Goal: Task Accomplishment & Management: Use online tool/utility

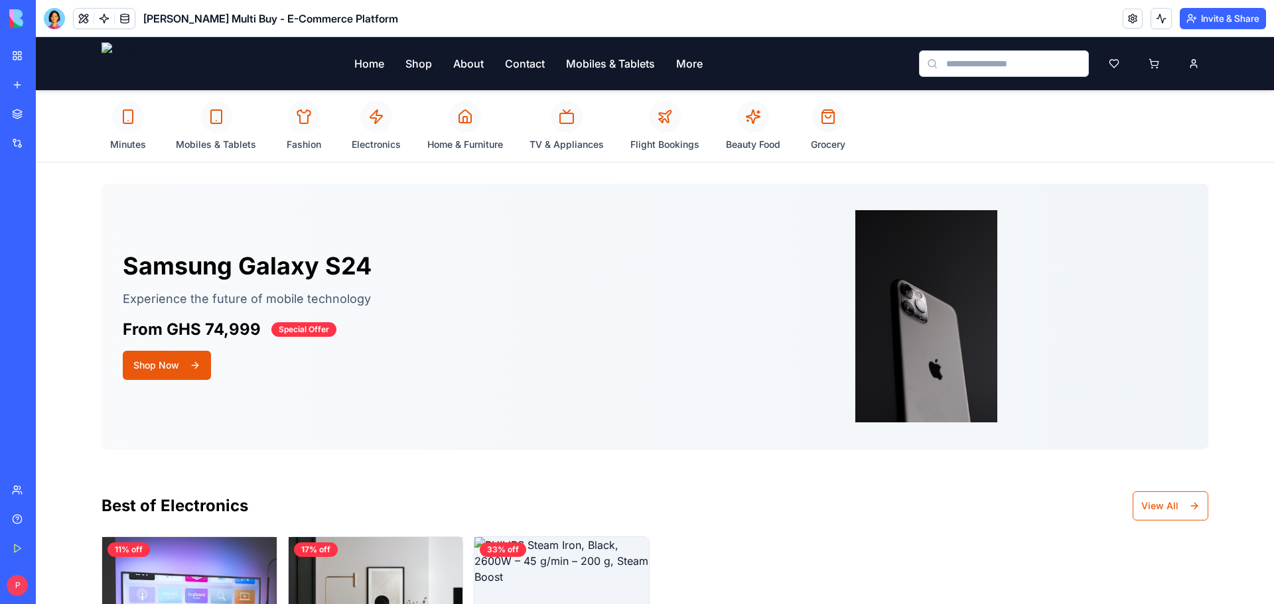
click at [49, 62] on div "My Workspace" at bounding box center [40, 55] width 17 height 13
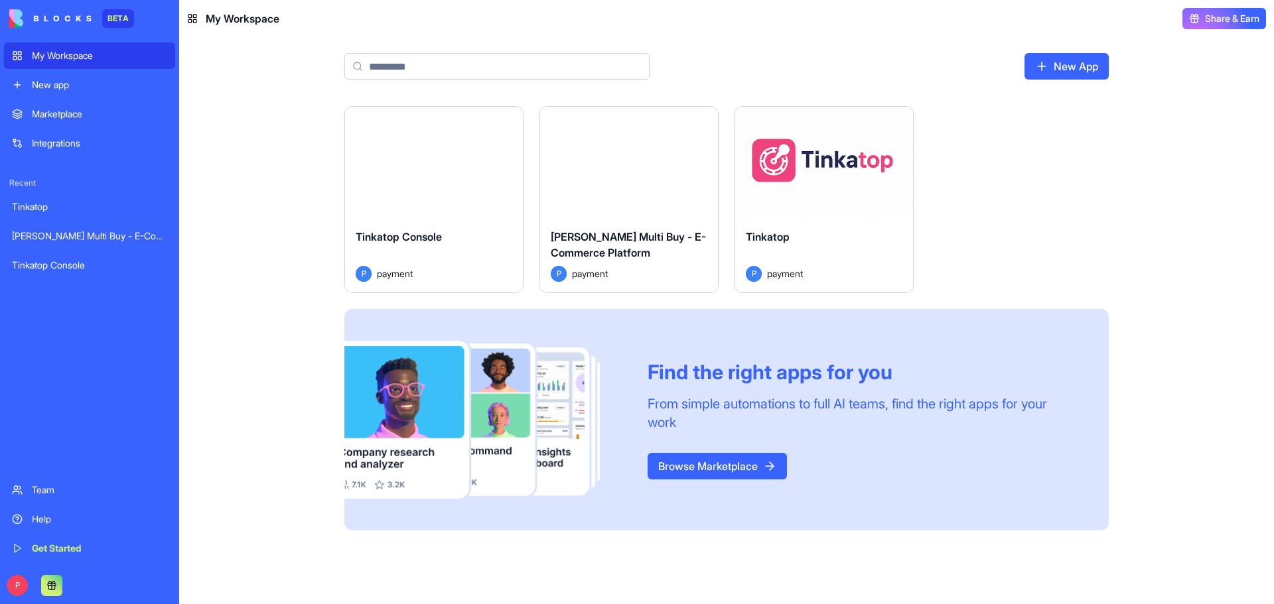
click at [411, 155] on button "Launch" at bounding box center [434, 162] width 100 height 27
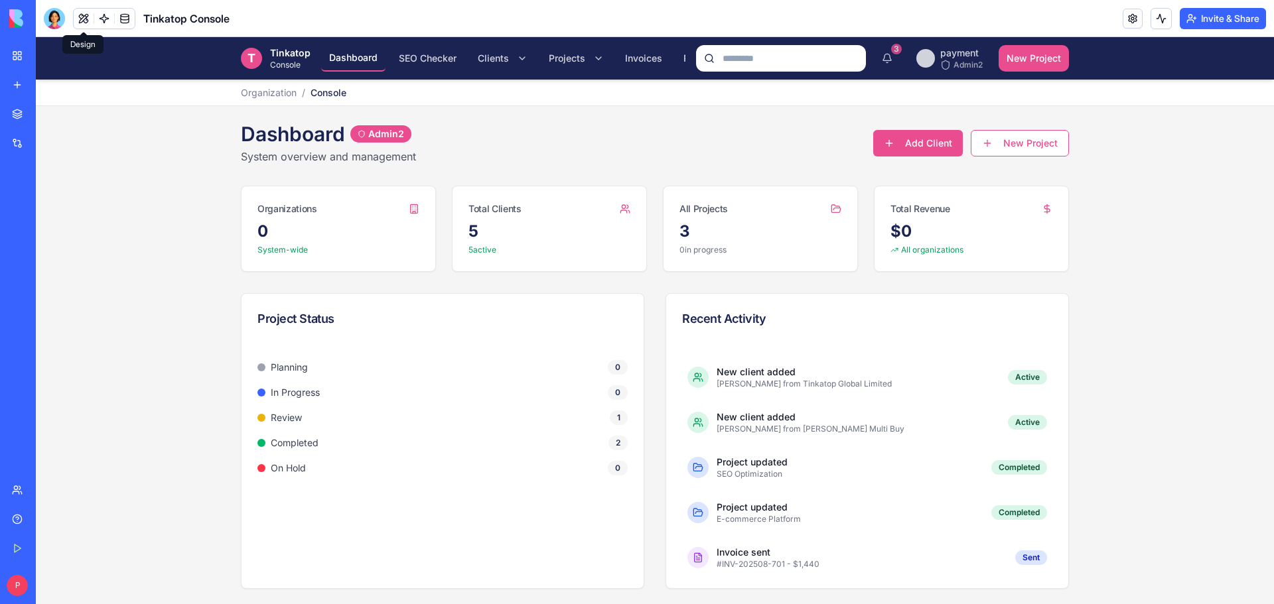
click at [82, 21] on button at bounding box center [84, 19] width 20 height 20
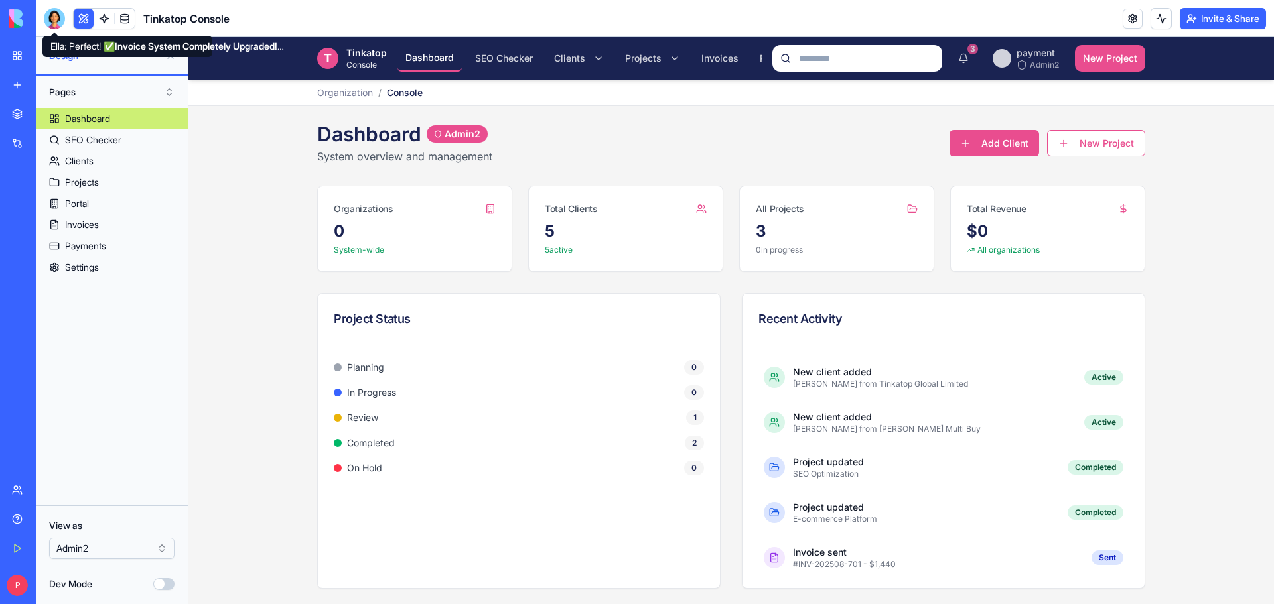
click at [56, 16] on div at bounding box center [54, 18] width 21 height 21
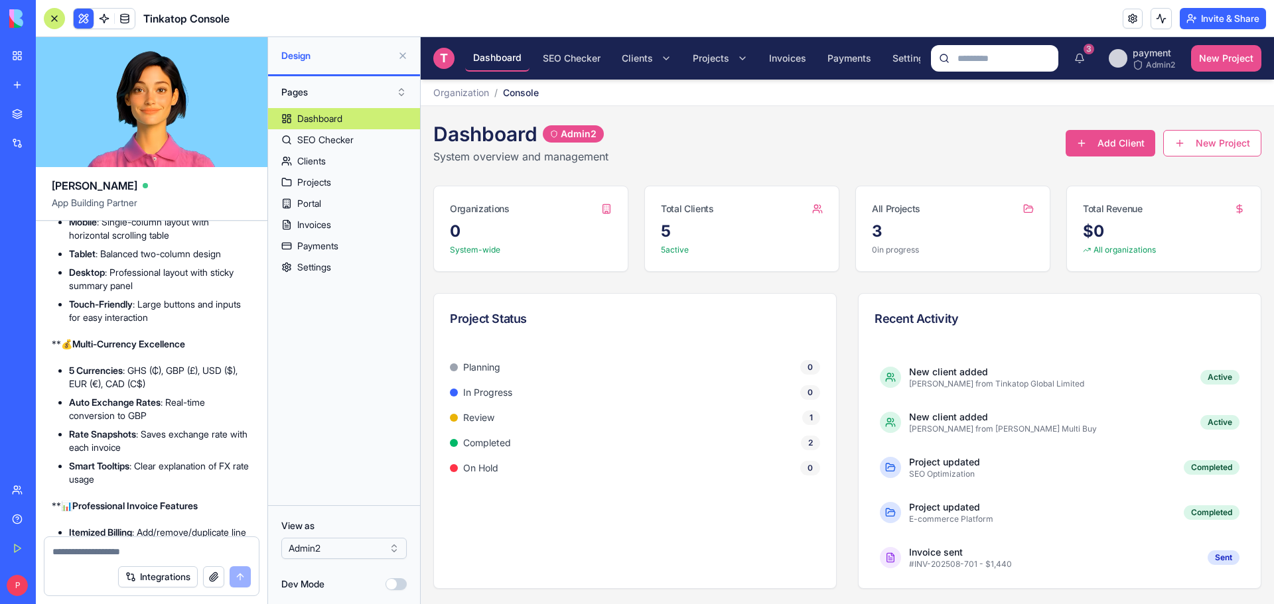
scroll to position [24983, 0]
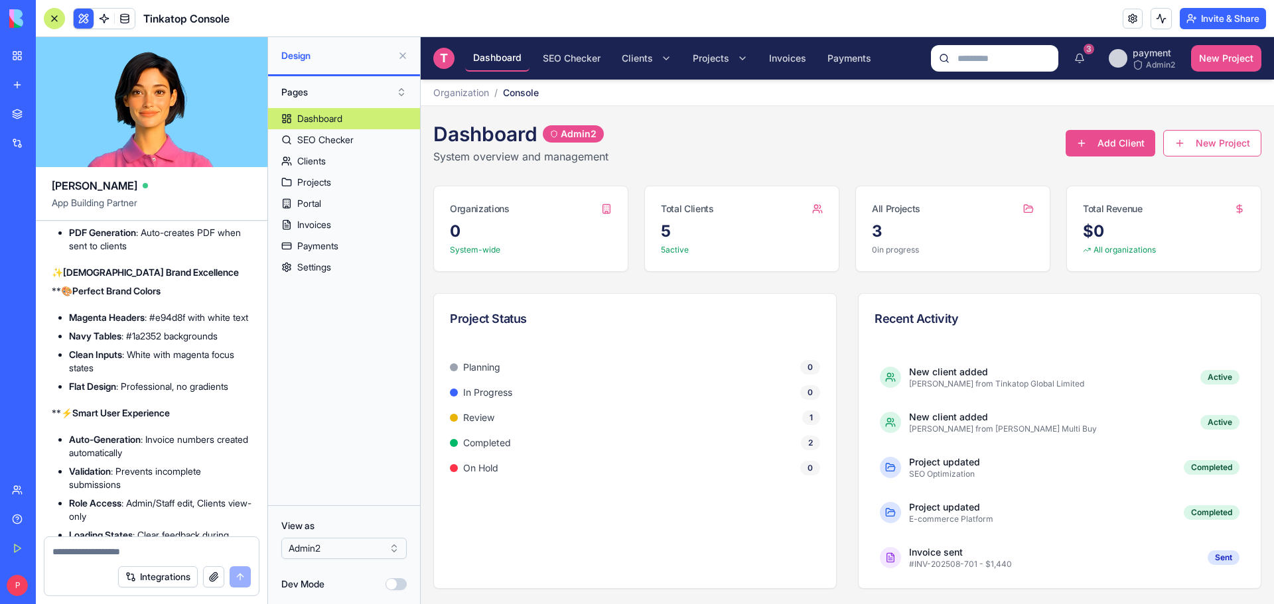
paste textarea "**********"
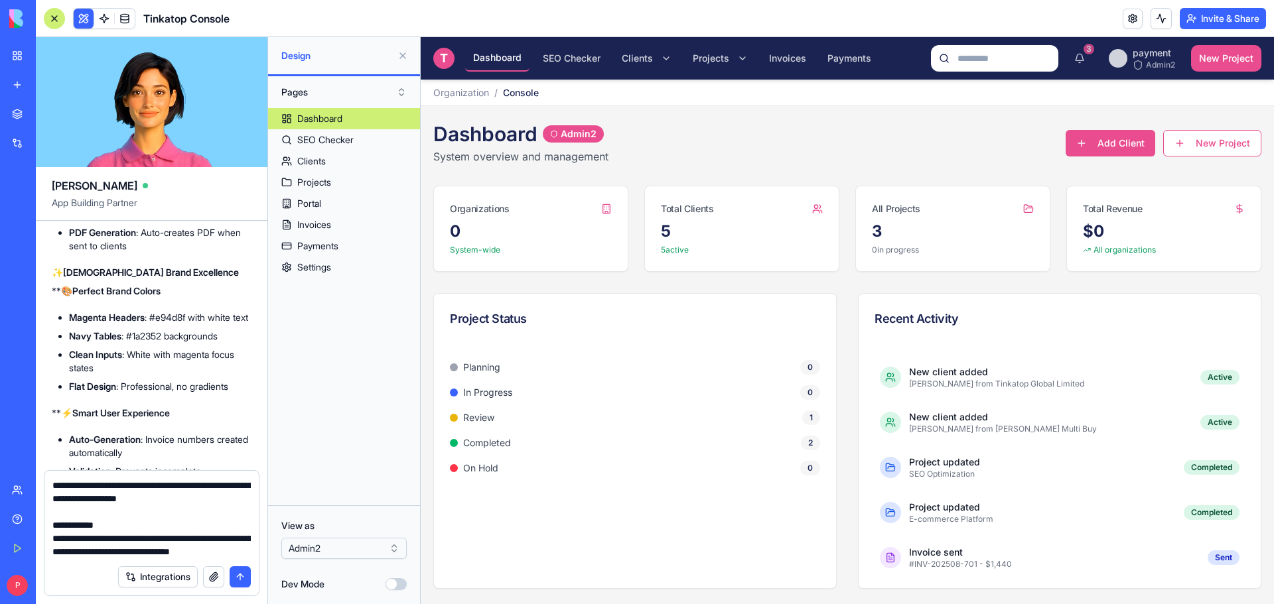
scroll to position [423, 0]
type textarea "**********"
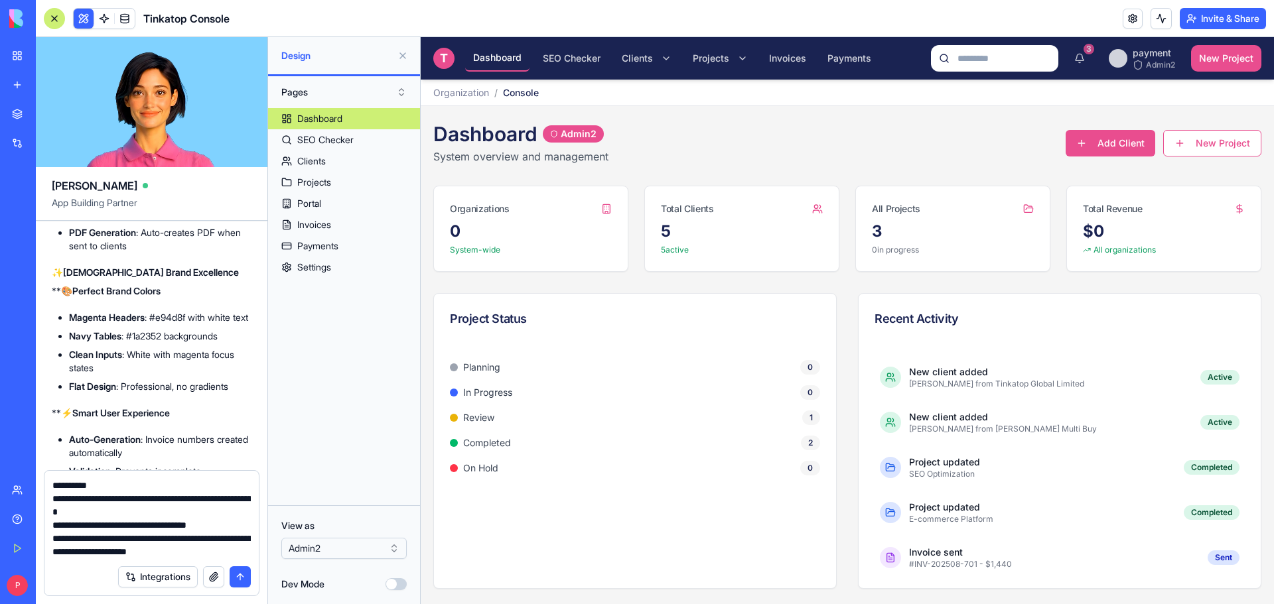
click at [236, 578] on button "submit" at bounding box center [240, 577] width 21 height 21
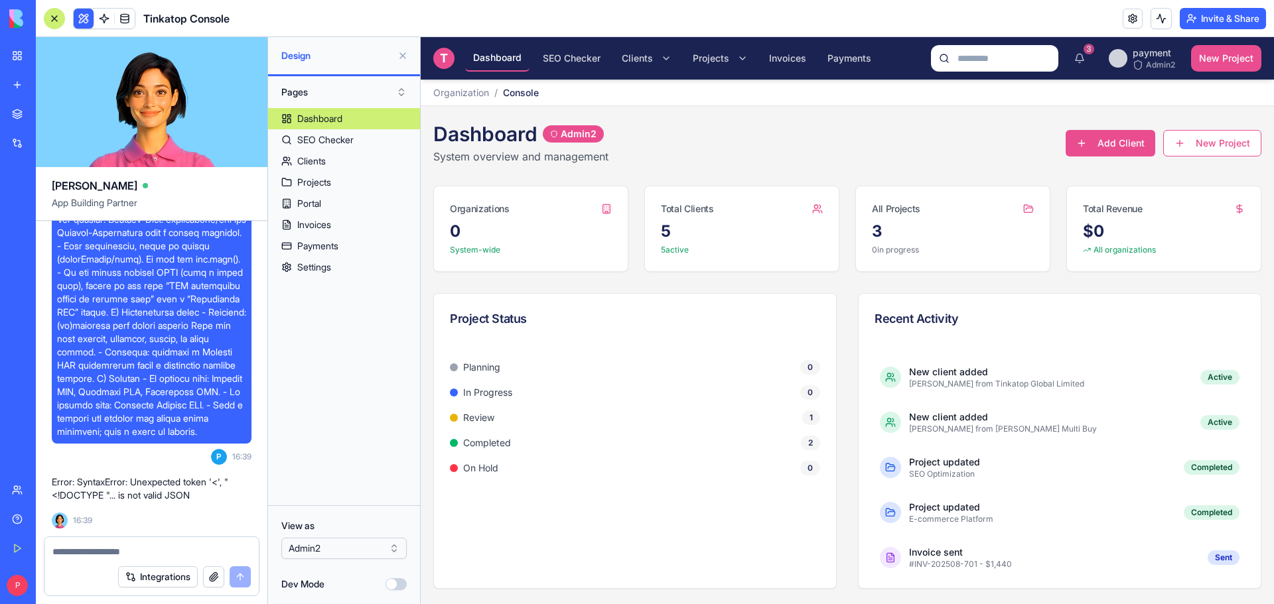
scroll to position [26119, 0]
click at [23, 519] on link "Help" at bounding box center [30, 519] width 53 height 27
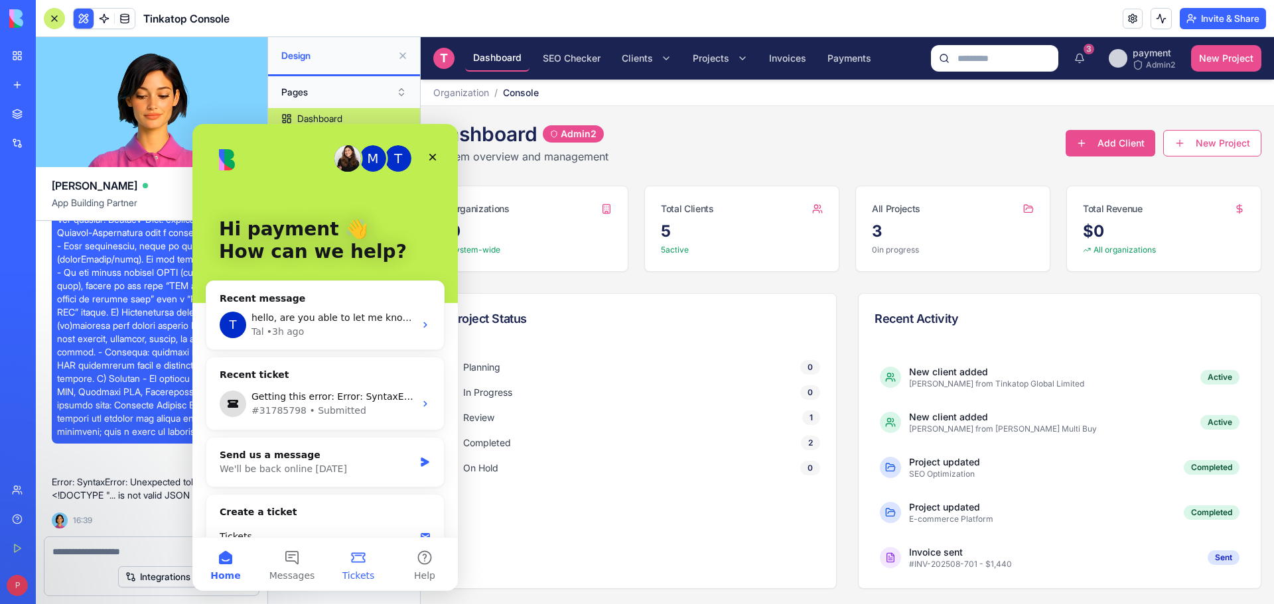
click at [366, 567] on button "Tickets" at bounding box center [358, 564] width 66 height 53
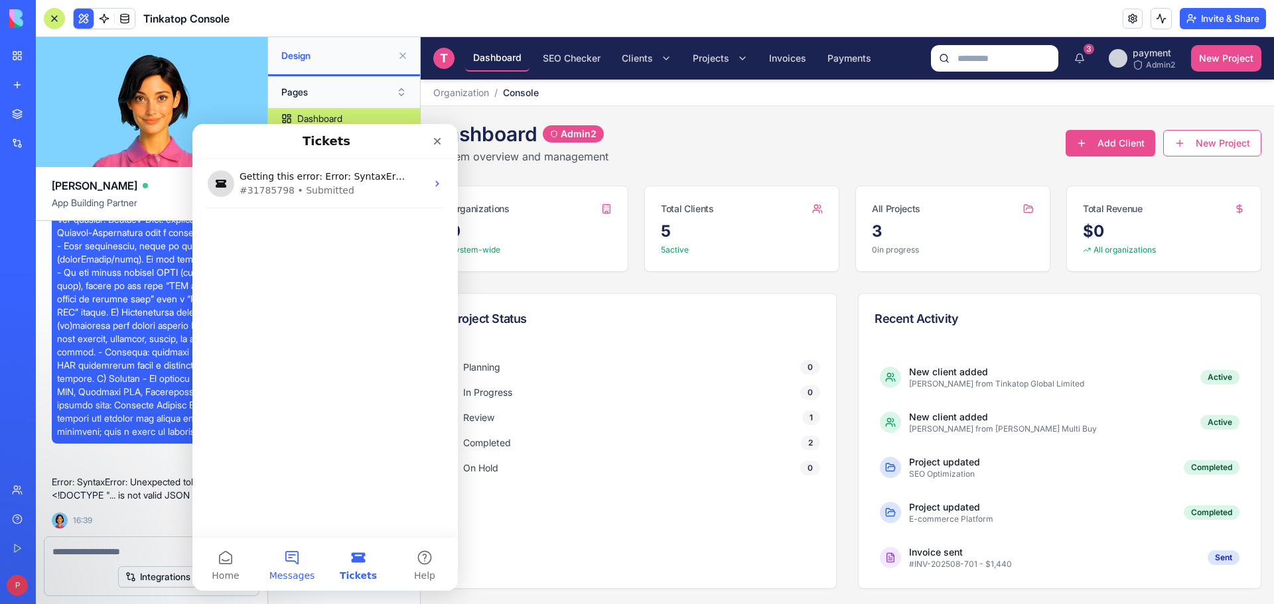
click at [287, 568] on button "Messages" at bounding box center [292, 564] width 66 height 53
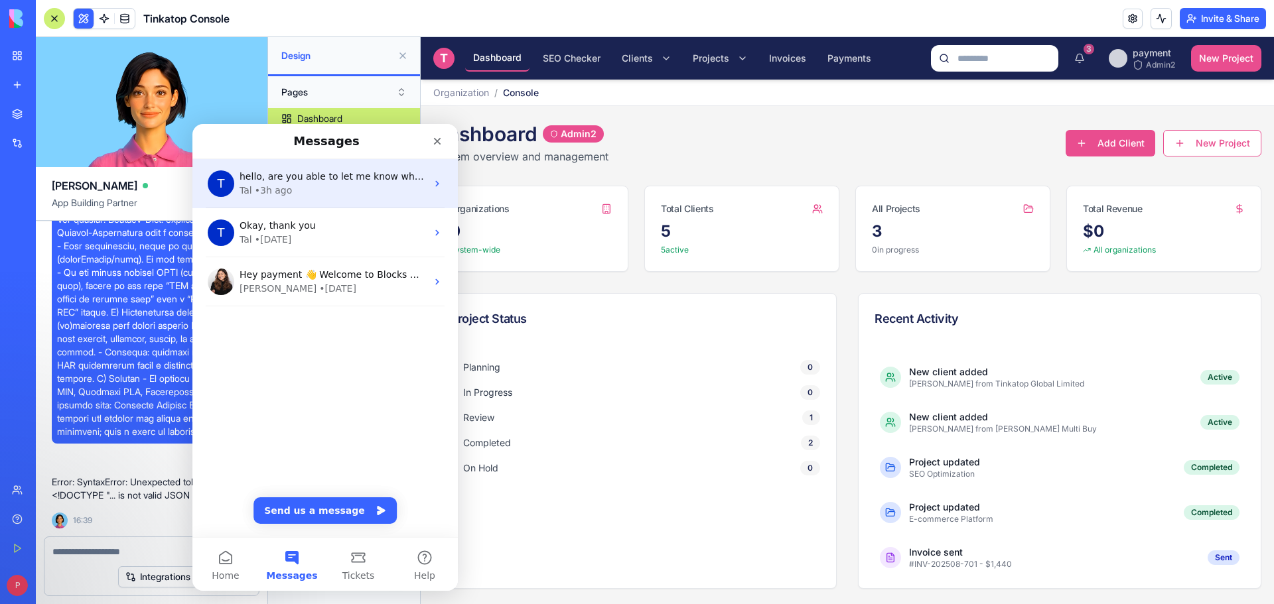
click at [252, 189] on div "Tal • 3h ago" at bounding box center [332, 191] width 187 height 14
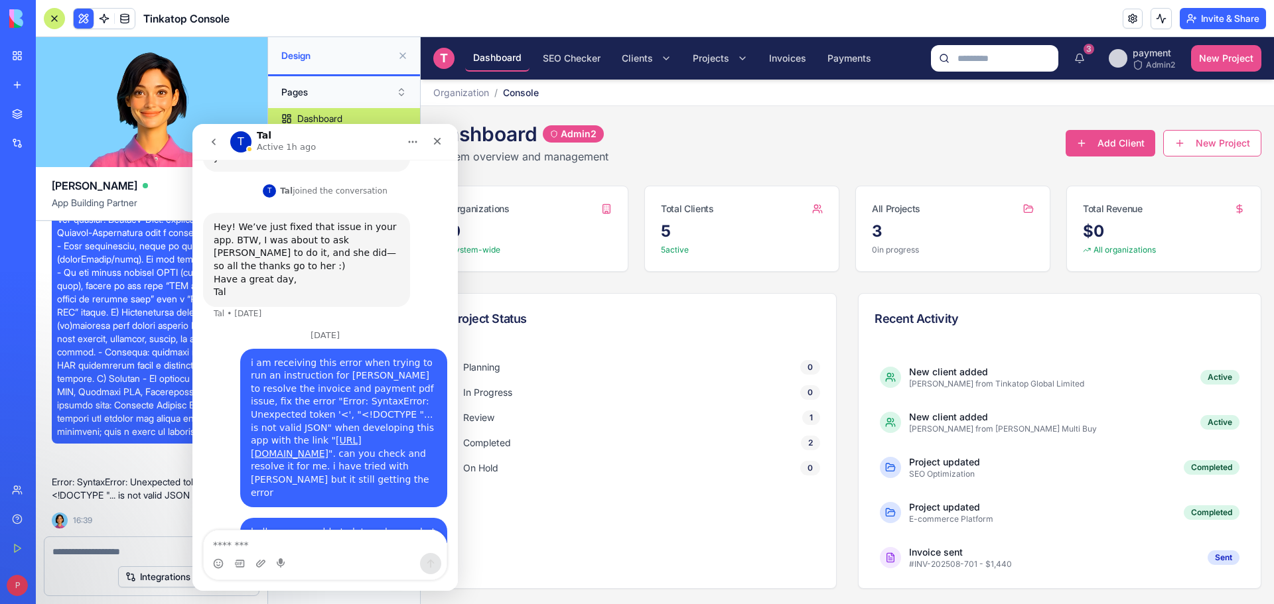
scroll to position [340, 0]
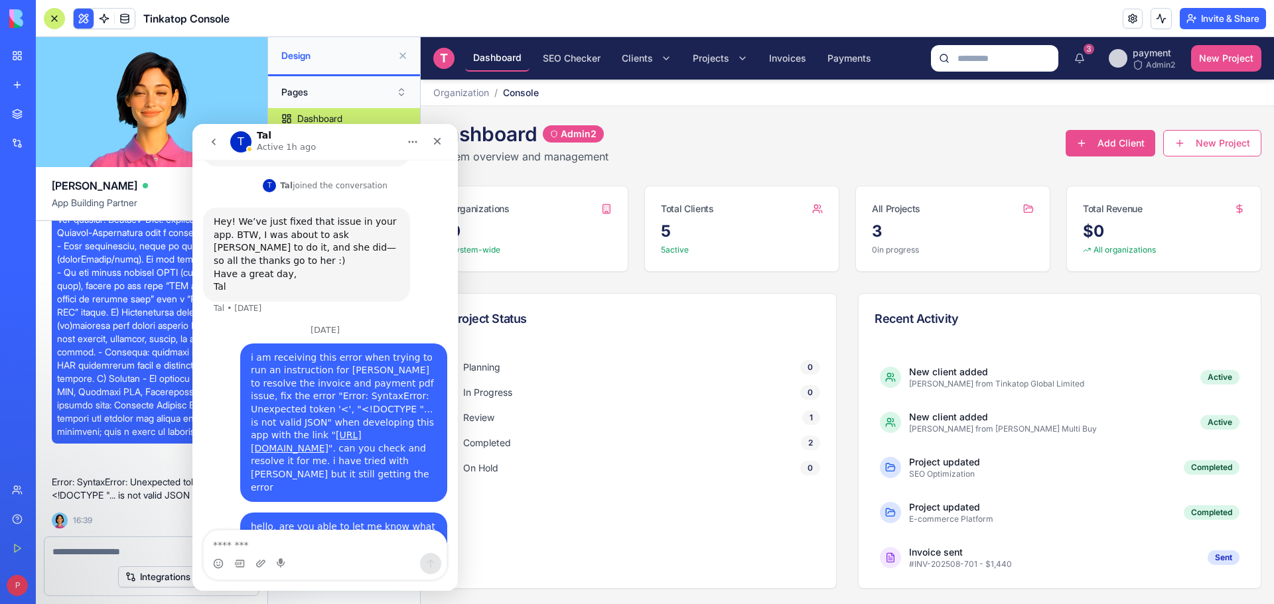
click at [221, 137] on button "go back" at bounding box center [213, 141] width 25 height 25
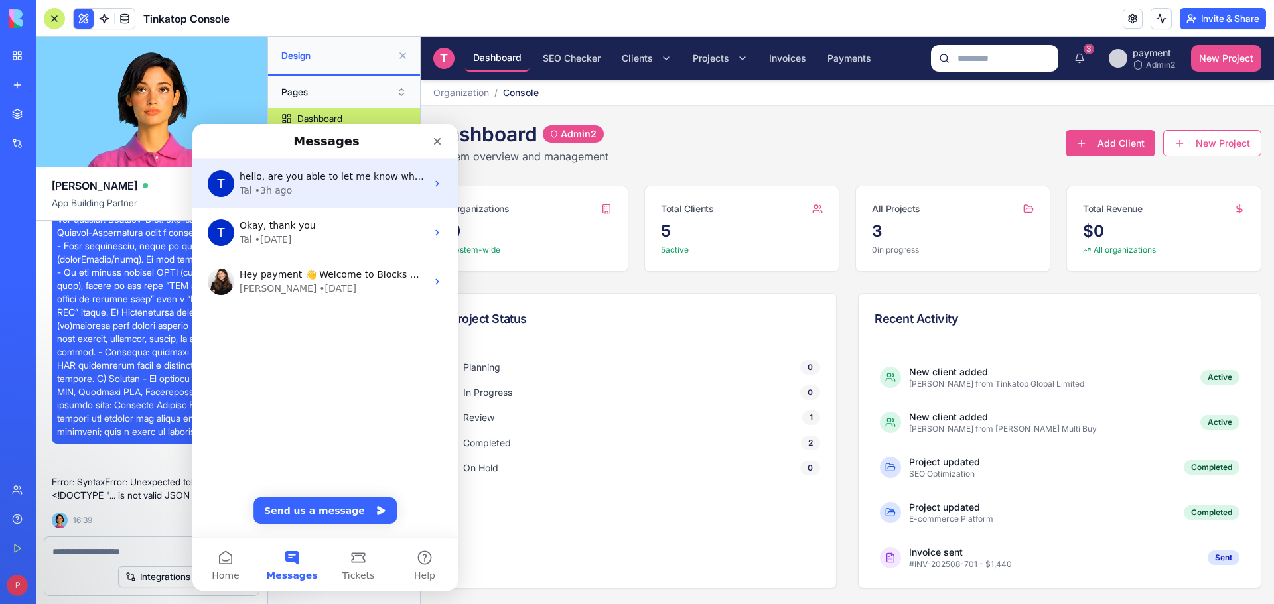
click at [339, 177] on span "hello, are you able to let me know what is happening" at bounding box center [362, 176] width 247 height 11
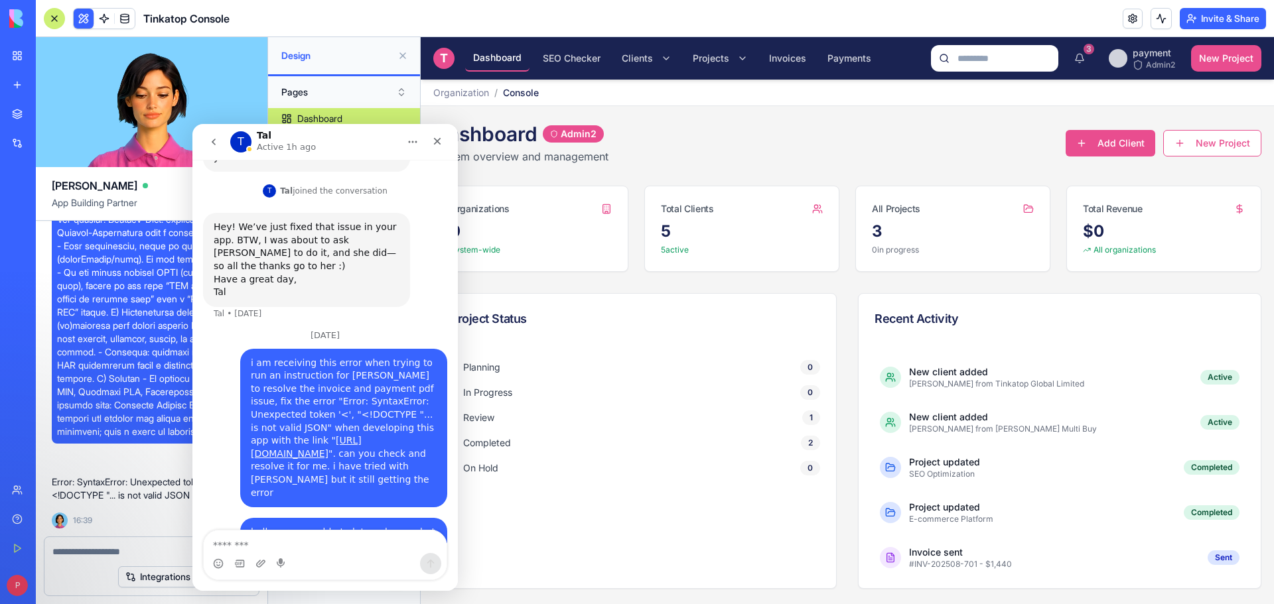
scroll to position [340, 0]
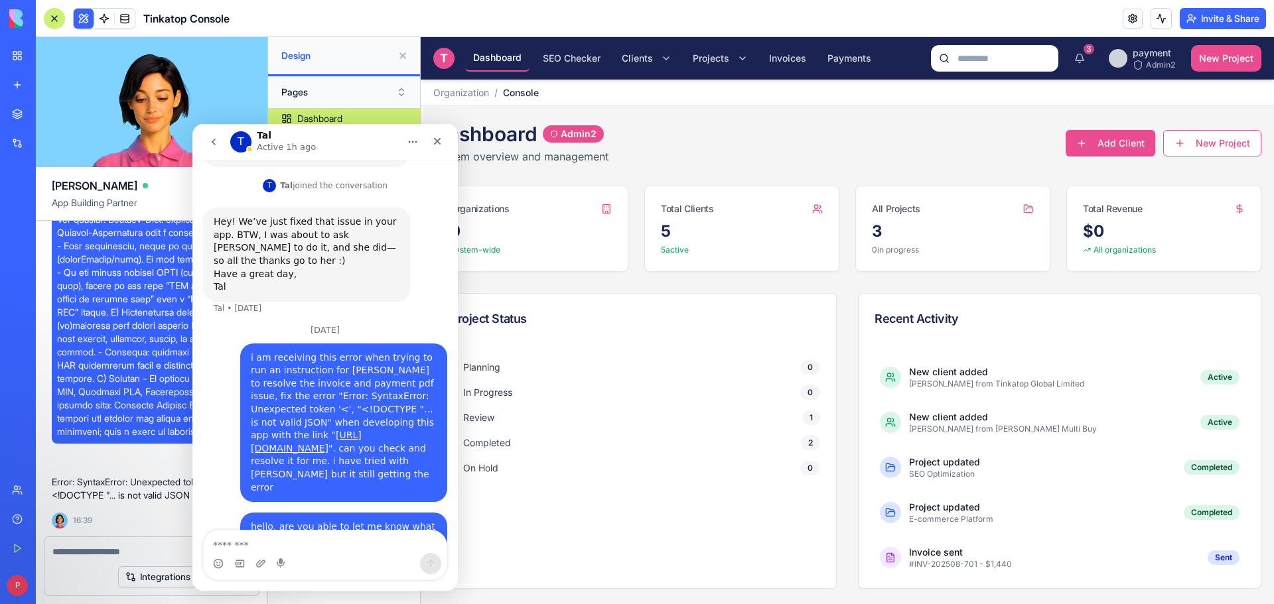
click at [140, 439] on span at bounding box center [151, 273] width 189 height 332
click at [434, 145] on icon "Close" at bounding box center [437, 141] width 11 height 11
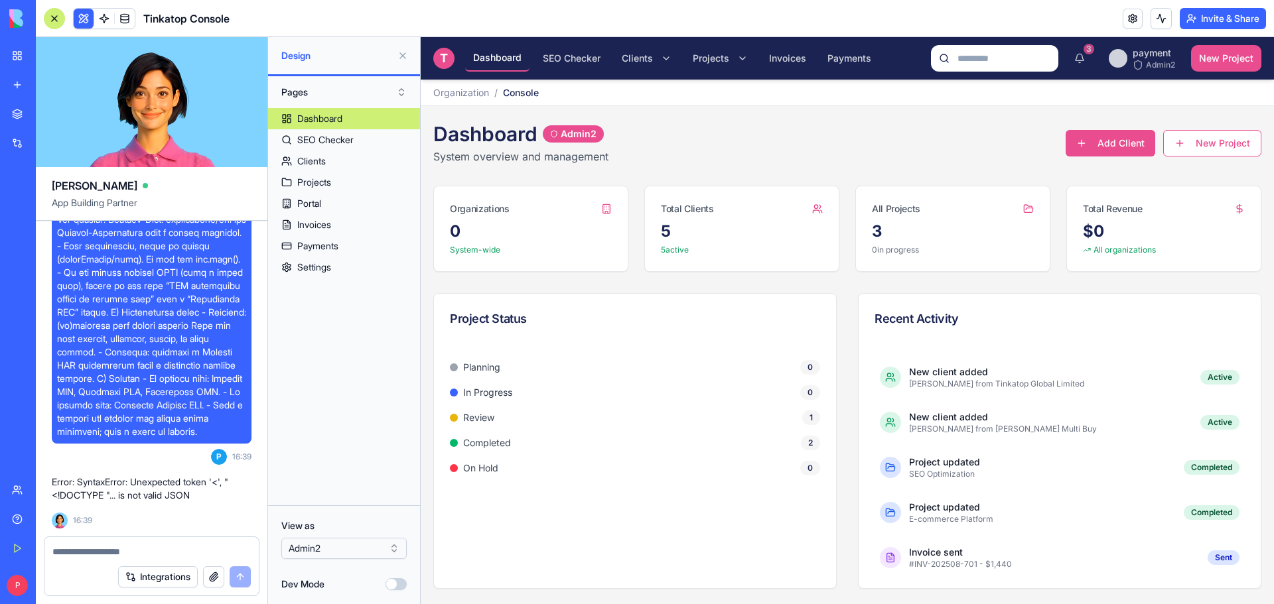
scroll to position [26450, 0]
click at [174, 578] on button "Integrations" at bounding box center [158, 577] width 80 height 21
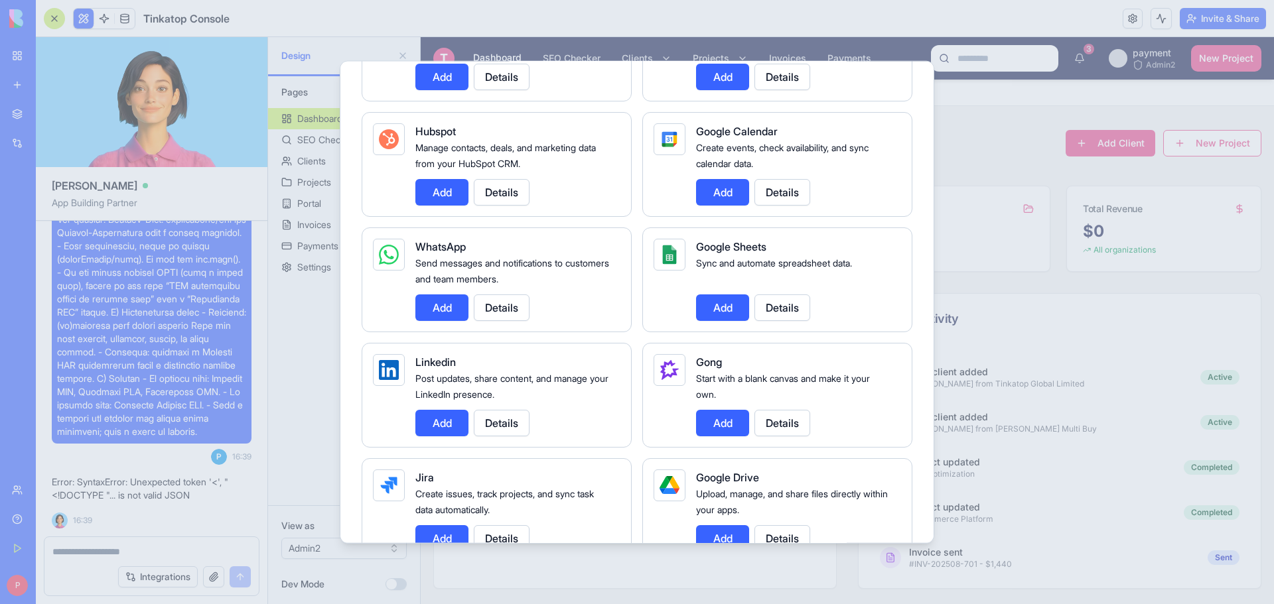
scroll to position [531, 0]
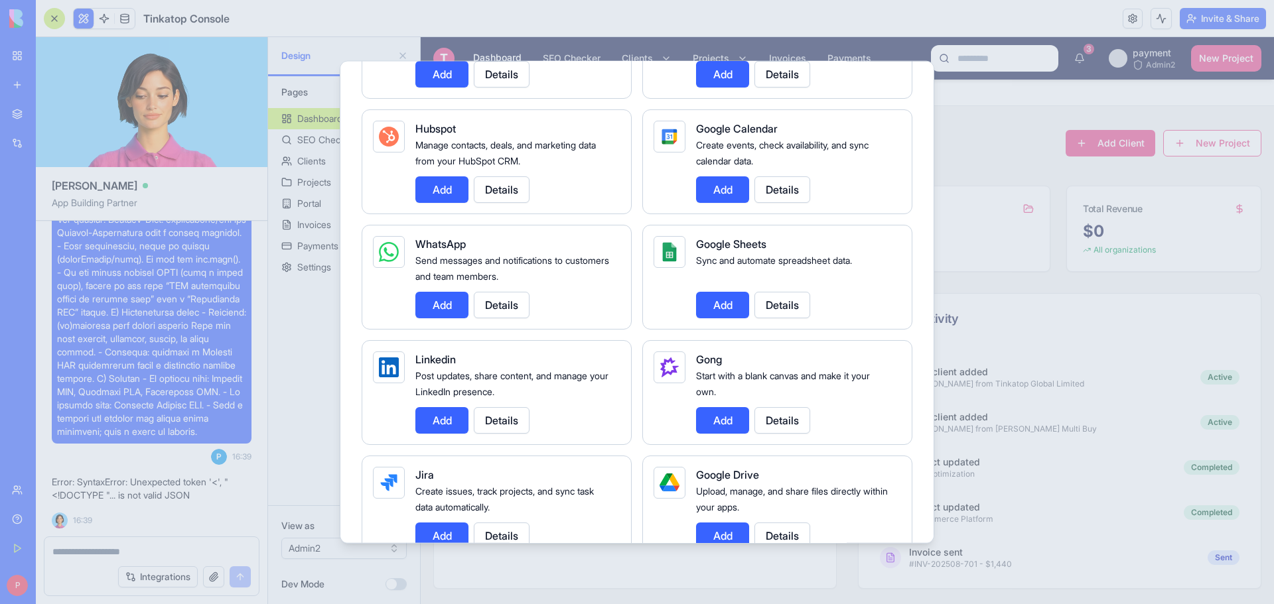
click at [444, 295] on button "Add" at bounding box center [441, 304] width 53 height 27
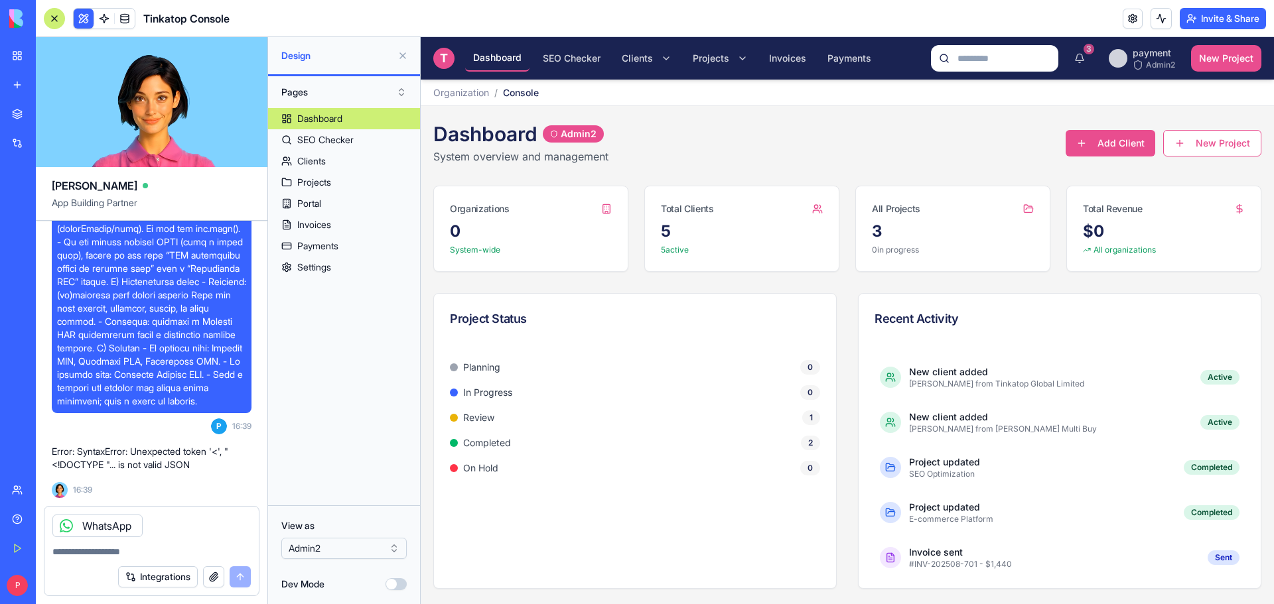
click at [101, 549] on textarea at bounding box center [151, 551] width 198 height 13
click at [105, 529] on div "WhatsApp" at bounding box center [97, 526] width 90 height 23
click at [243, 581] on div "Integrations" at bounding box center [184, 577] width 133 height 21
click at [114, 552] on textarea at bounding box center [151, 551] width 198 height 13
type textarea "*"
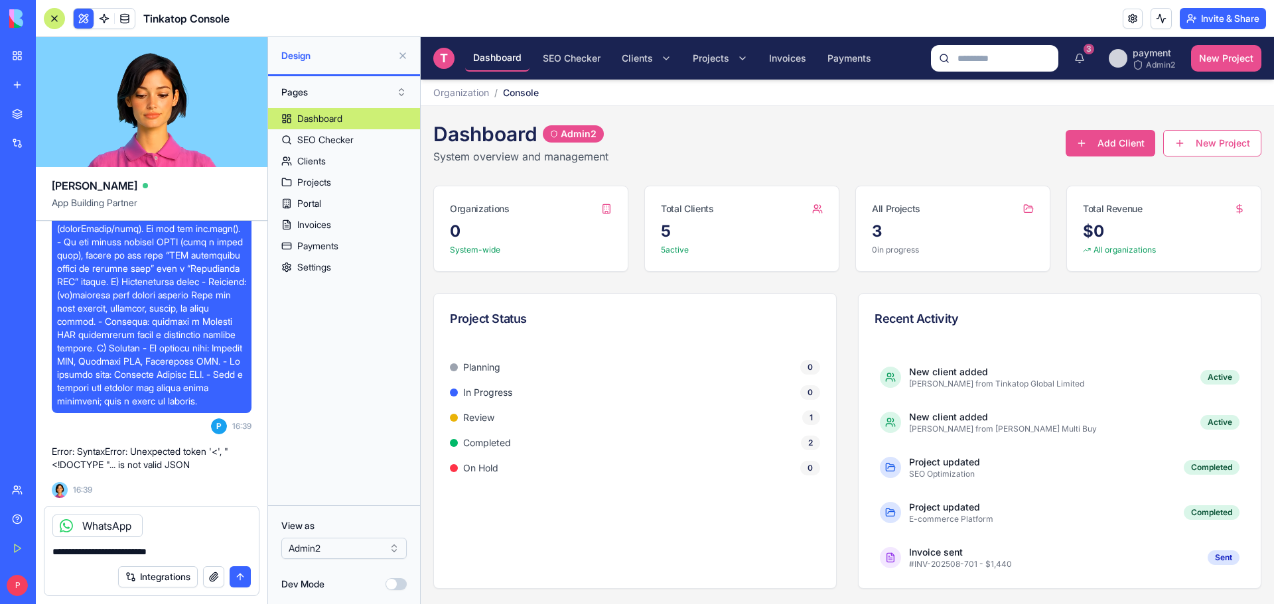
type textarea "**********"
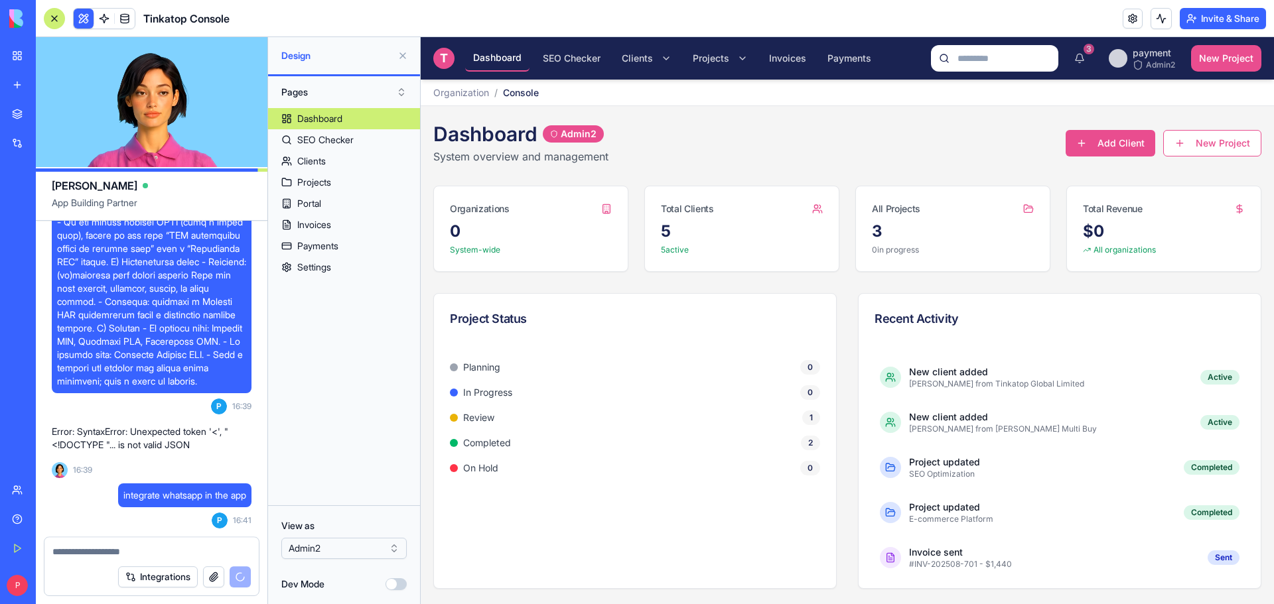
scroll to position [26564, 0]
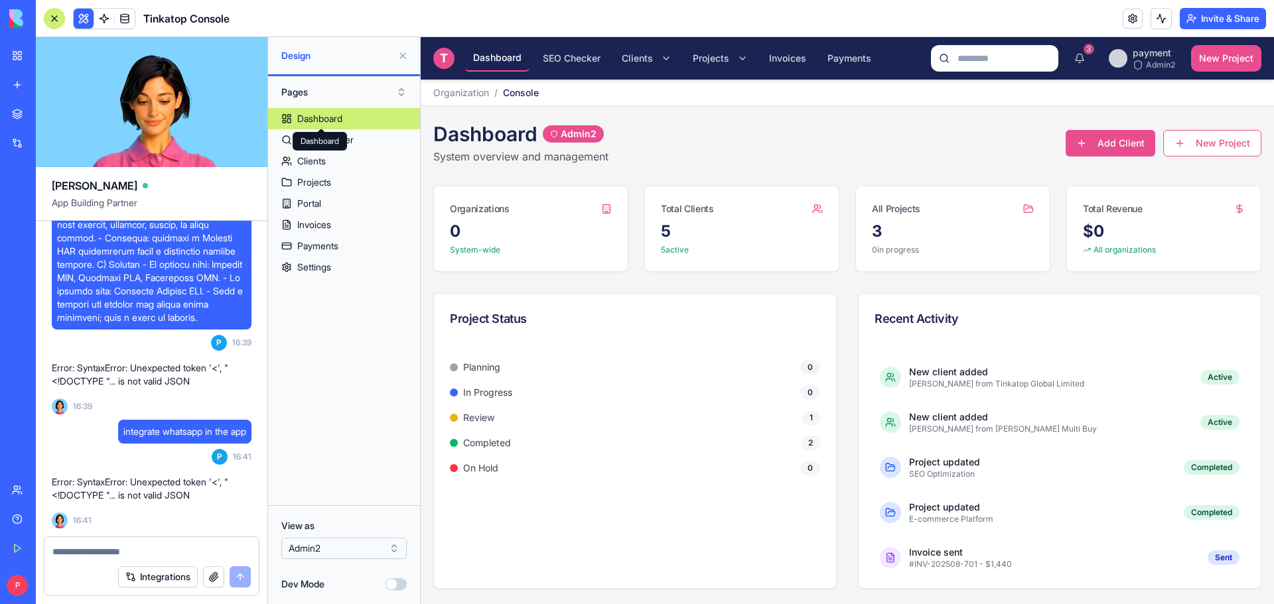
click at [49, 90] on div "New app" at bounding box center [40, 84] width 17 height 13
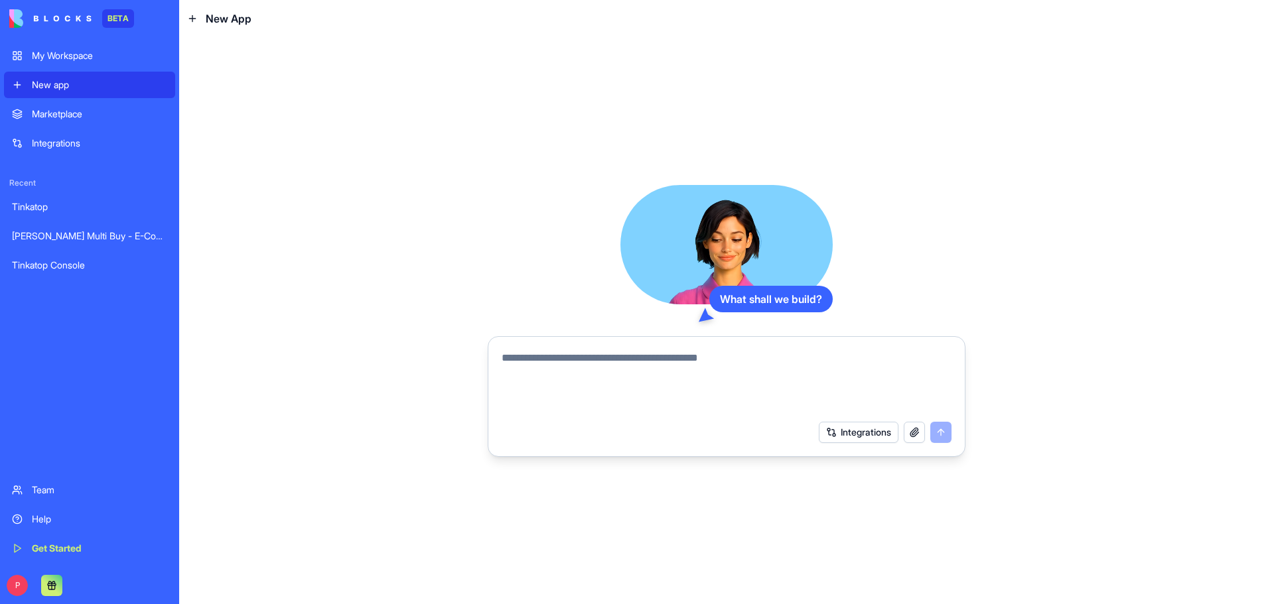
paste textarea "**********"
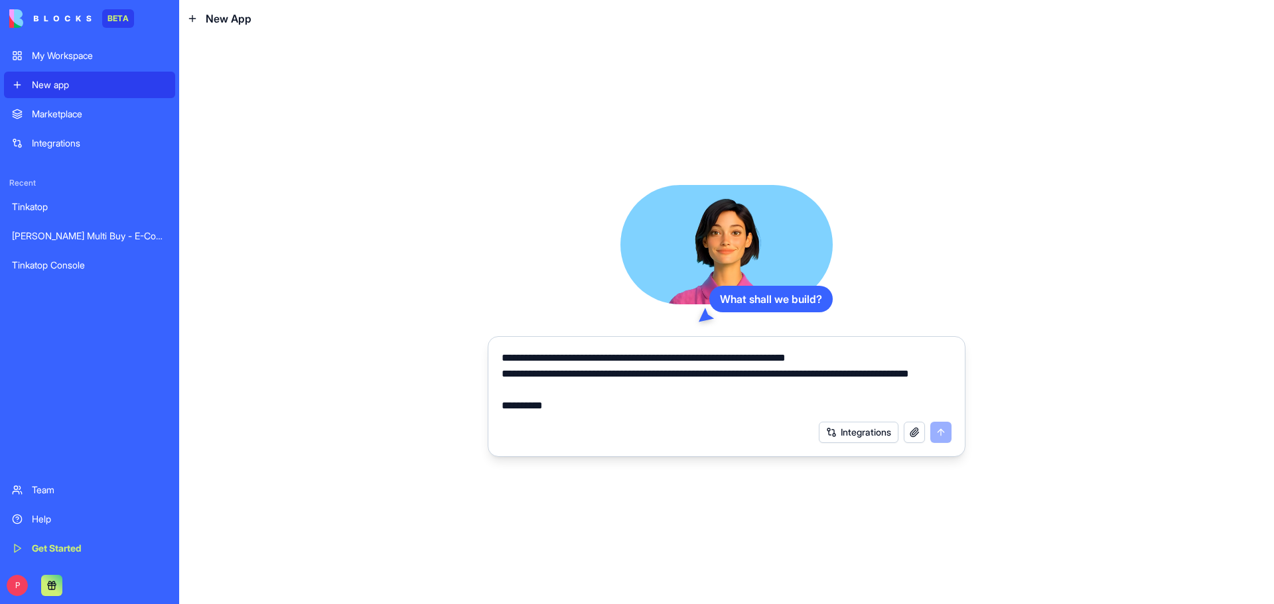
scroll to position [63, 0]
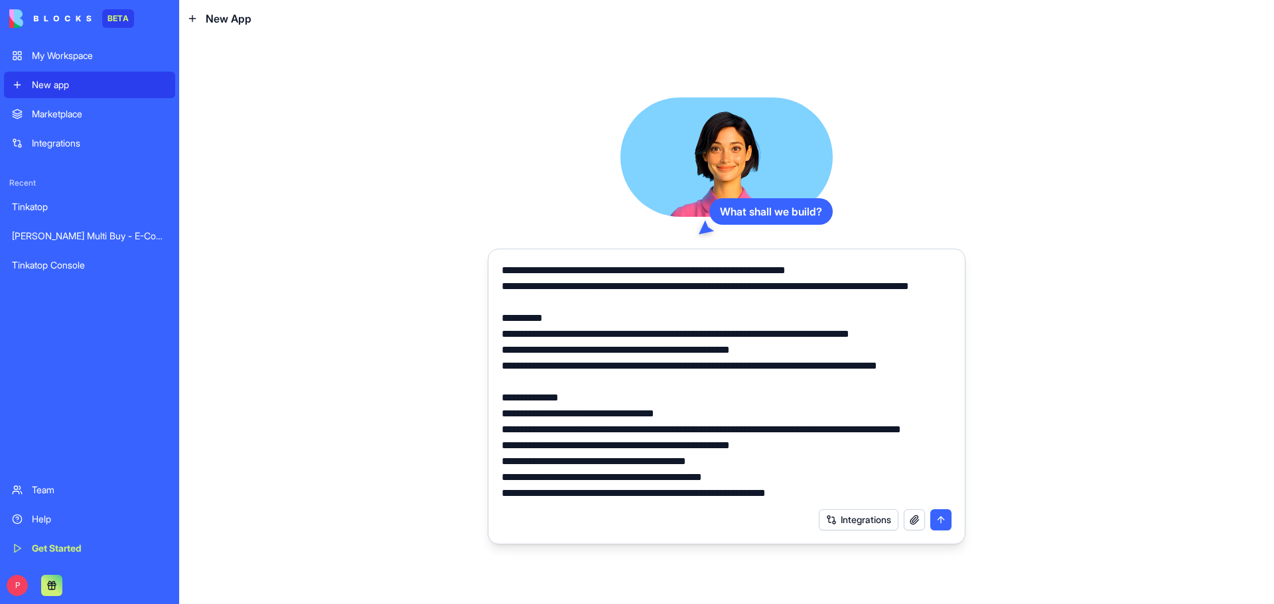
type textarea "**********"
click at [939, 517] on button "submit" at bounding box center [940, 520] width 21 height 21
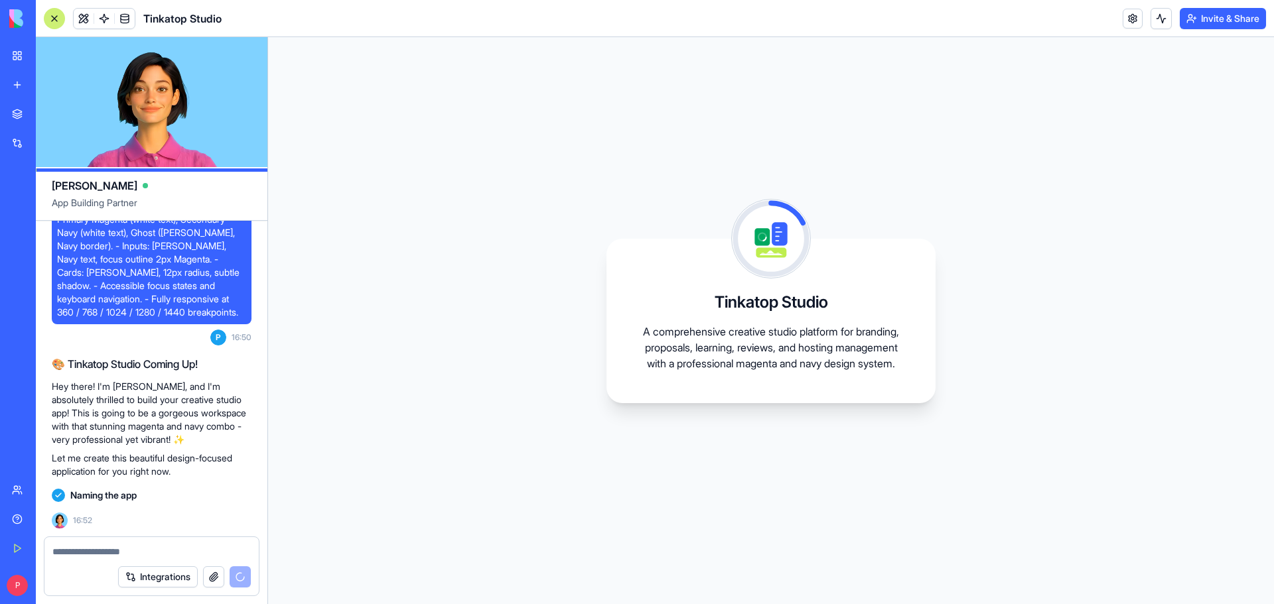
scroll to position [300, 0]
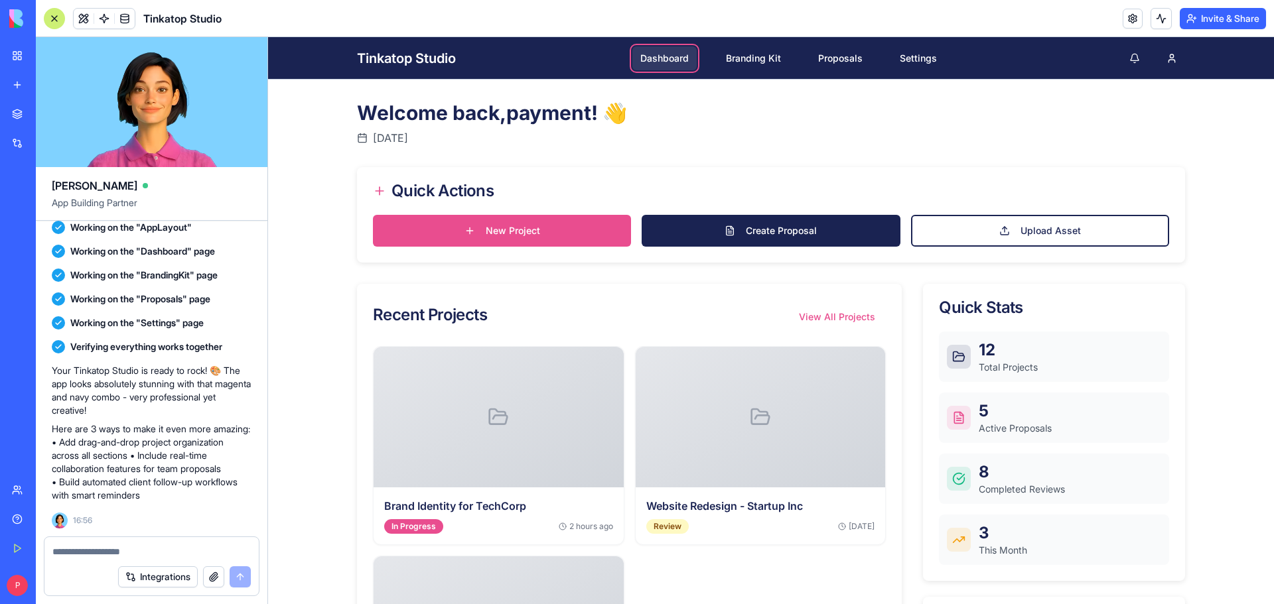
click at [746, 208] on div "Quick Actions" at bounding box center [771, 191] width 828 height 48
click at [741, 227] on link "Create Proposal" at bounding box center [771, 231] width 258 height 32
click at [561, 228] on button "New Project" at bounding box center [502, 231] width 258 height 32
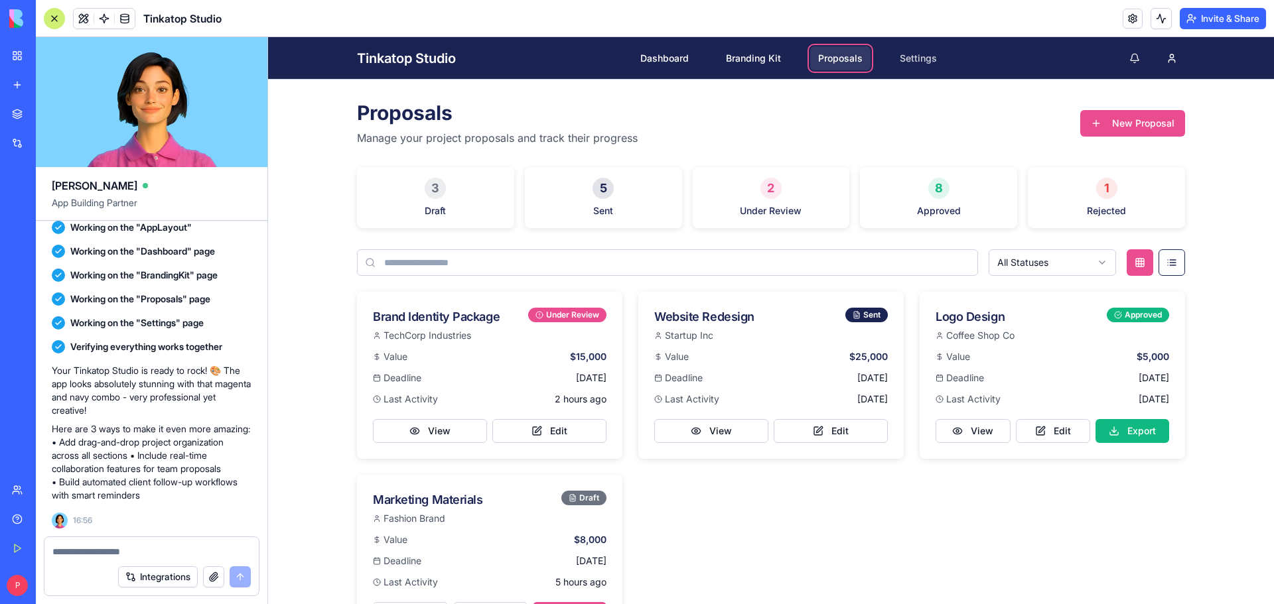
click at [916, 56] on link "Settings" at bounding box center [918, 58] width 53 height 24
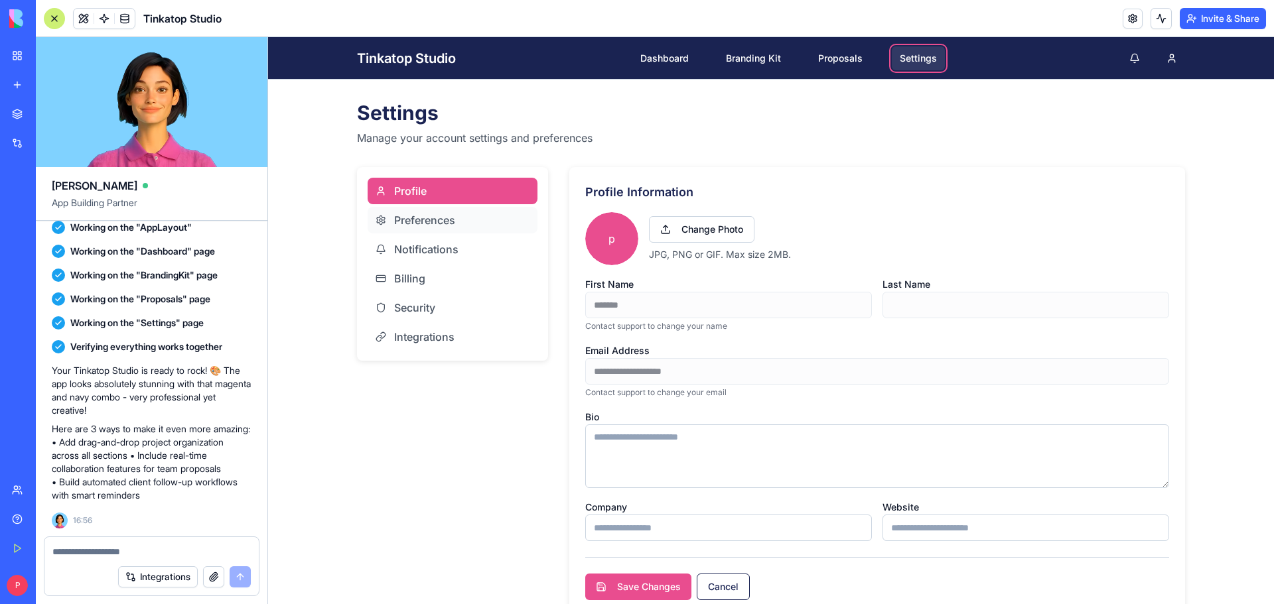
click at [422, 217] on span "Preferences" at bounding box center [424, 220] width 61 height 16
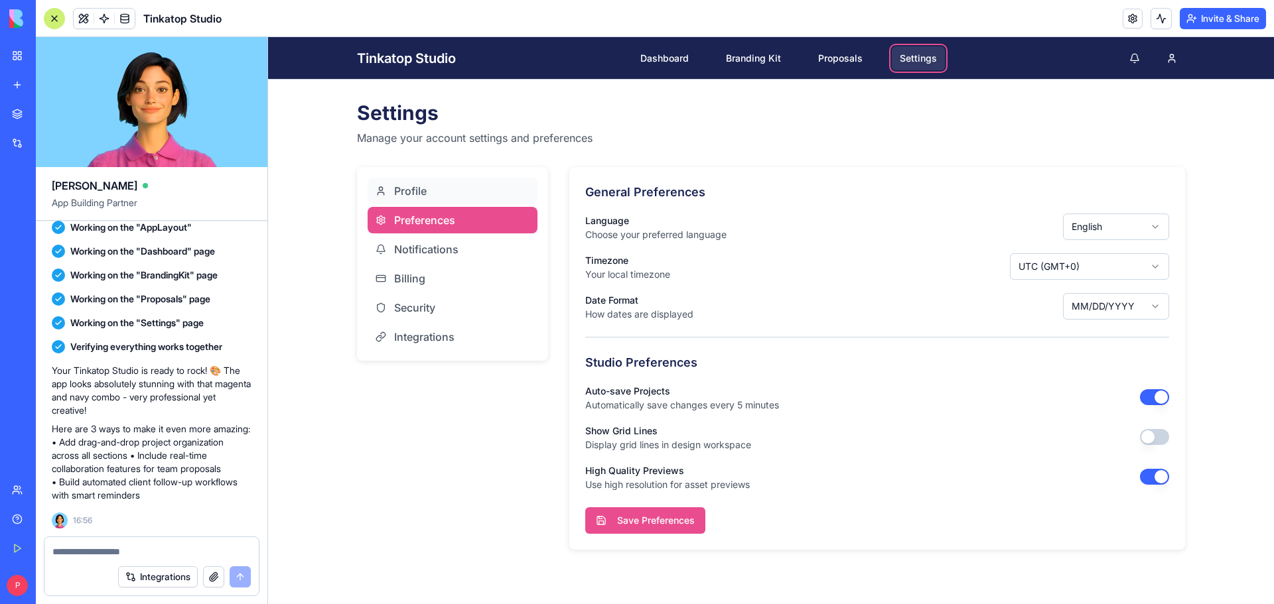
click at [426, 188] on span "Profile" at bounding box center [410, 191] width 33 height 16
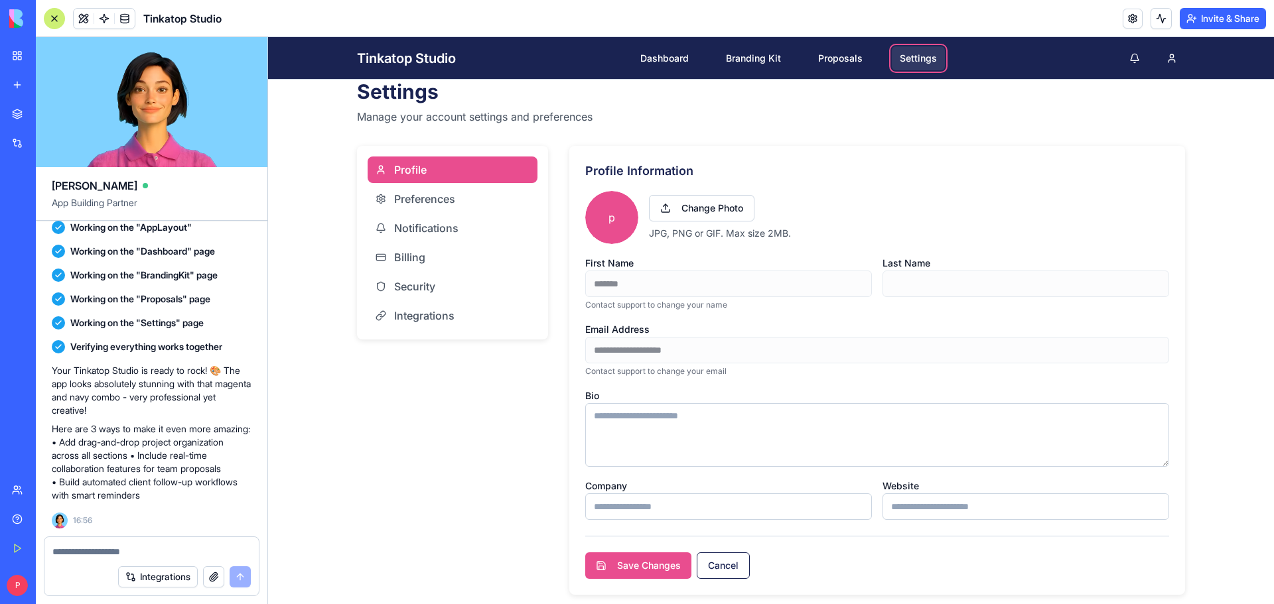
scroll to position [33, 0]
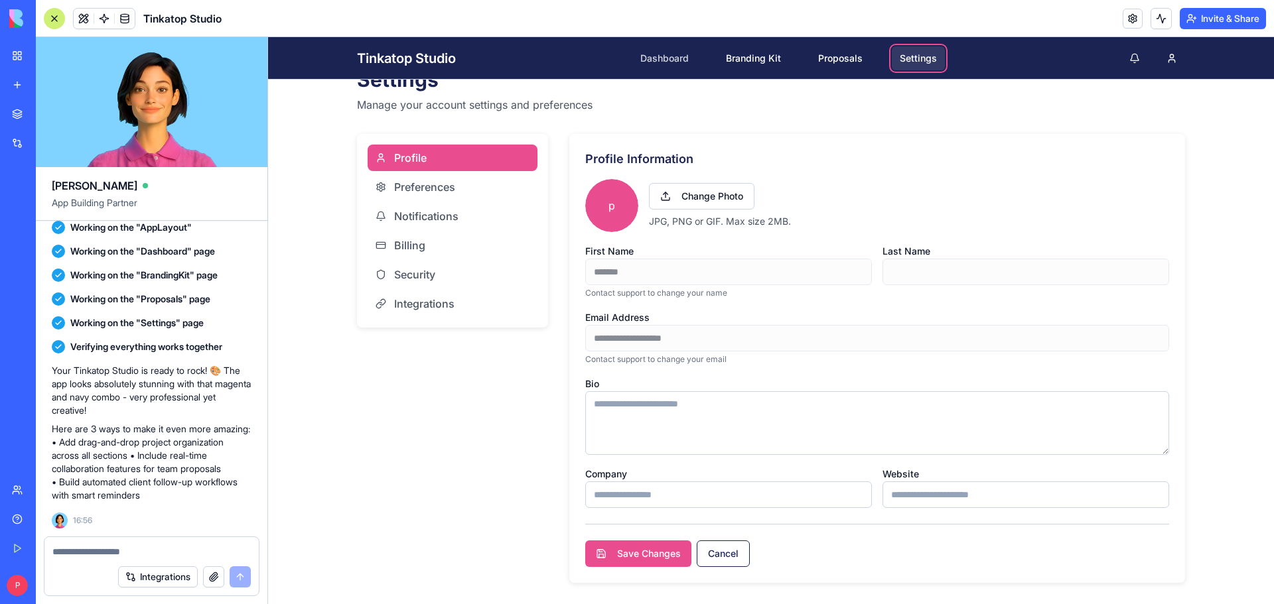
click at [655, 54] on link "Dashboard" at bounding box center [664, 58] width 64 height 24
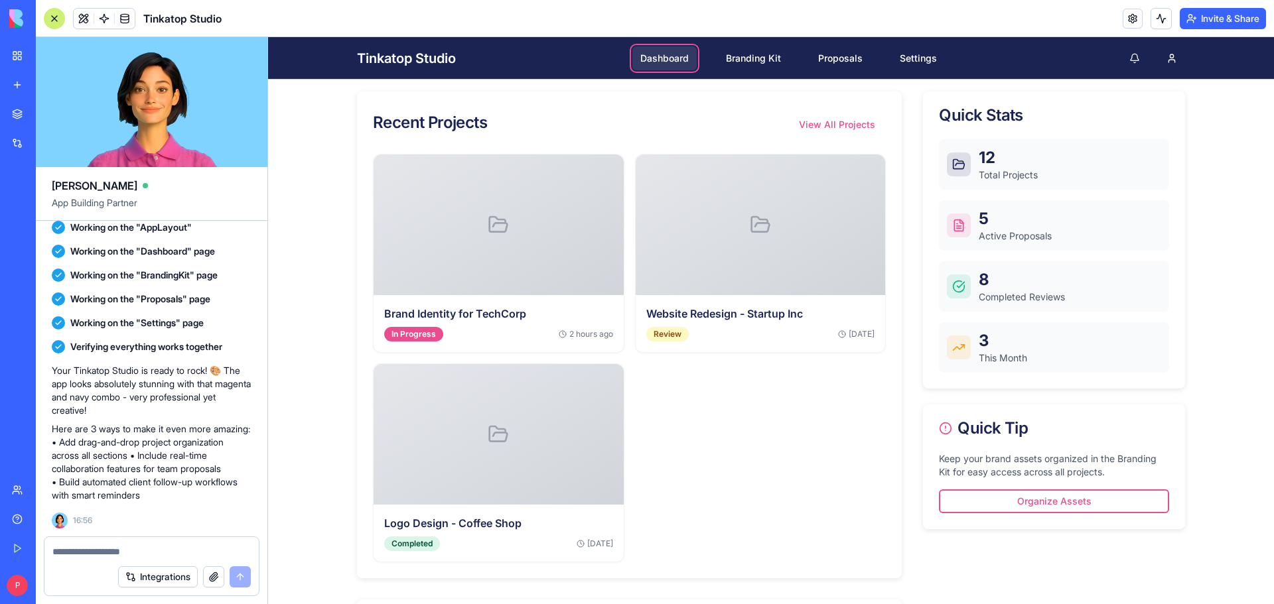
scroll to position [153, 0]
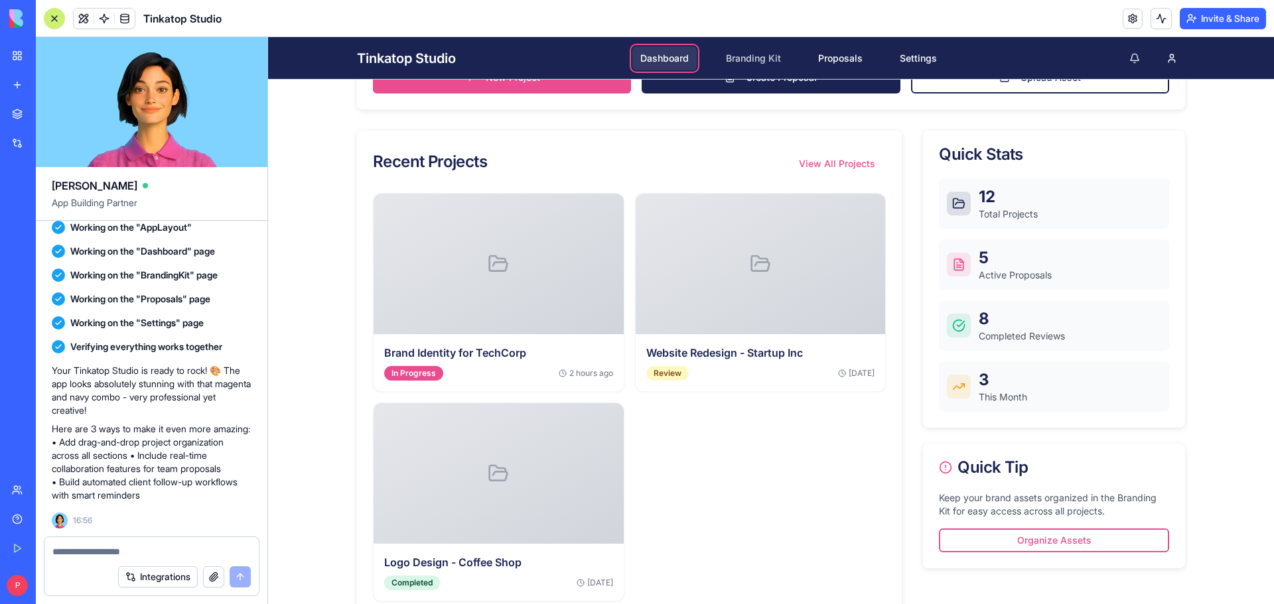
click at [759, 57] on link "Branding Kit" at bounding box center [753, 58] width 71 height 24
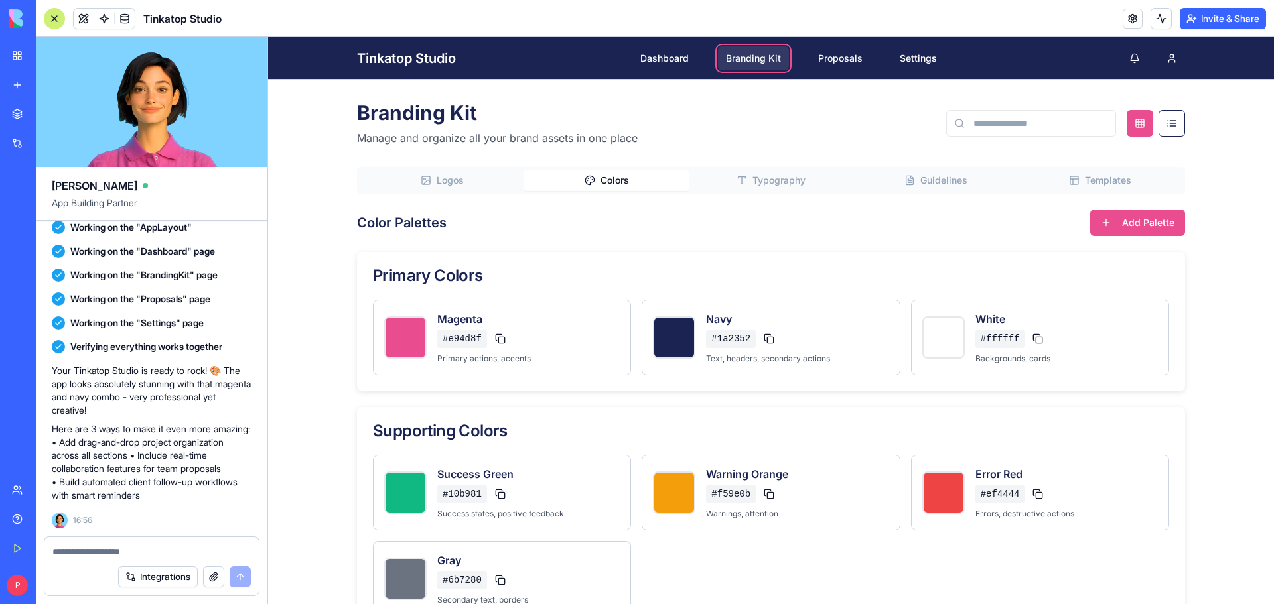
click at [644, 186] on button "Colors" at bounding box center [606, 180] width 165 height 21
click at [773, 179] on span "Typography" at bounding box center [778, 180] width 53 height 13
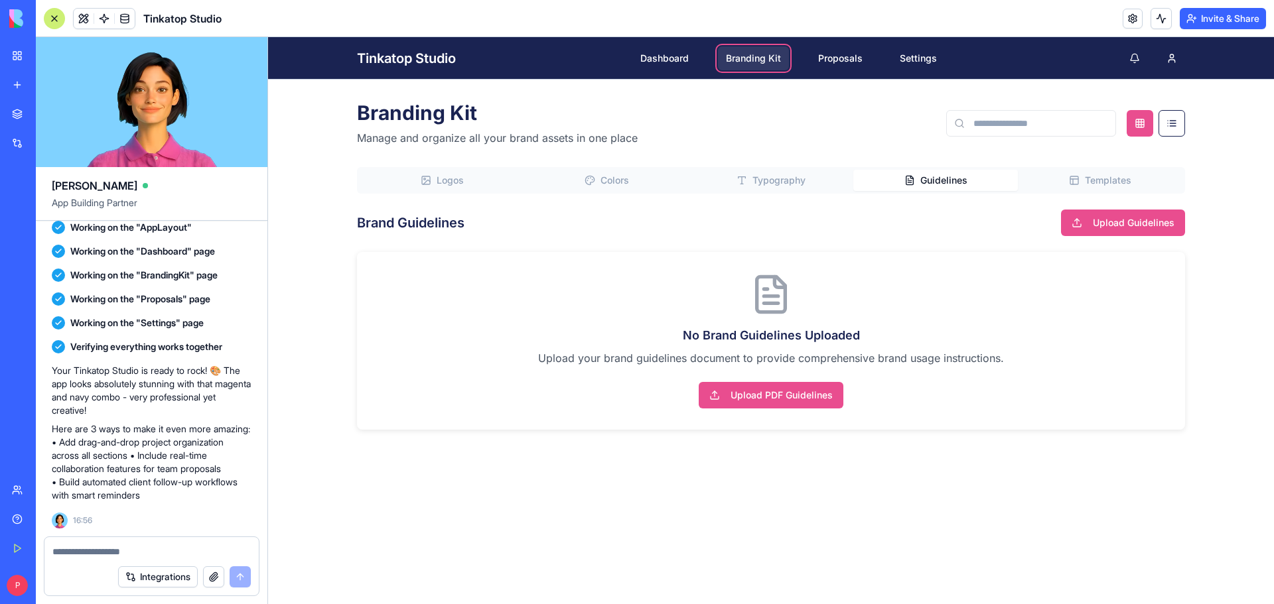
click at [910, 175] on icon "button" at bounding box center [909, 180] width 11 height 11
click at [1079, 171] on button "Templates" at bounding box center [1100, 180] width 165 height 21
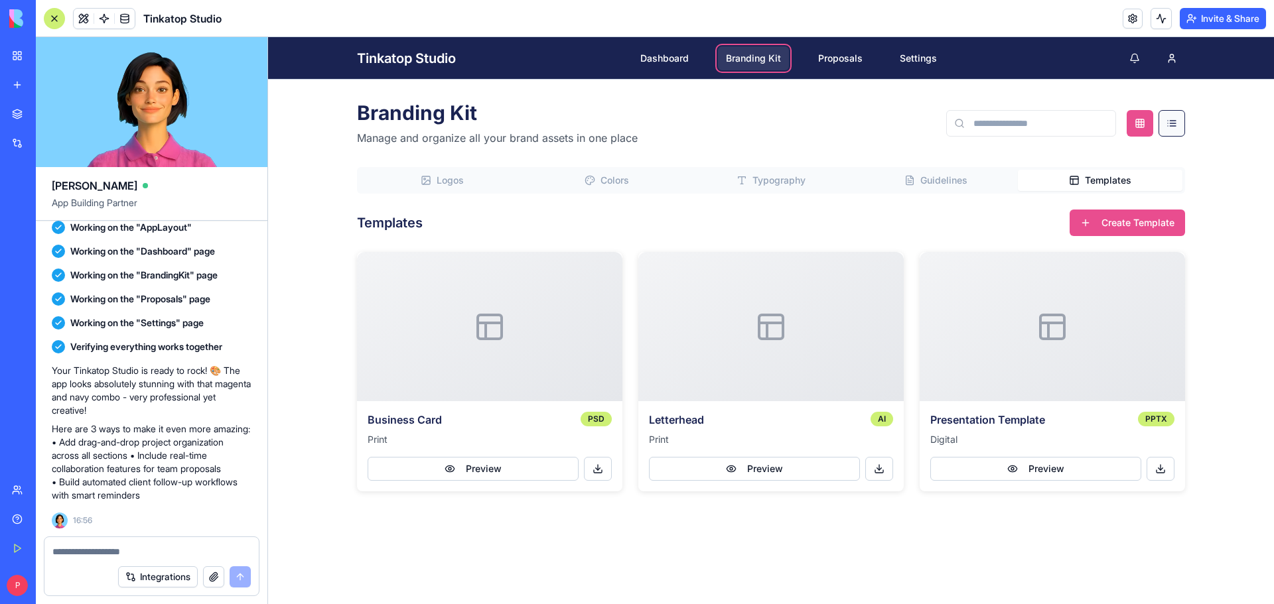
click at [1172, 120] on button at bounding box center [1171, 123] width 27 height 27
click at [1152, 122] on button at bounding box center [1140, 123] width 27 height 27
click at [513, 471] on button "Preview" at bounding box center [473, 469] width 211 height 24
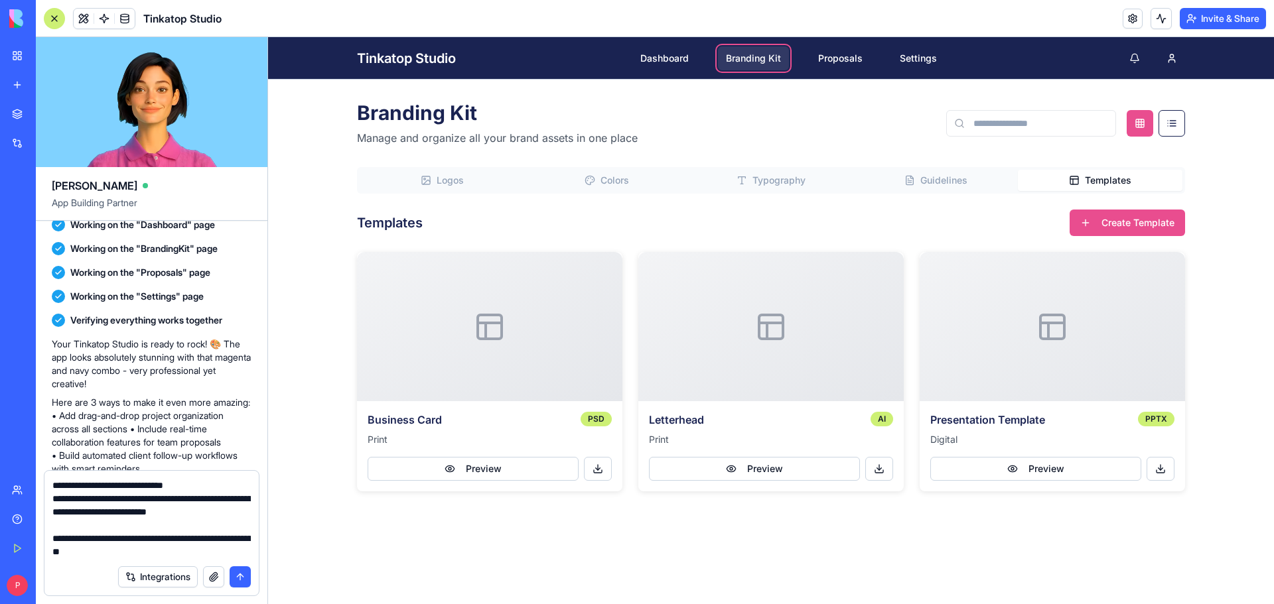
type textarea "**********"
click at [236, 575] on button "submit" at bounding box center [240, 577] width 21 height 21
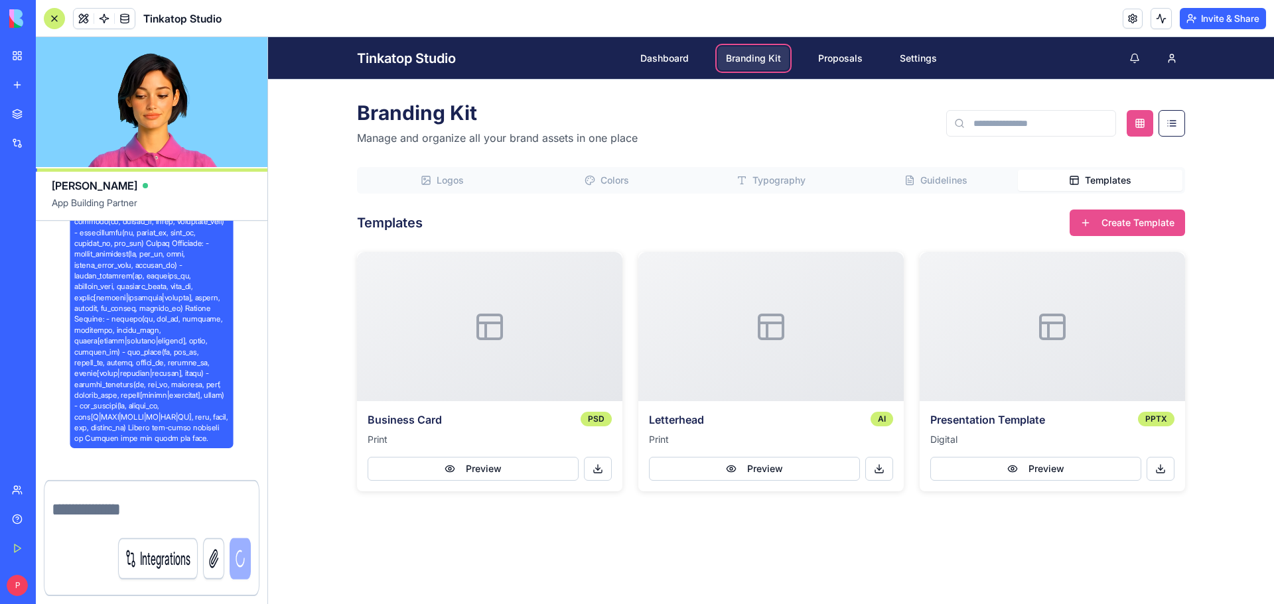
scroll to position [0, 0]
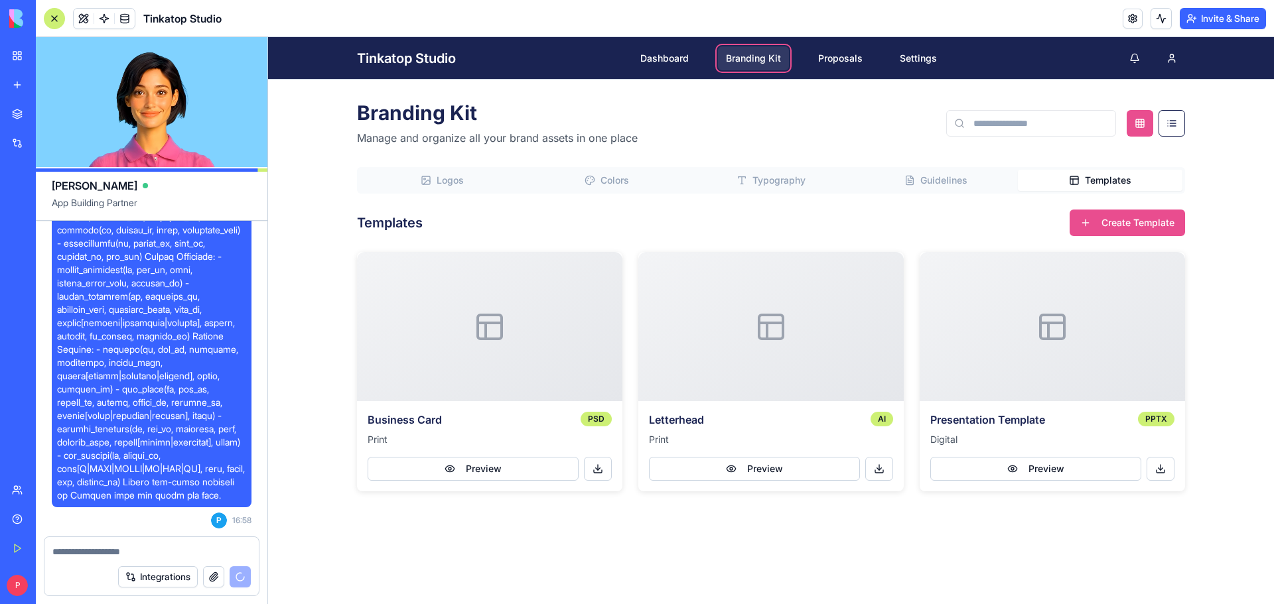
click at [961, 178] on span "Guidelines" at bounding box center [943, 180] width 47 height 13
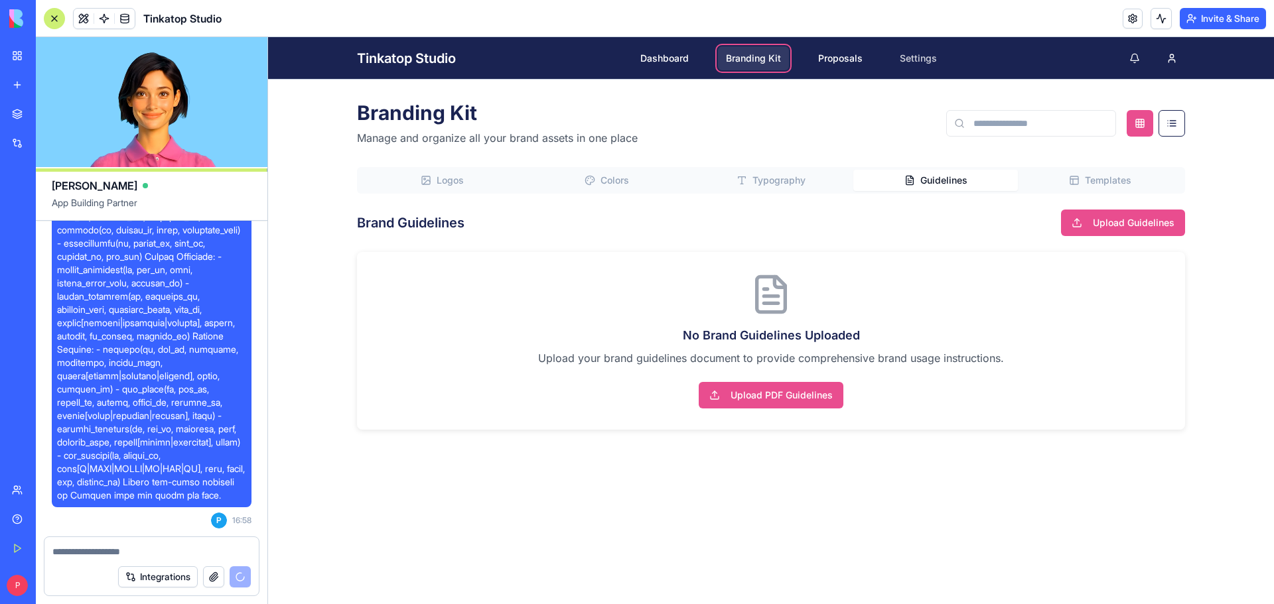
click at [908, 63] on link "Settings" at bounding box center [918, 58] width 53 height 24
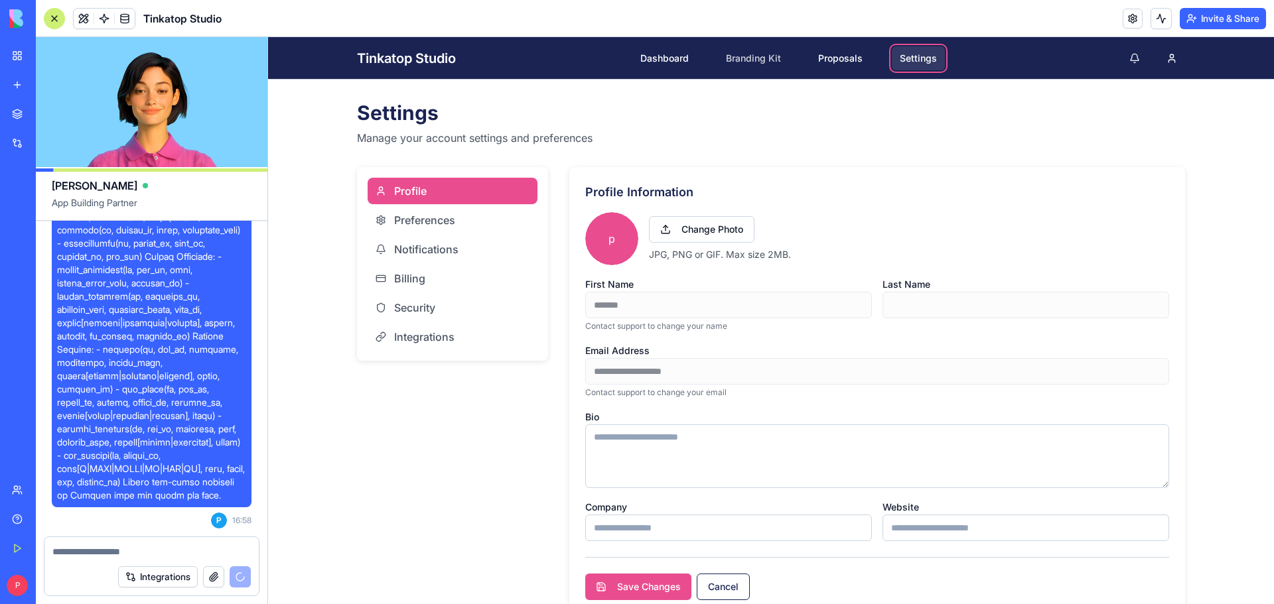
click at [769, 64] on link "Branding Kit" at bounding box center [753, 58] width 71 height 24
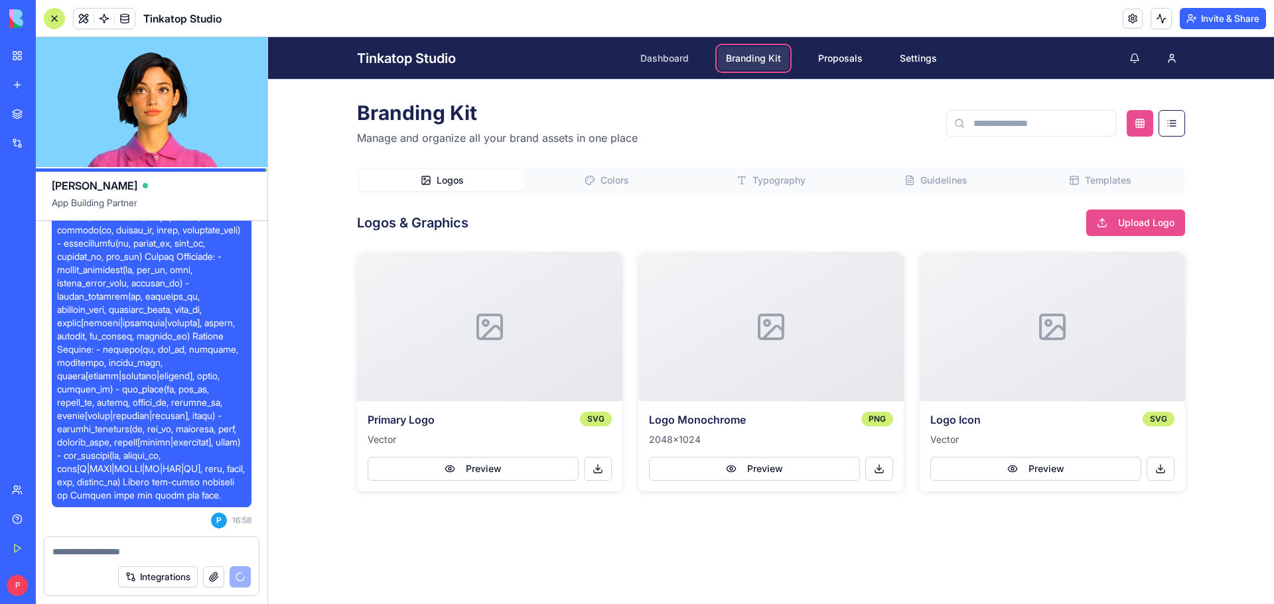
click at [650, 64] on link "Dashboard" at bounding box center [664, 58] width 64 height 24
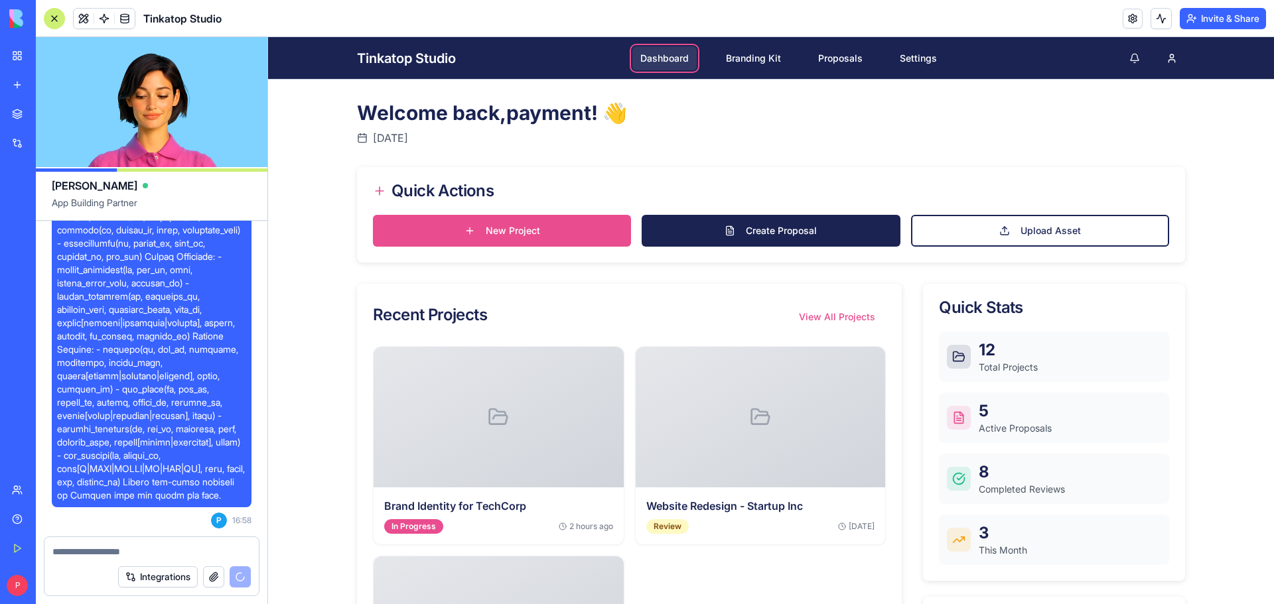
click at [542, 225] on button "New Project" at bounding box center [502, 231] width 258 height 32
click at [706, 218] on link "Create Proposal" at bounding box center [771, 231] width 258 height 32
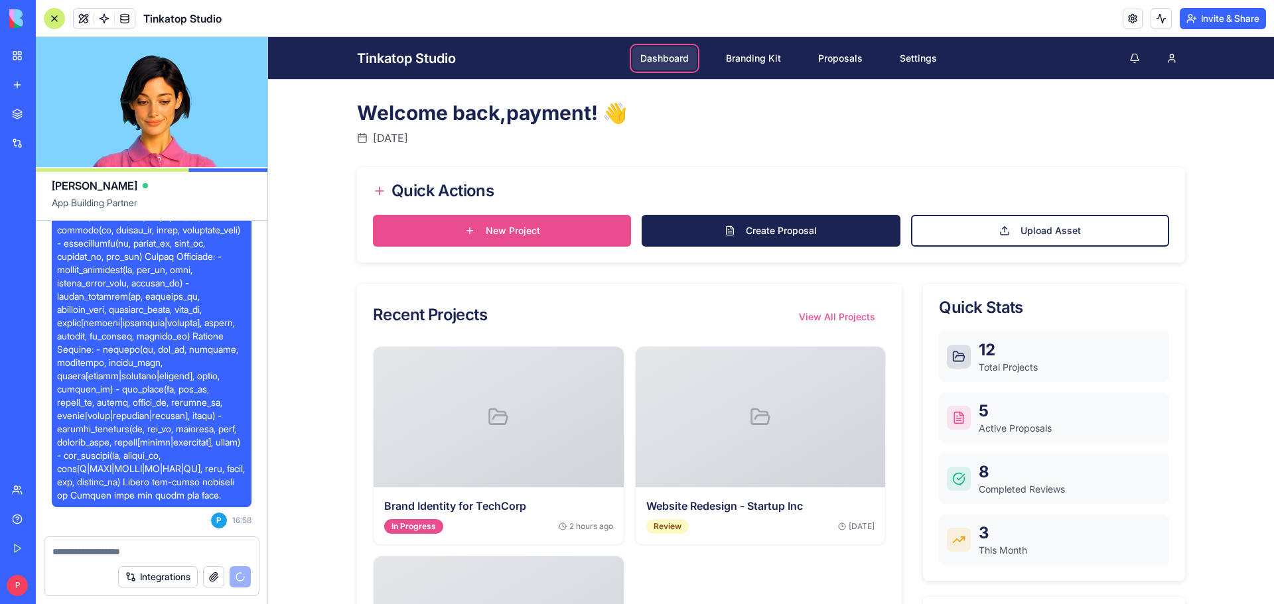
click at [717, 238] on link "Create Proposal" at bounding box center [771, 231] width 258 height 32
click at [1045, 233] on link "Upload Asset" at bounding box center [1040, 231] width 258 height 32
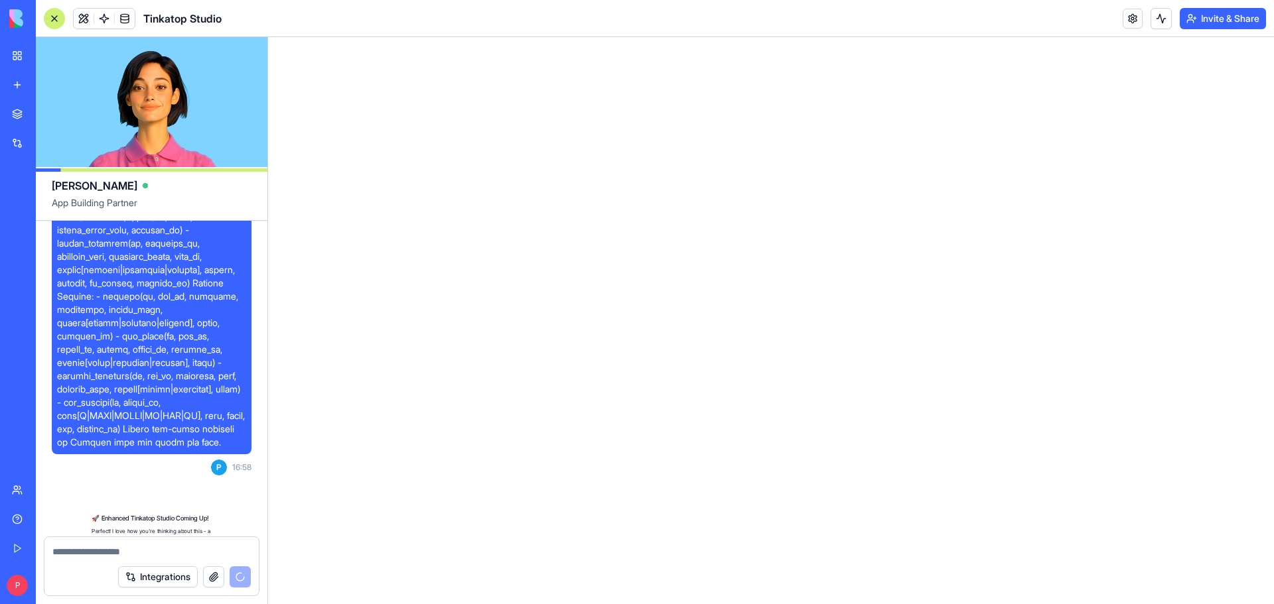
scroll to position [1383, 0]
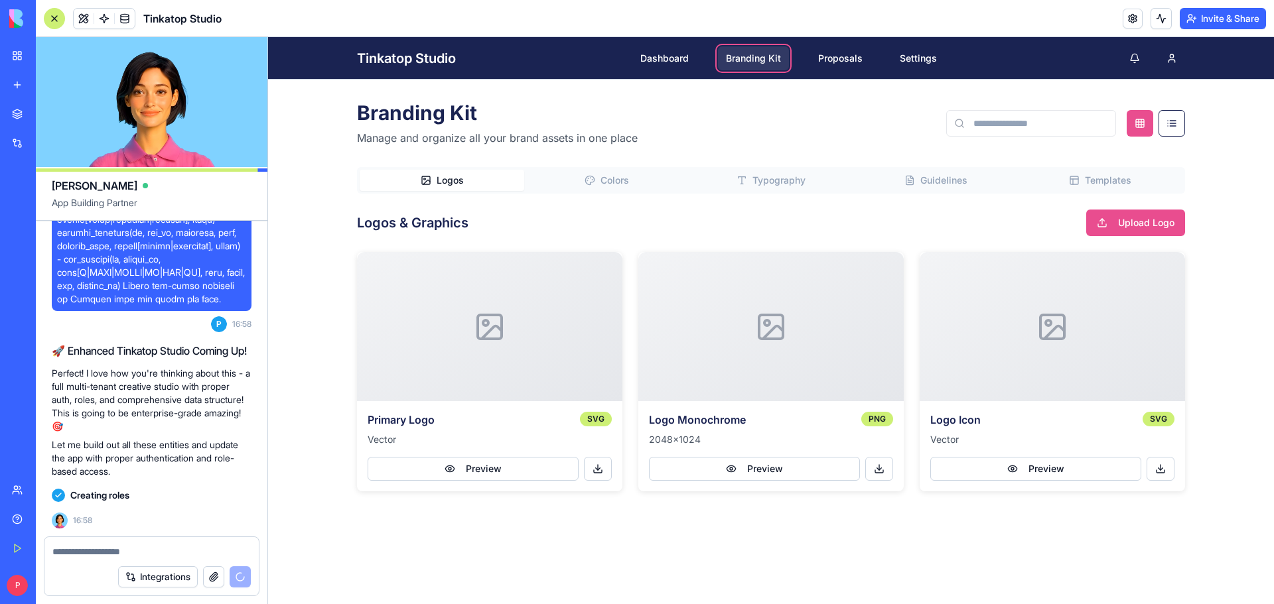
click at [1201, 13] on button "Invite & Share" at bounding box center [1223, 18] width 86 height 21
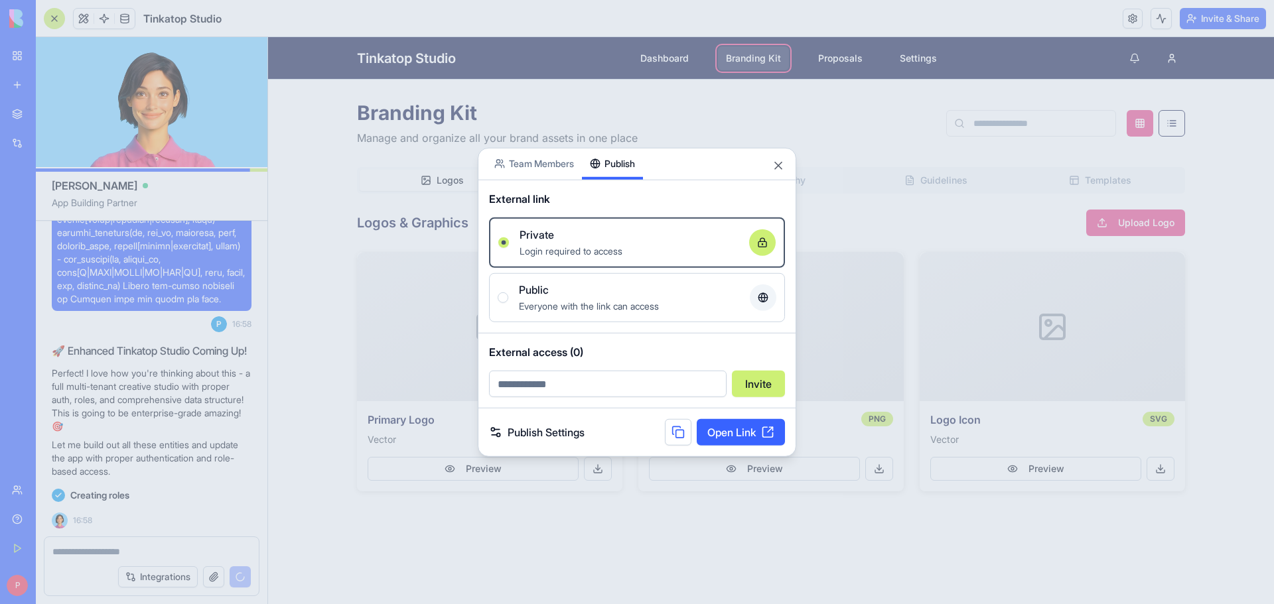
click at [624, 188] on div "Share App Team Members Publish External link Private Login required to access O…" at bounding box center [637, 302] width 318 height 310
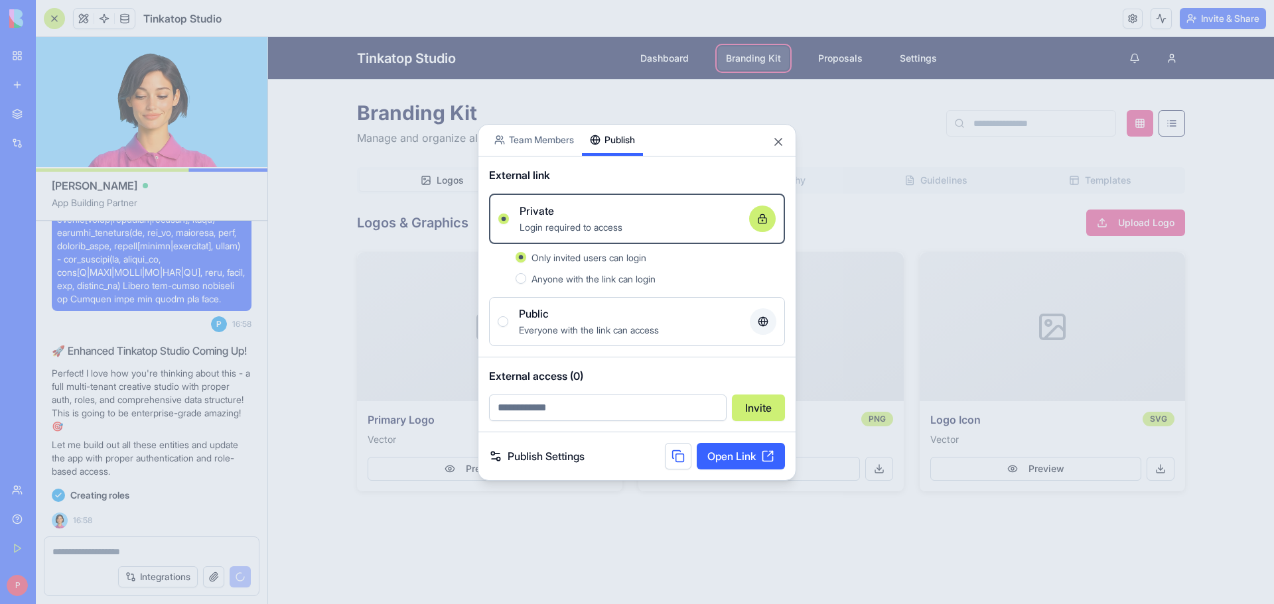
click at [735, 456] on link "Open Link" at bounding box center [741, 456] width 88 height 27
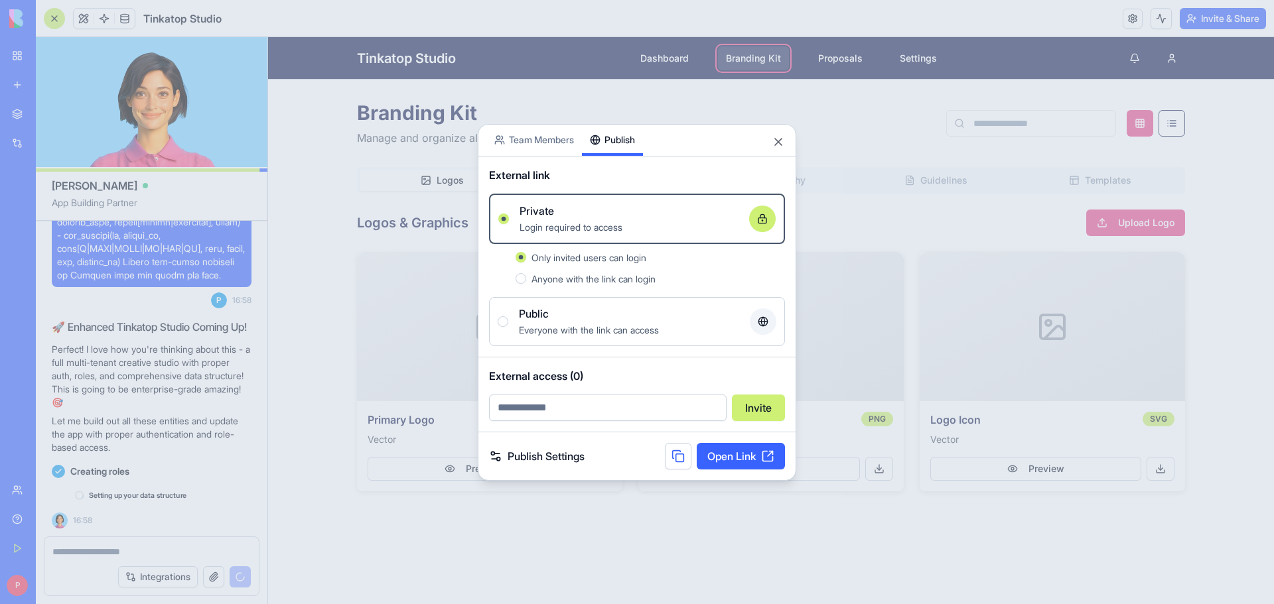
scroll to position [1406, 0]
click at [778, 145] on button "Close" at bounding box center [778, 141] width 13 height 13
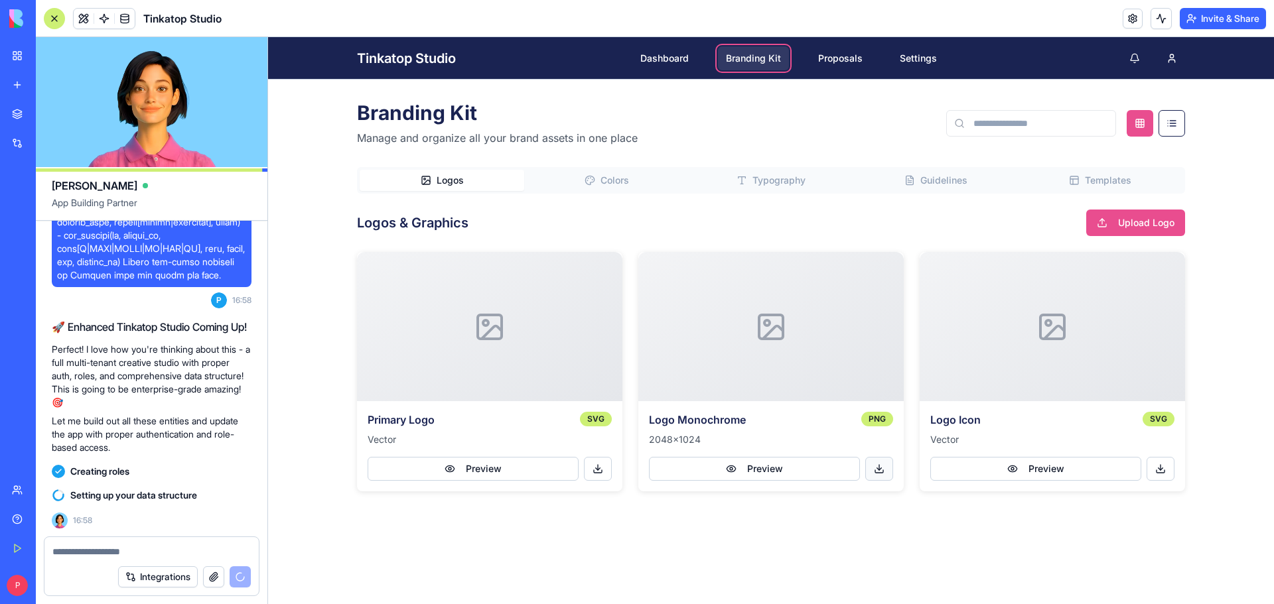
click at [876, 468] on button at bounding box center [879, 469] width 28 height 24
click at [825, 466] on button "Preview" at bounding box center [754, 469] width 211 height 24
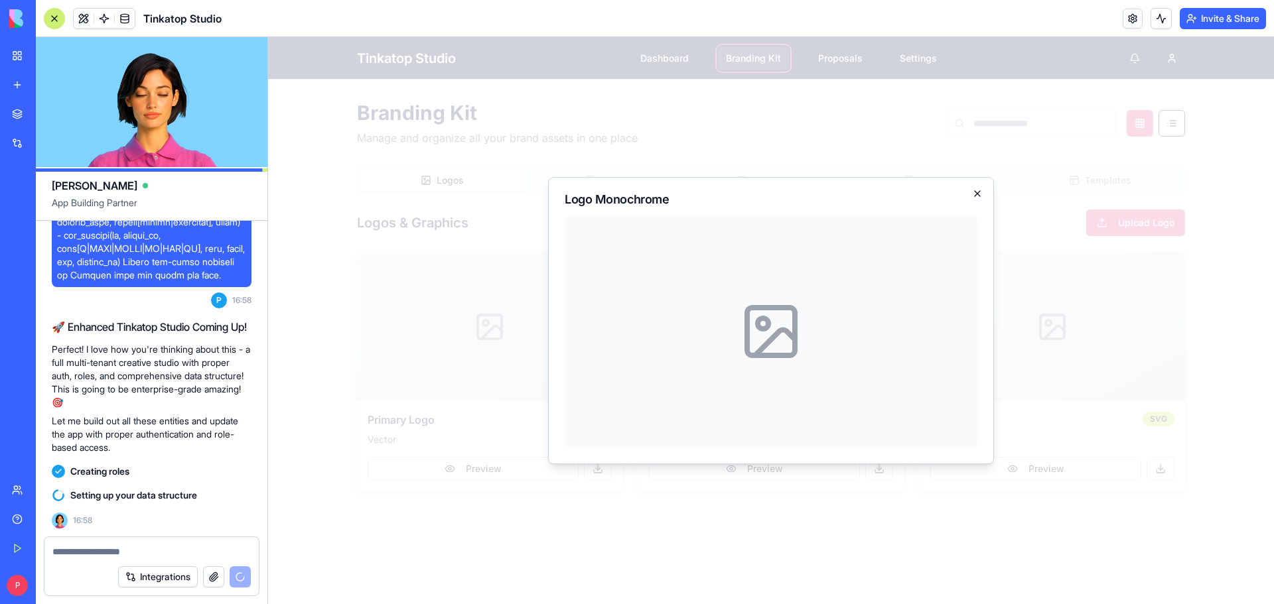
click at [976, 194] on icon "button" at bounding box center [977, 193] width 11 height 11
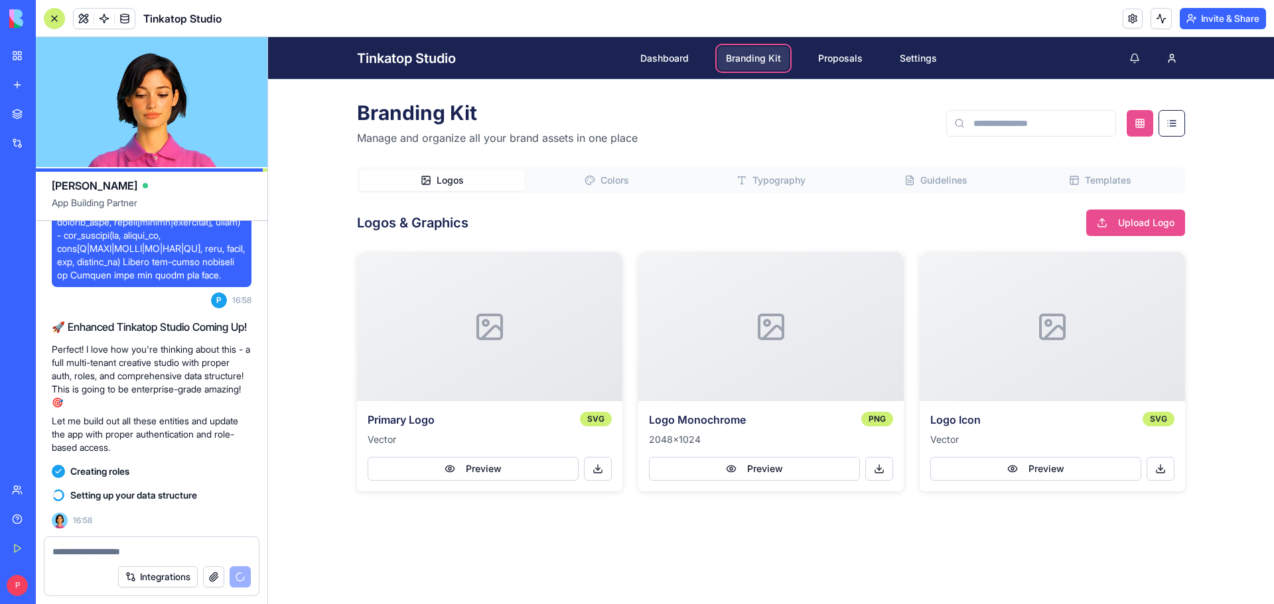
click at [659, 186] on button "Colors" at bounding box center [606, 180] width 165 height 21
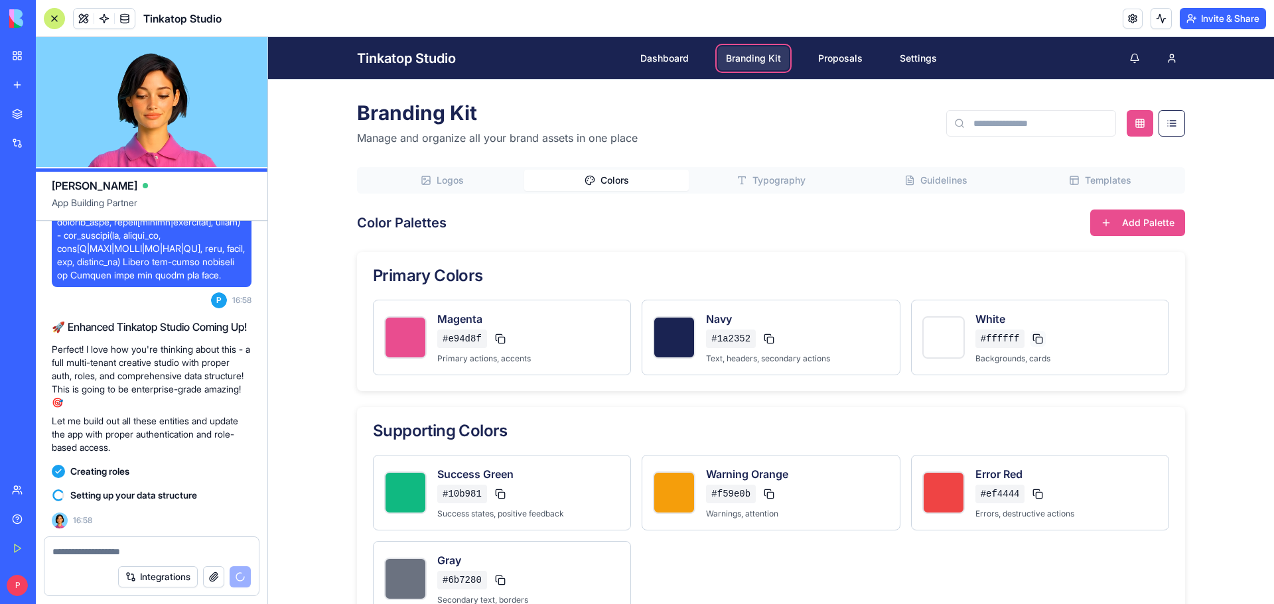
click at [1033, 339] on button at bounding box center [1038, 339] width 16 height 16
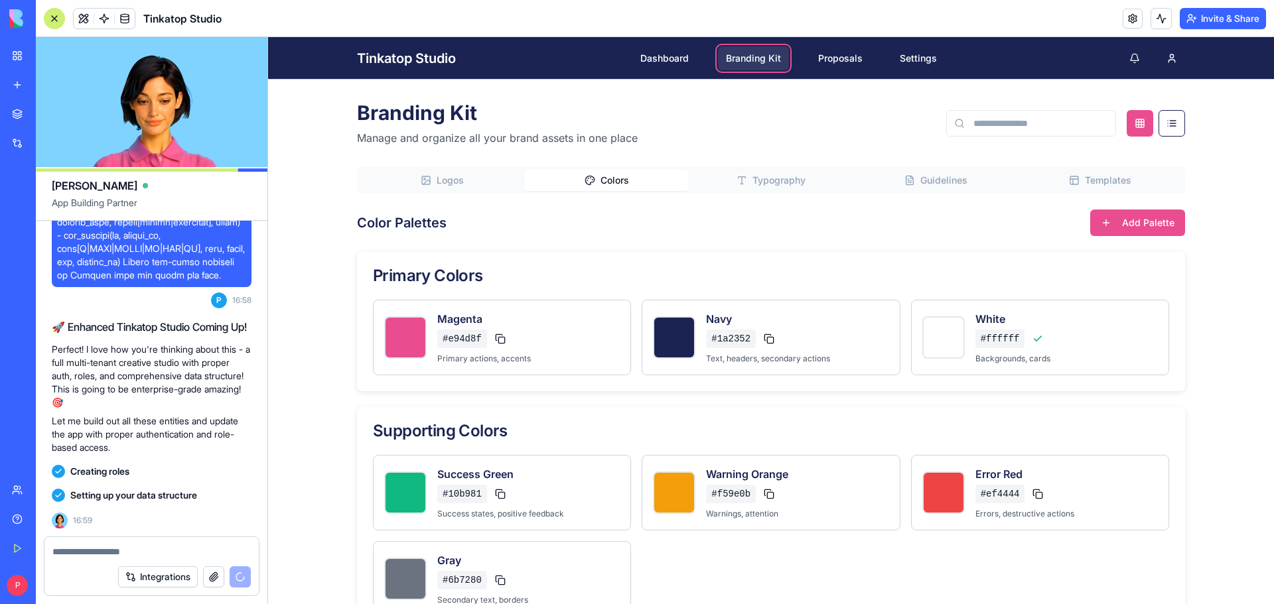
click at [772, 333] on div "#1a2352" at bounding box center [797, 339] width 182 height 19
click at [763, 337] on button at bounding box center [769, 339] width 16 height 16
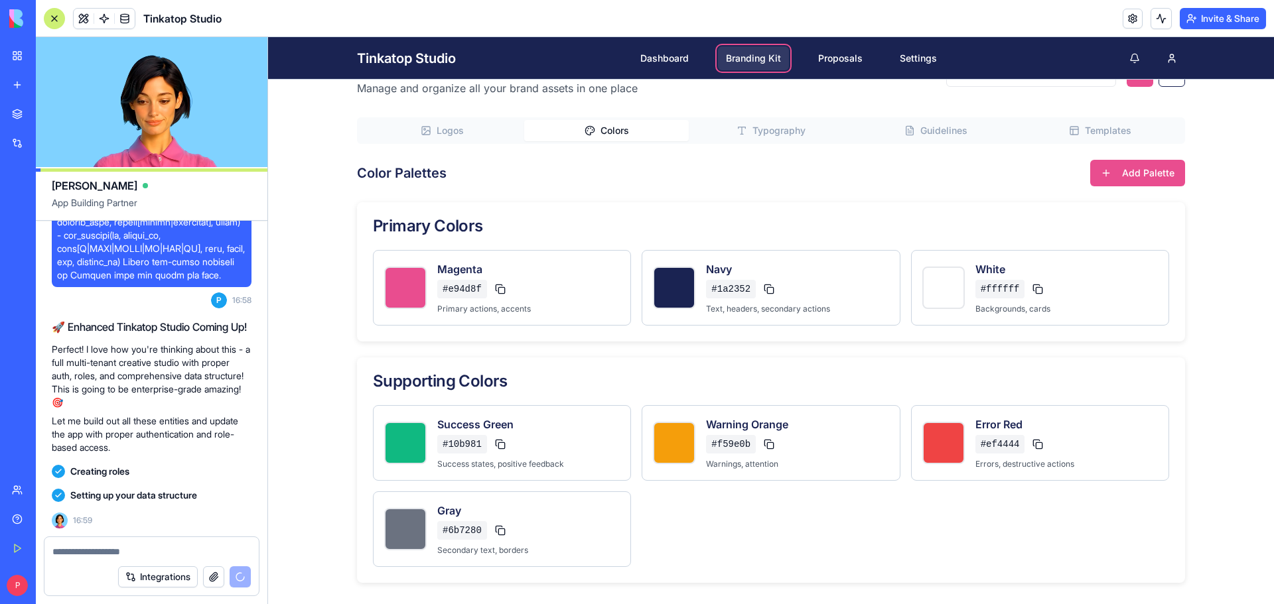
scroll to position [0, 0]
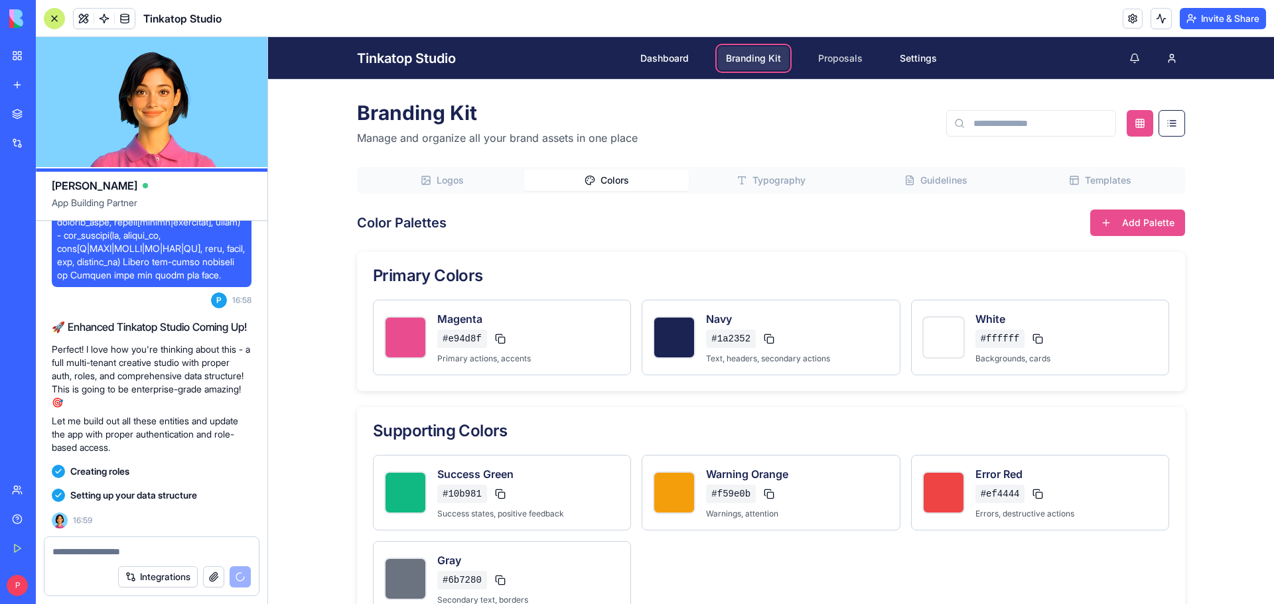
click at [851, 49] on link "Proposals" at bounding box center [840, 58] width 60 height 24
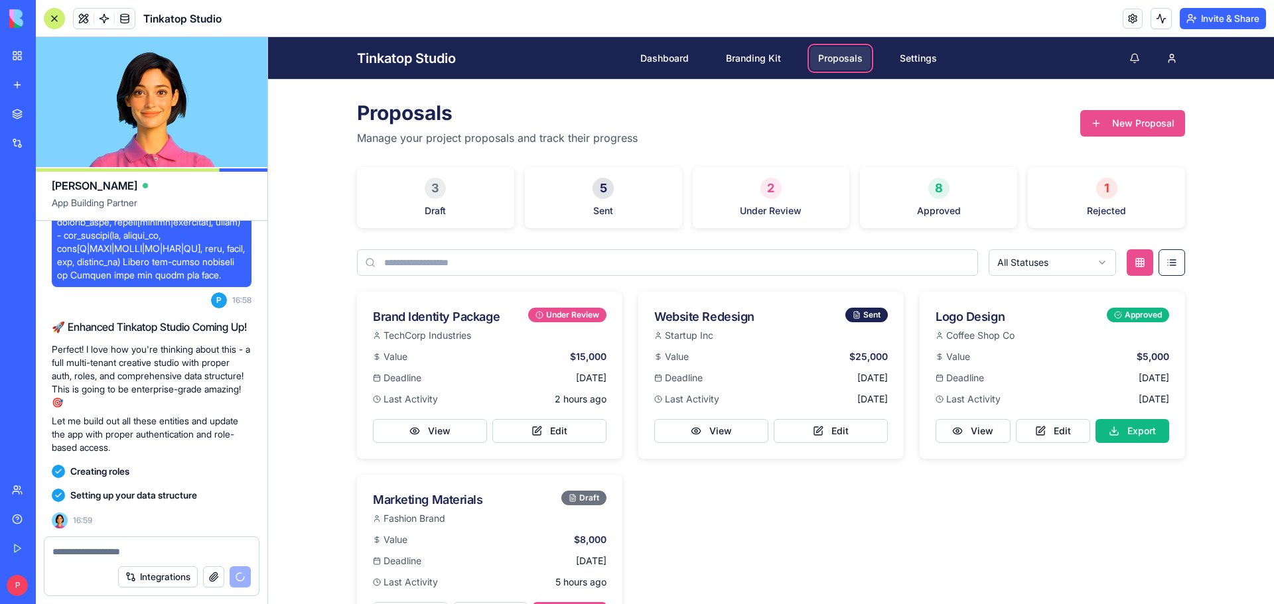
scroll to position [1444, 0]
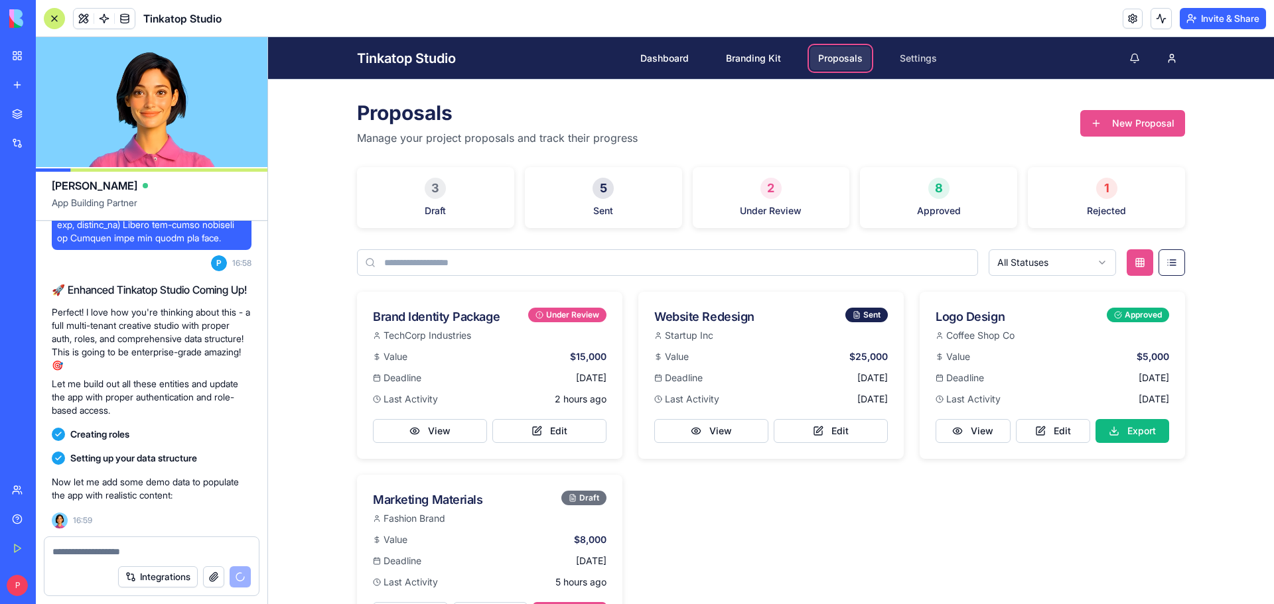
click at [893, 53] on link "Settings" at bounding box center [918, 58] width 53 height 24
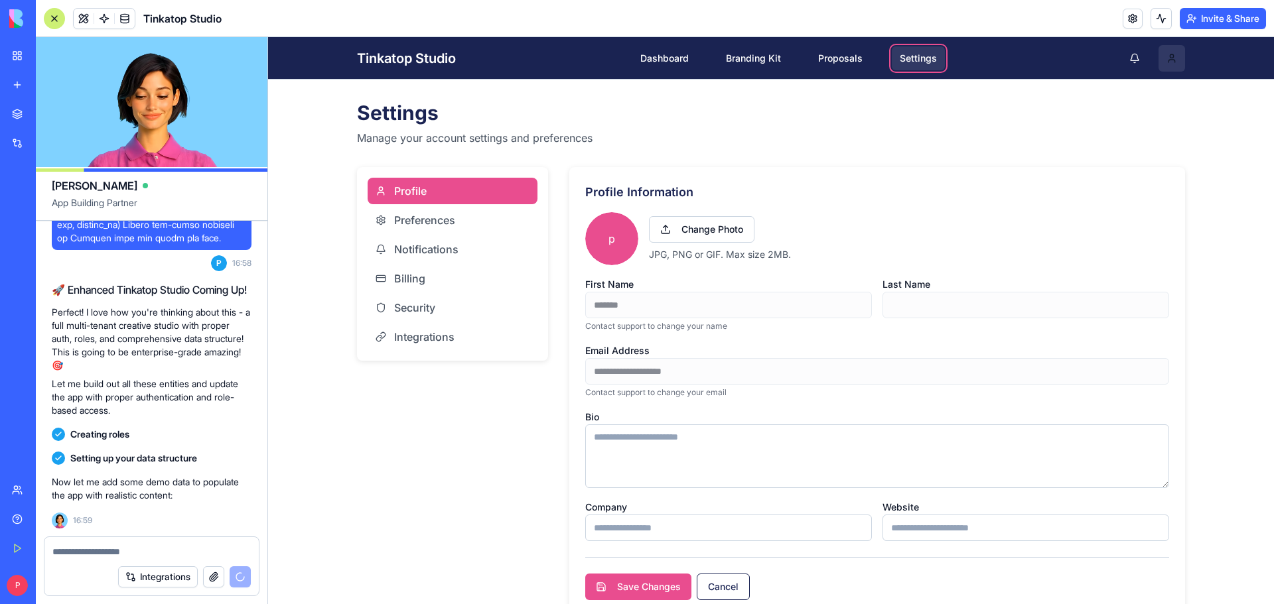
click at [1158, 54] on html "**********" at bounding box center [771, 337] width 1006 height 600
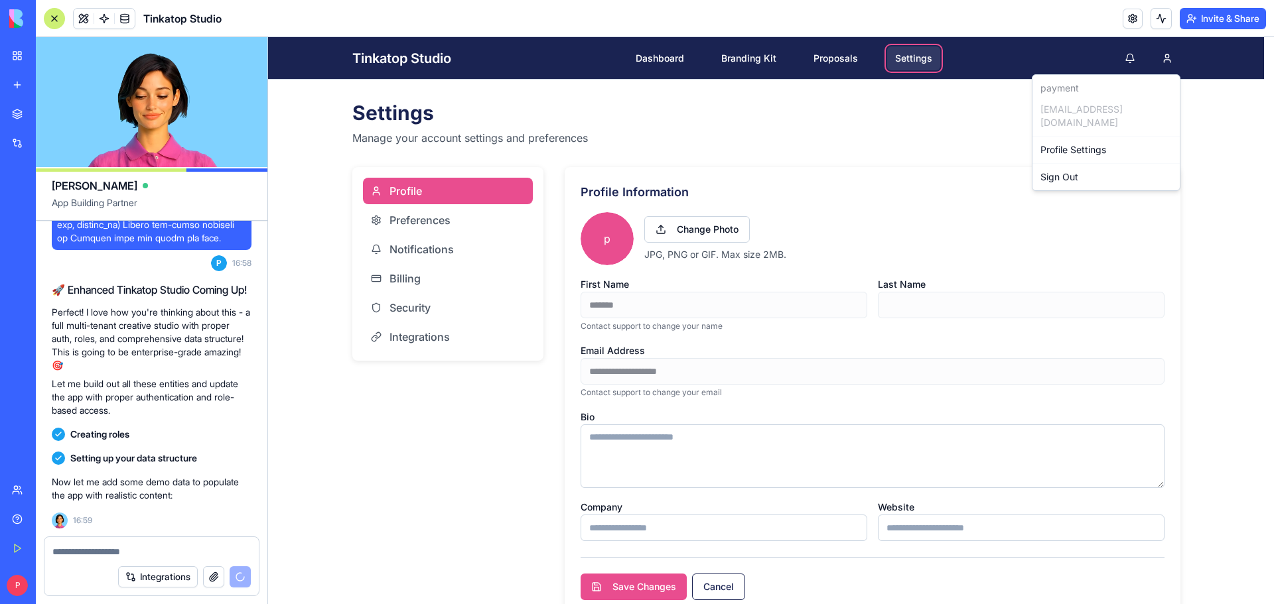
click at [454, 222] on html "**********" at bounding box center [771, 337] width 1006 height 600
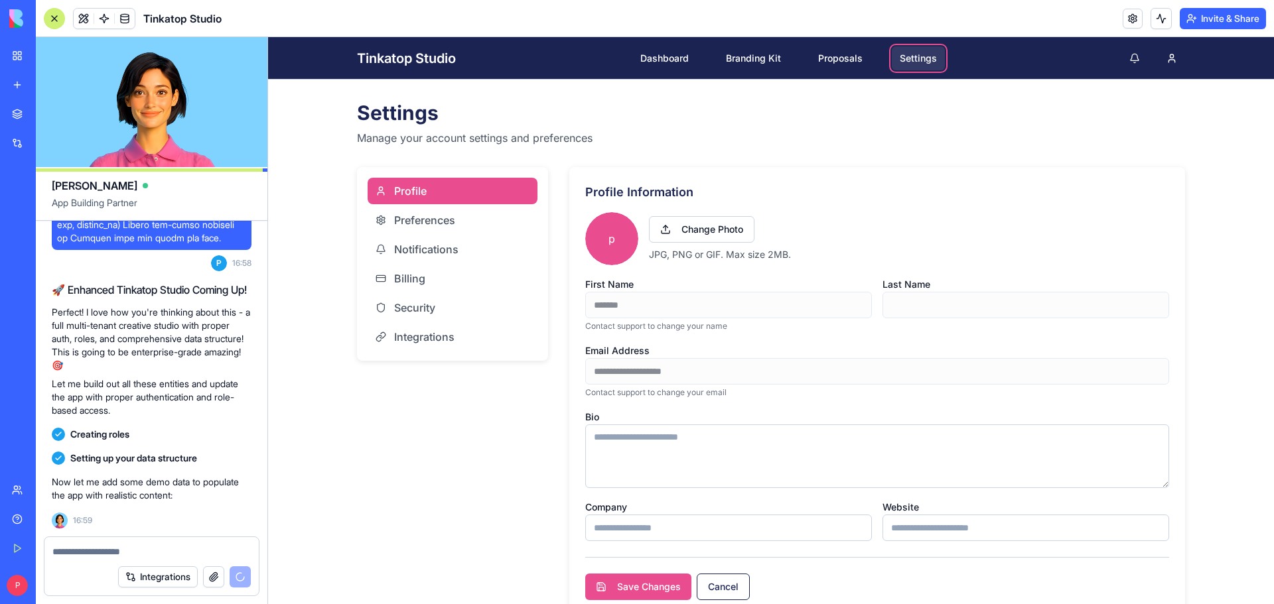
click at [454, 222] on button "Preferences" at bounding box center [453, 220] width 170 height 27
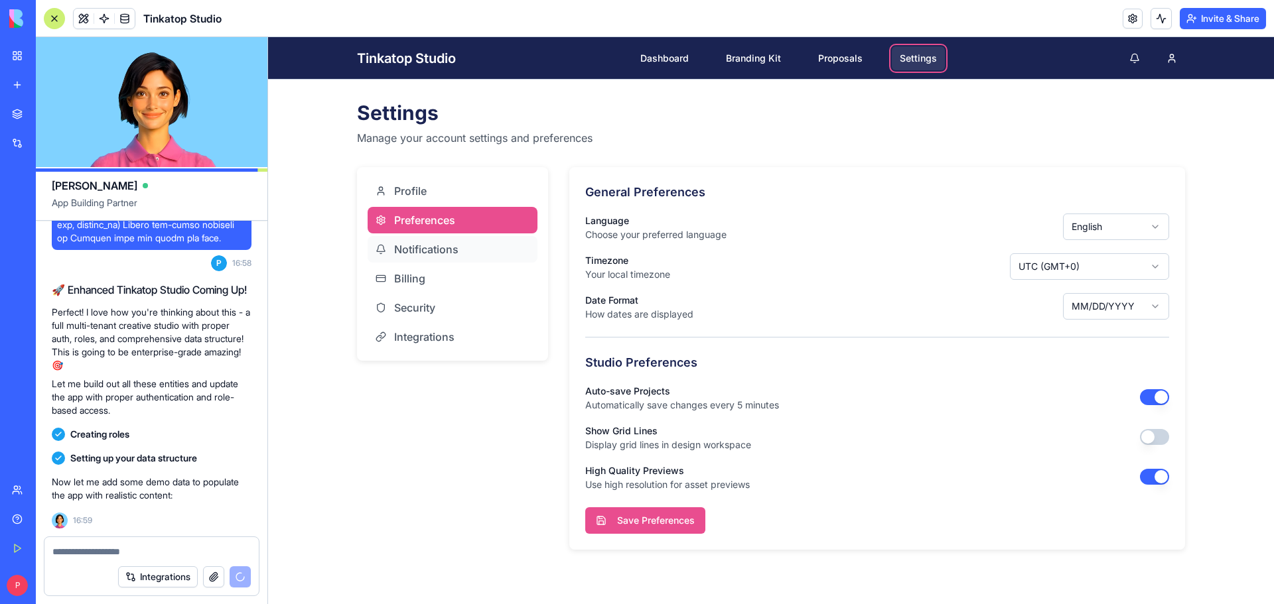
click at [445, 243] on span "Notifications" at bounding box center [426, 249] width 64 height 16
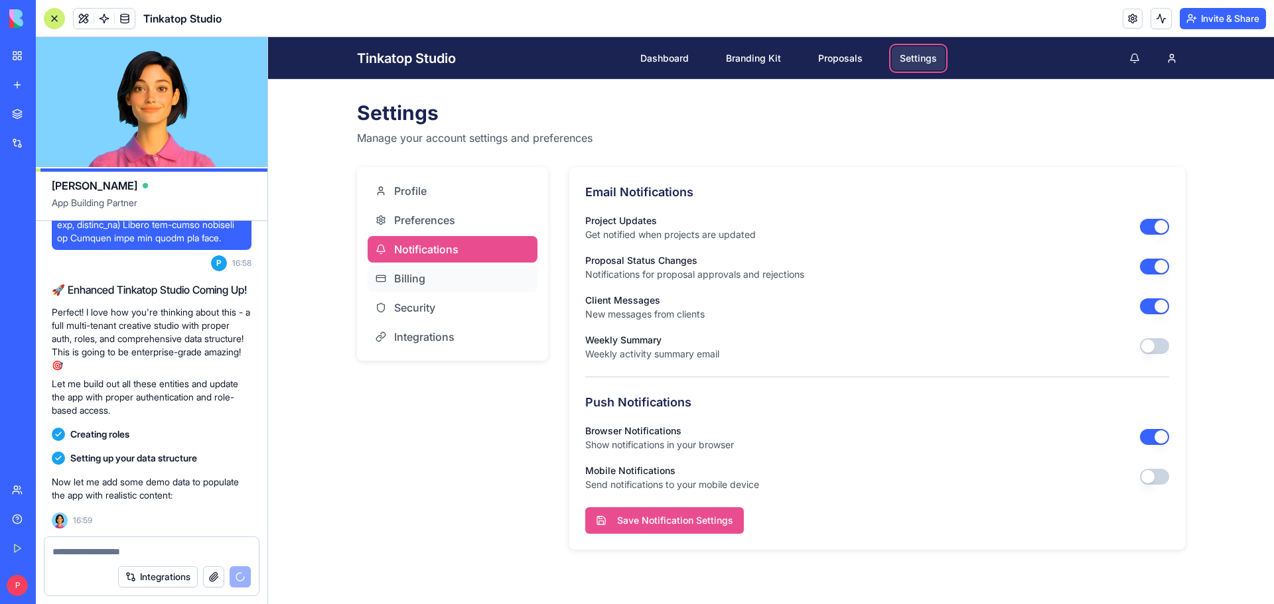
click at [443, 268] on button "Billing" at bounding box center [453, 278] width 170 height 27
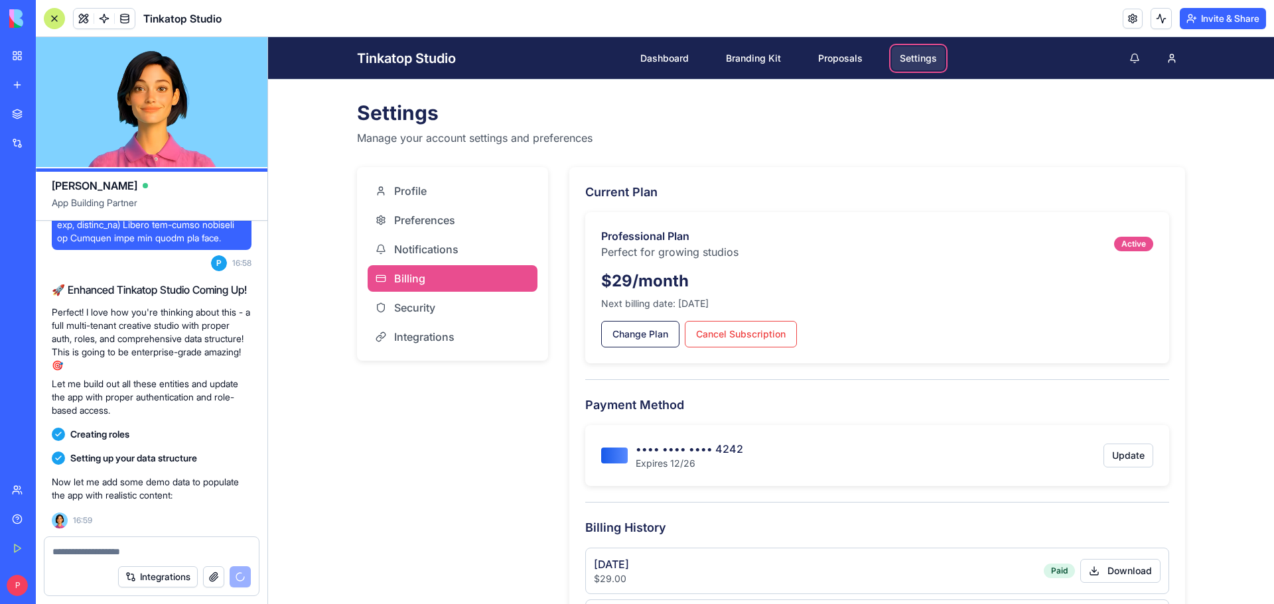
scroll to position [131, 0]
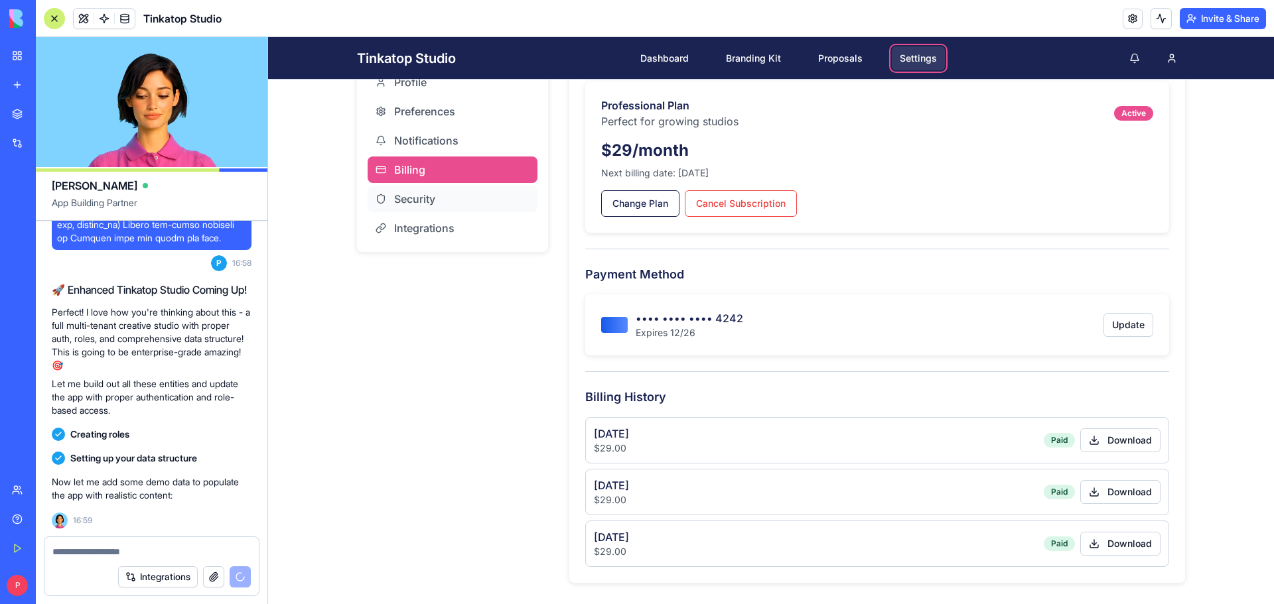
click at [436, 200] on button "Security" at bounding box center [453, 199] width 170 height 27
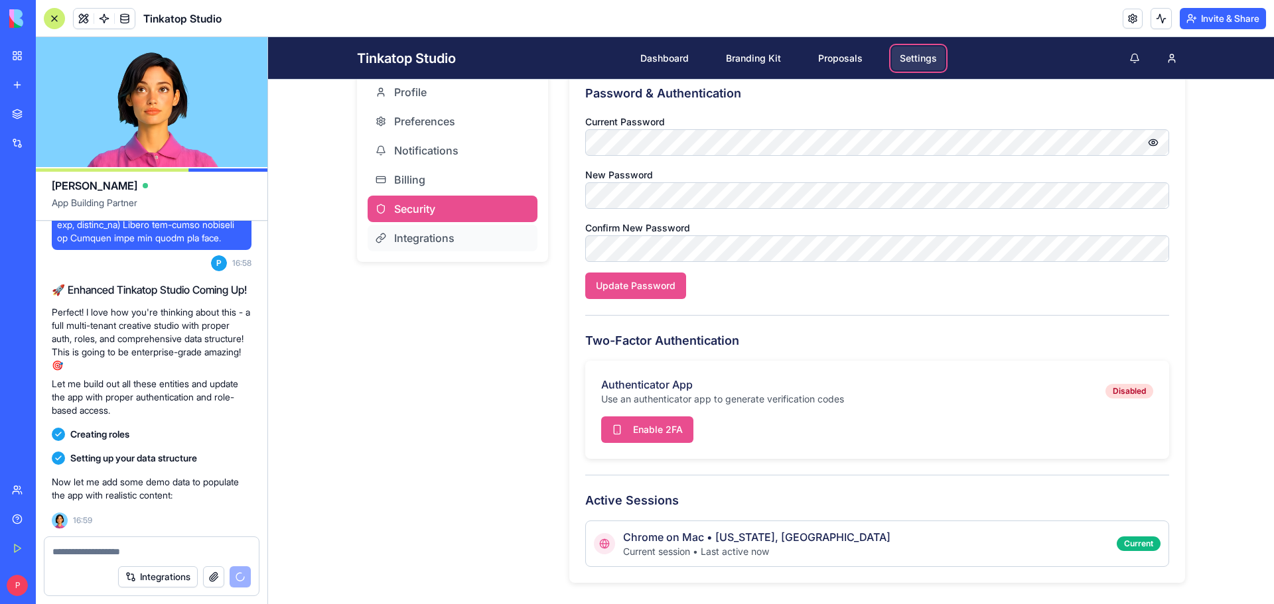
click at [440, 234] on span "Integrations" at bounding box center [424, 238] width 60 height 16
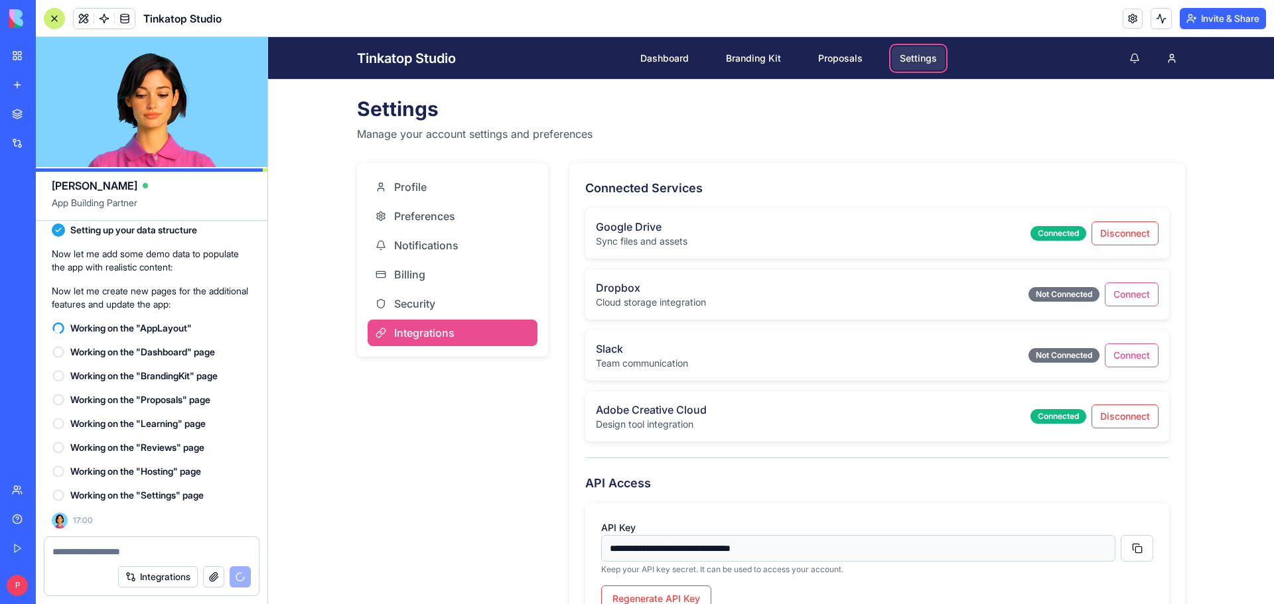
scroll to position [65, 0]
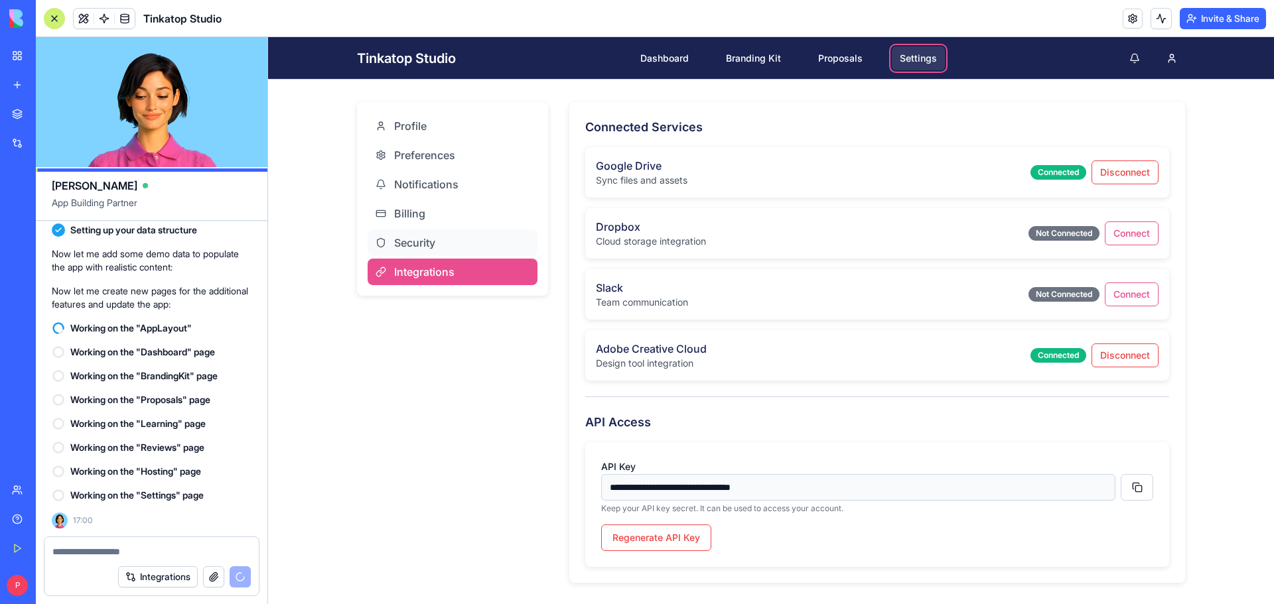
click at [423, 248] on span "Security" at bounding box center [414, 243] width 41 height 16
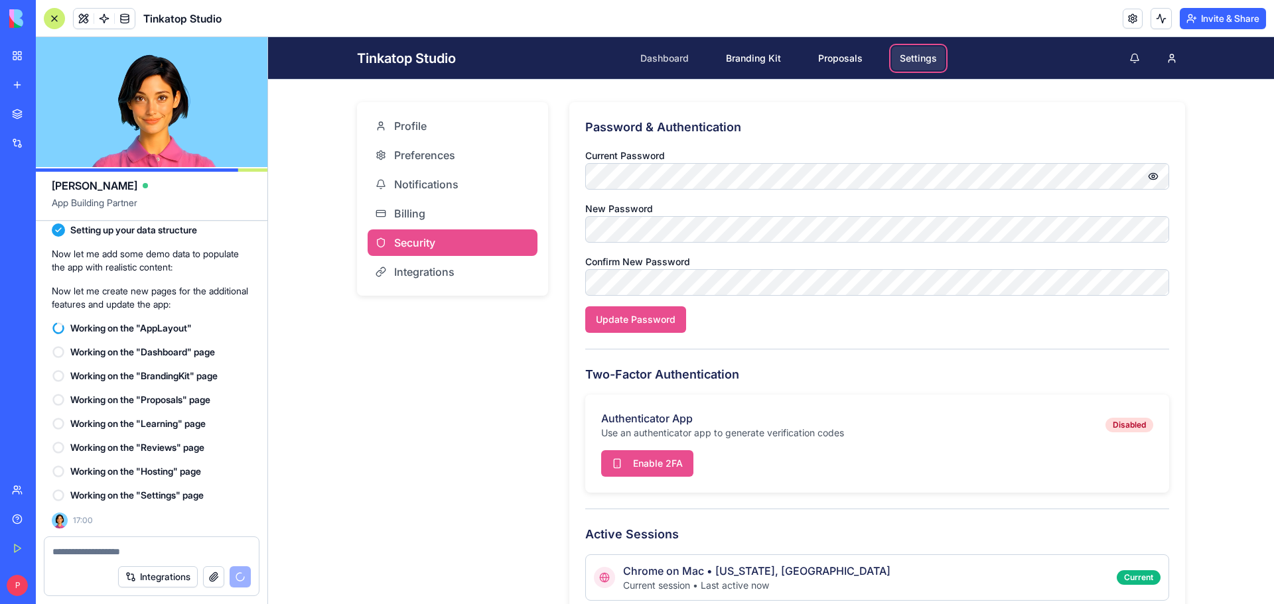
click at [675, 56] on link "Dashboard" at bounding box center [664, 58] width 64 height 24
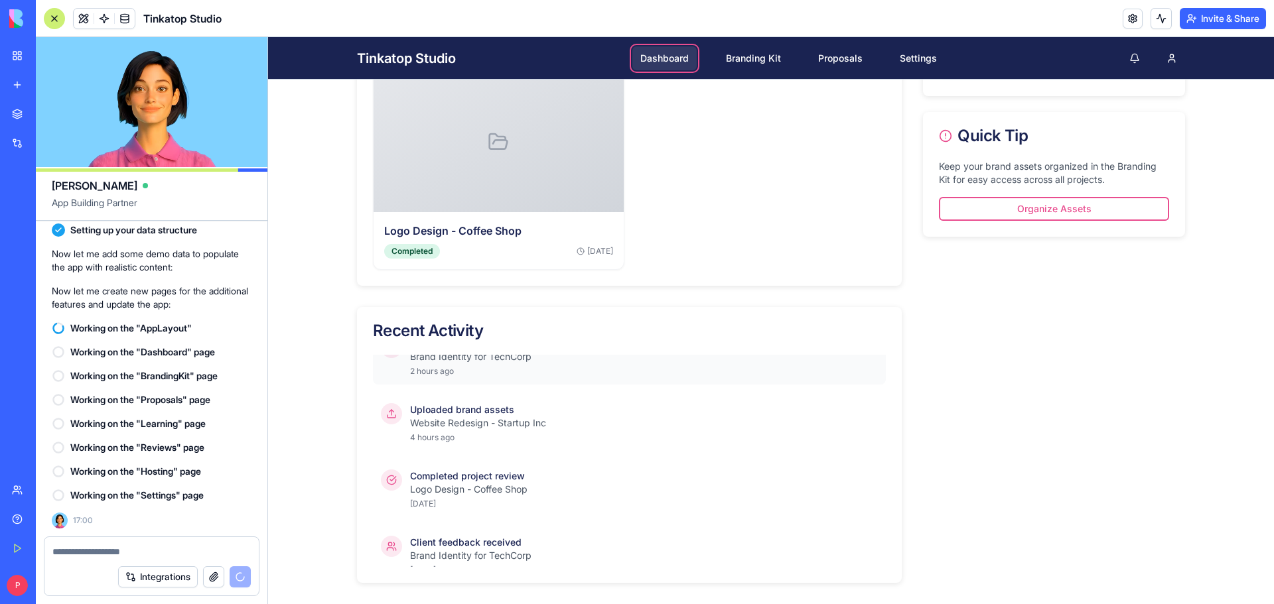
scroll to position [42, 0]
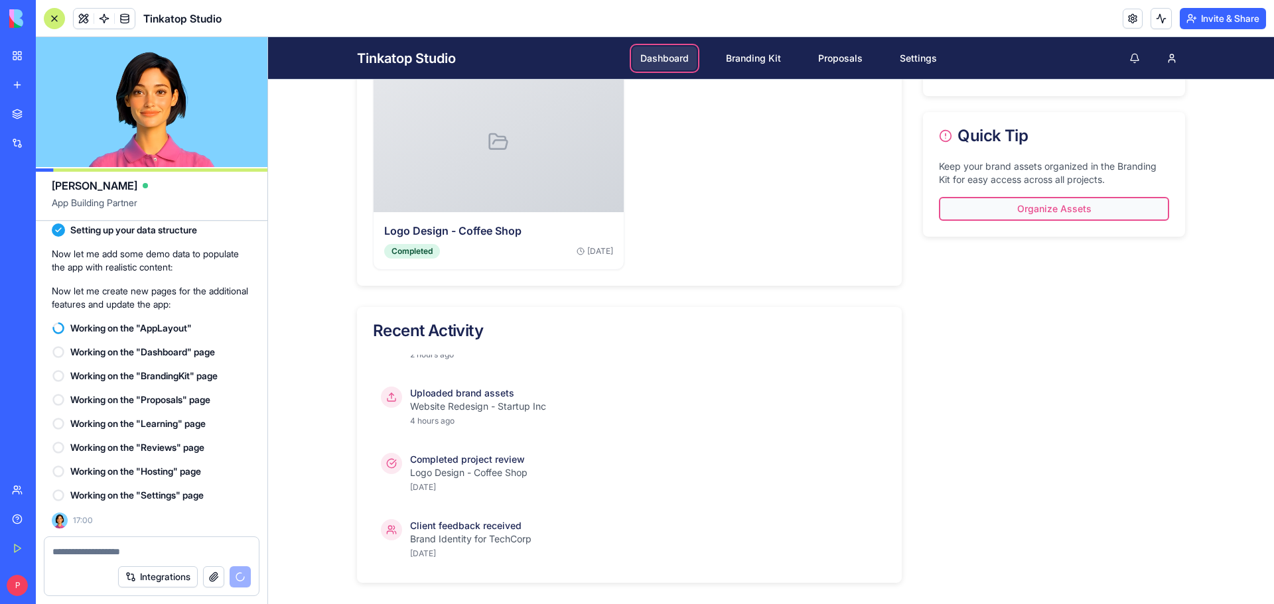
click at [1083, 214] on link "Organize Assets" at bounding box center [1054, 209] width 230 height 24
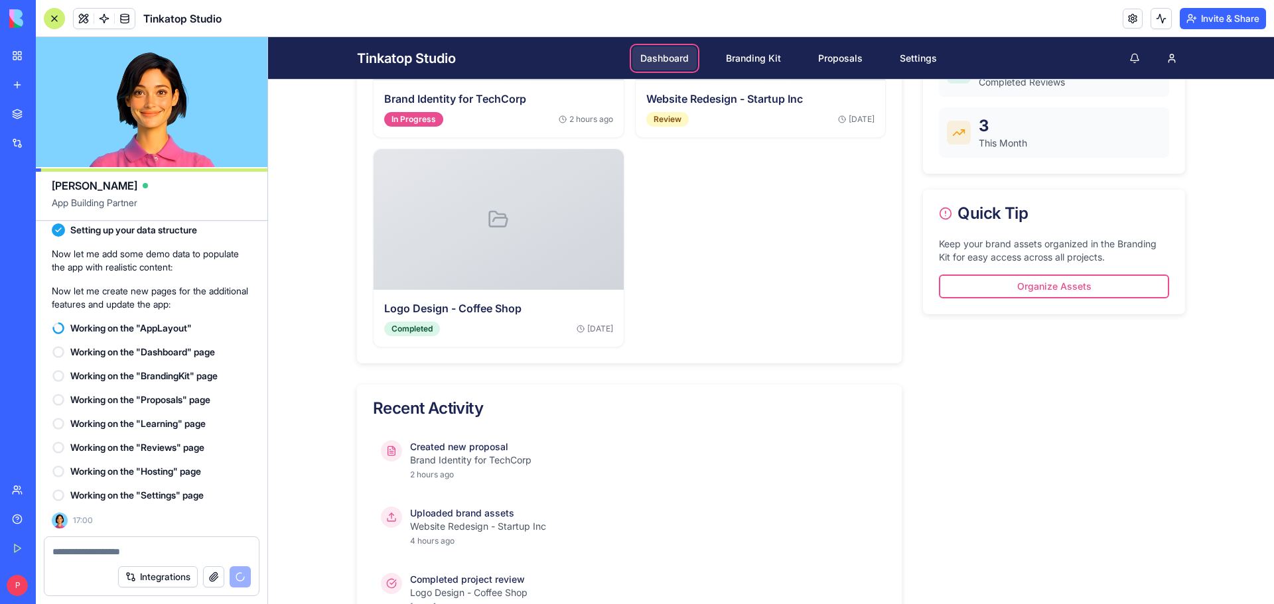
scroll to position [485, 0]
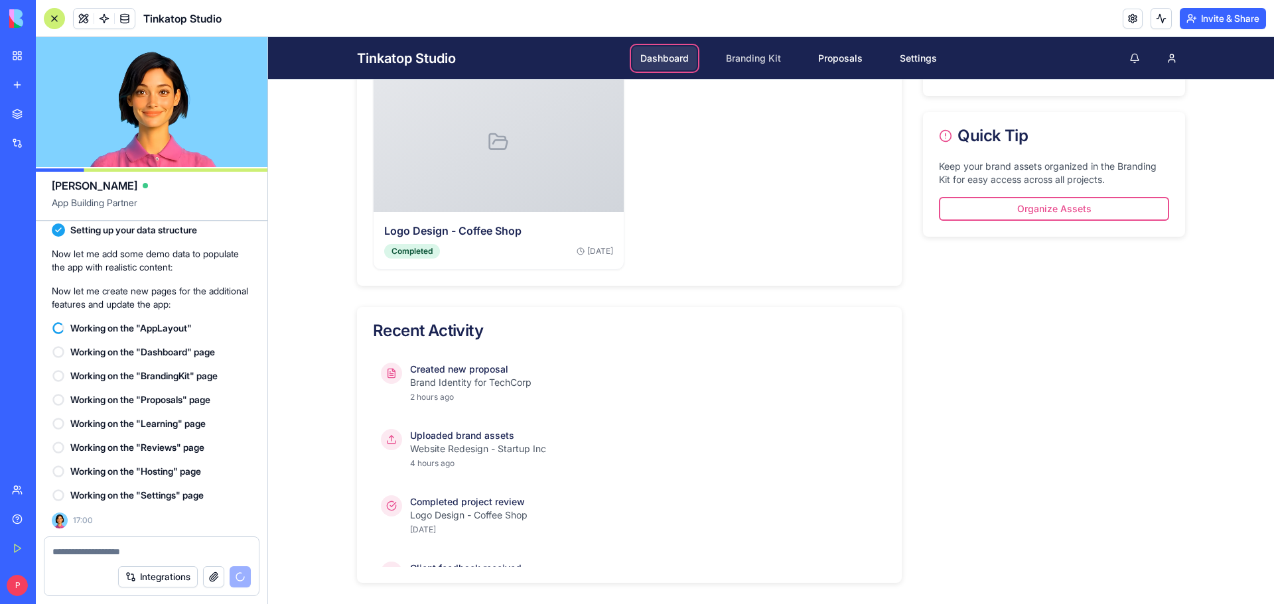
click at [748, 55] on link "Branding Kit" at bounding box center [753, 58] width 71 height 24
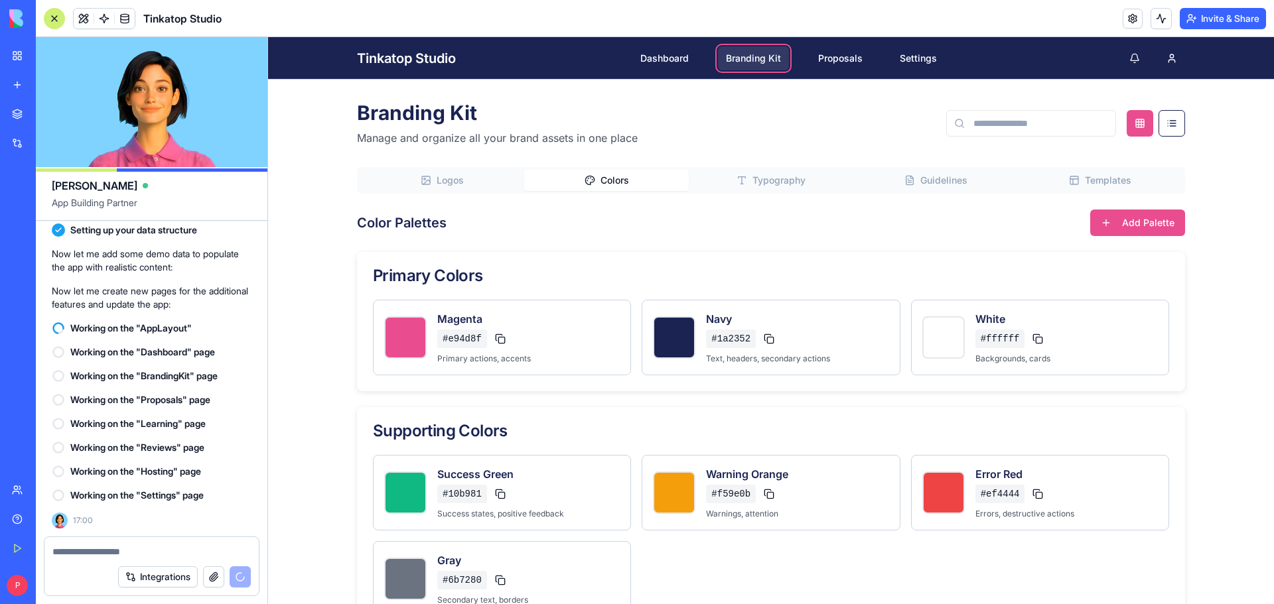
click at [602, 184] on span "Colors" at bounding box center [614, 180] width 29 height 13
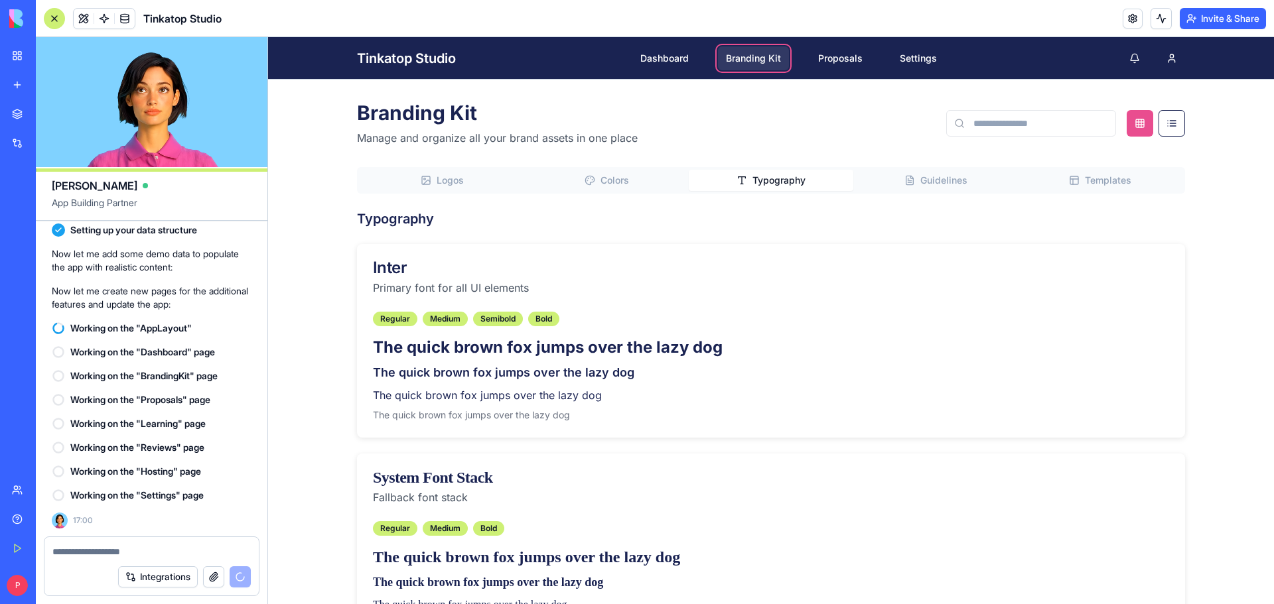
click at [725, 183] on button "Typography" at bounding box center [771, 180] width 165 height 21
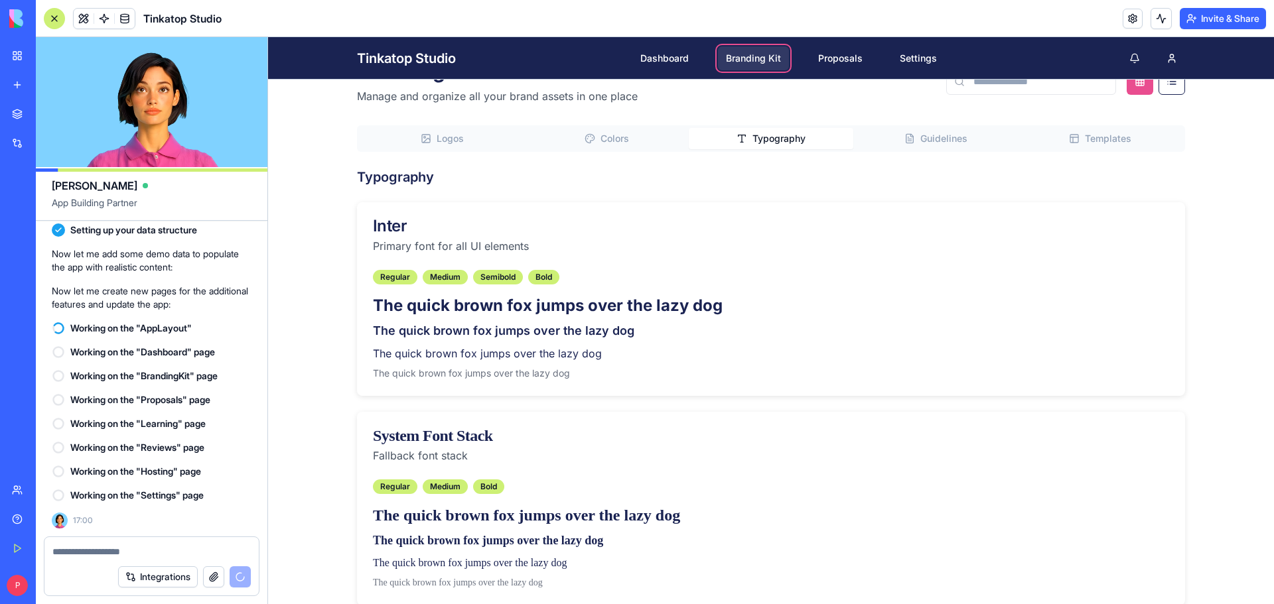
scroll to position [64, 0]
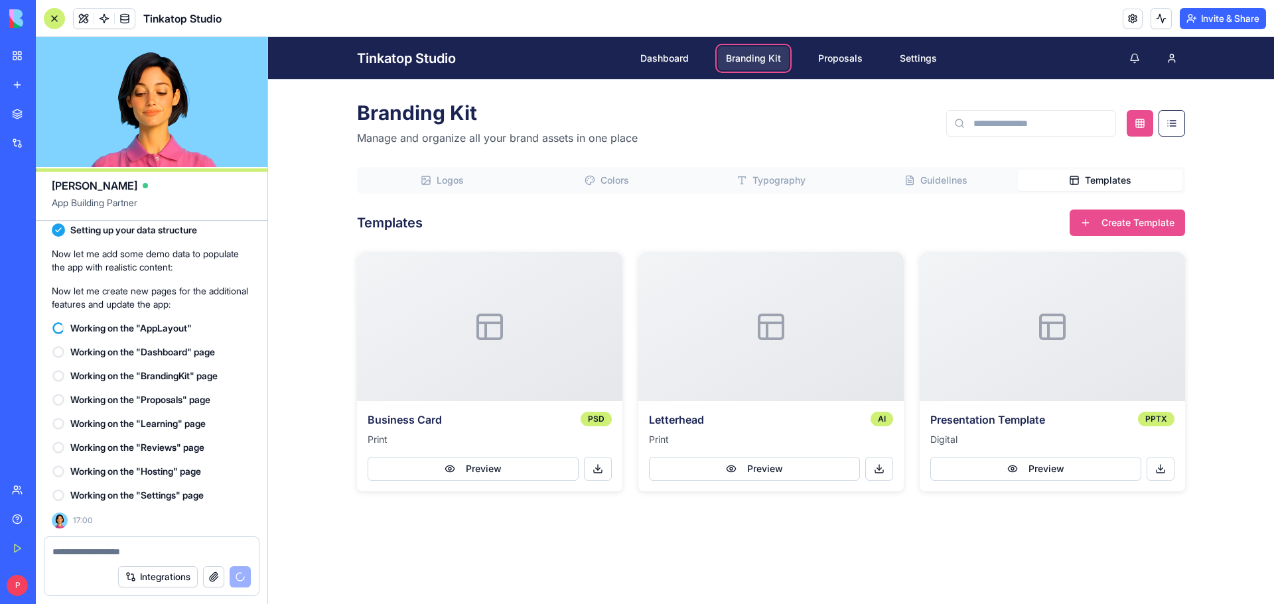
click at [1071, 115] on div "Branding Kit Manage and organize all your brand assets in one place Logos Color…" at bounding box center [770, 296] width 849 height 433
click at [1140, 220] on button "Create Template" at bounding box center [1126, 223] width 115 height 27
click at [1172, 121] on button at bounding box center [1171, 123] width 27 height 27
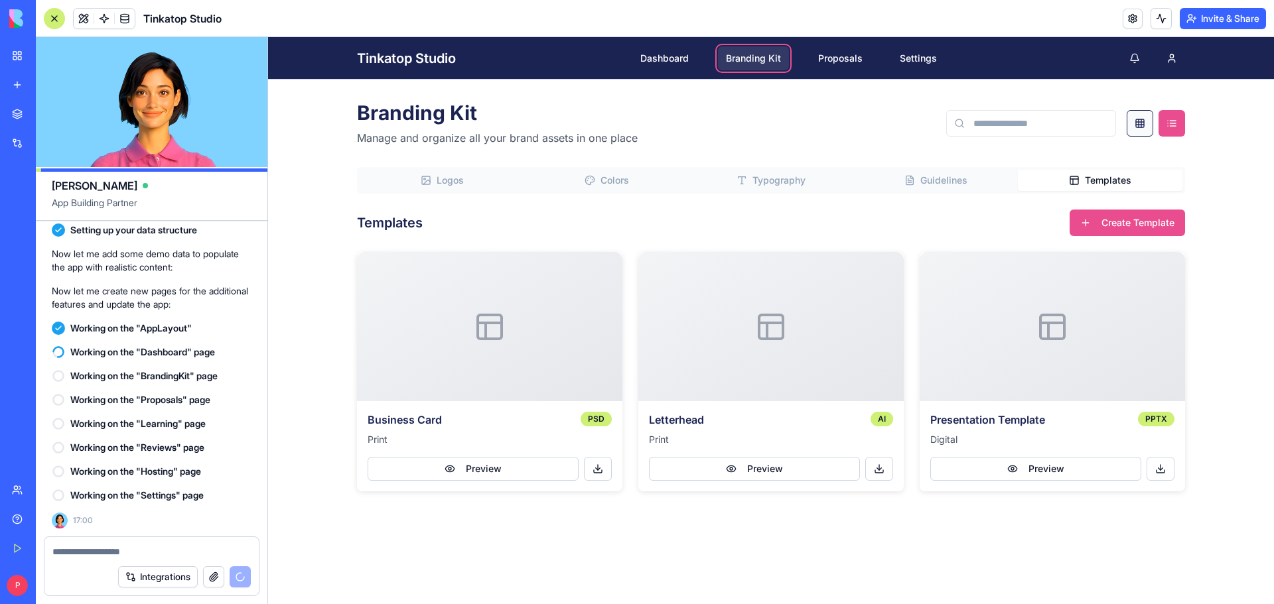
click at [1136, 125] on button at bounding box center [1140, 123] width 27 height 27
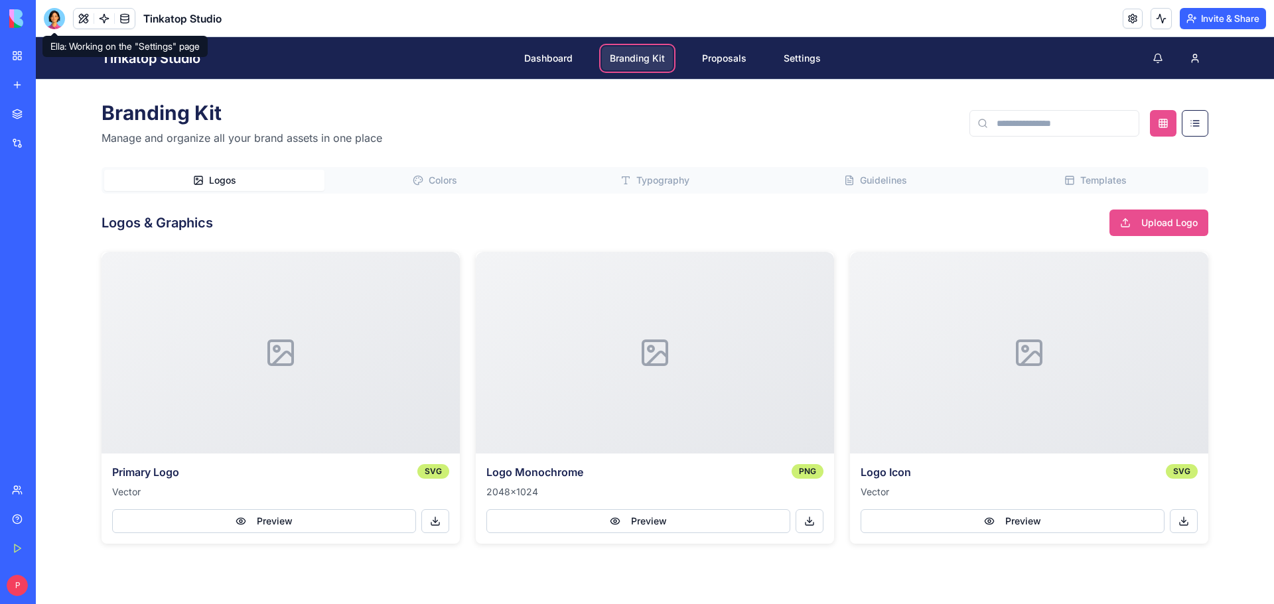
click at [58, 20] on div at bounding box center [54, 18] width 21 height 21
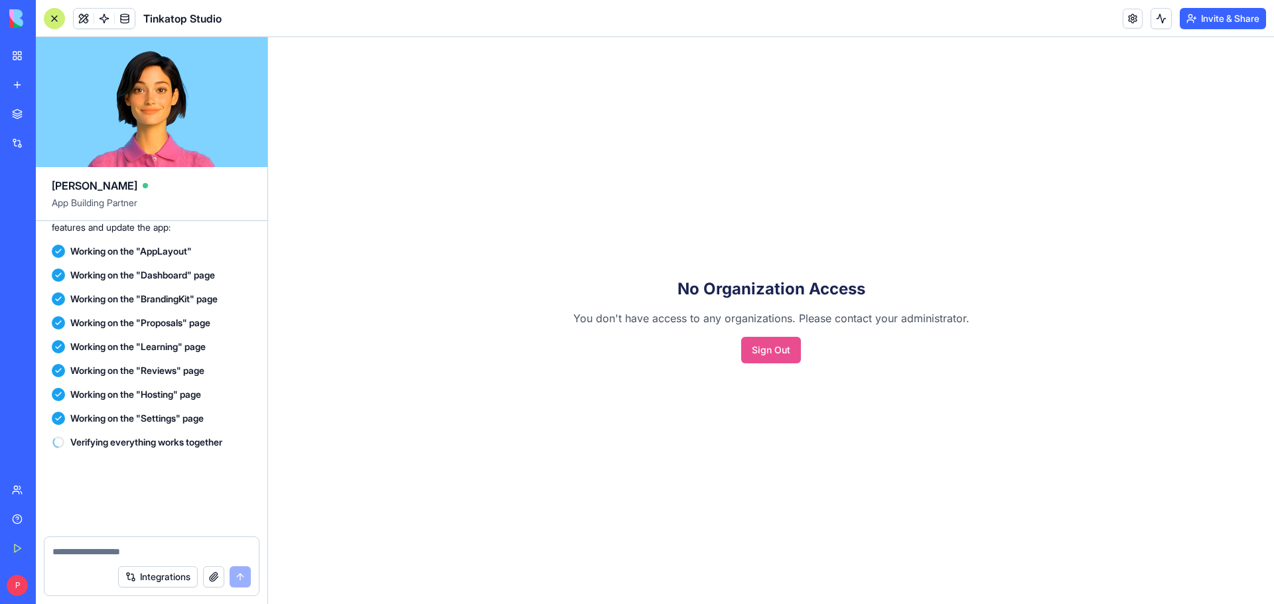
scroll to position [2492, 0]
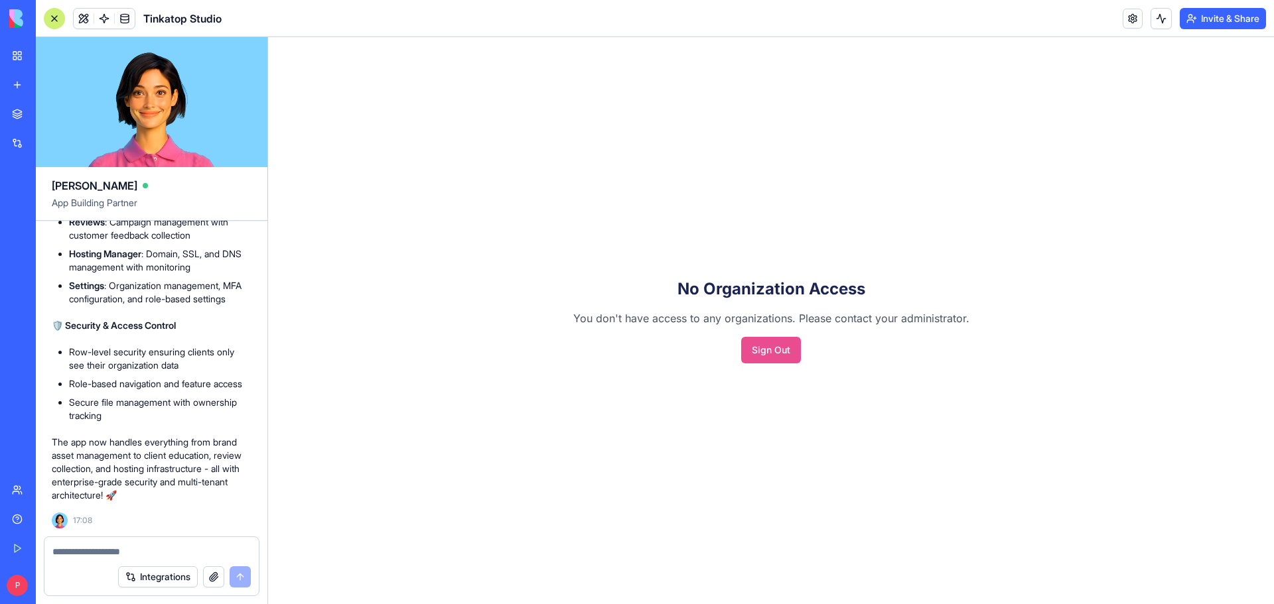
click at [763, 348] on button "Sign Out" at bounding box center [771, 350] width 60 height 27
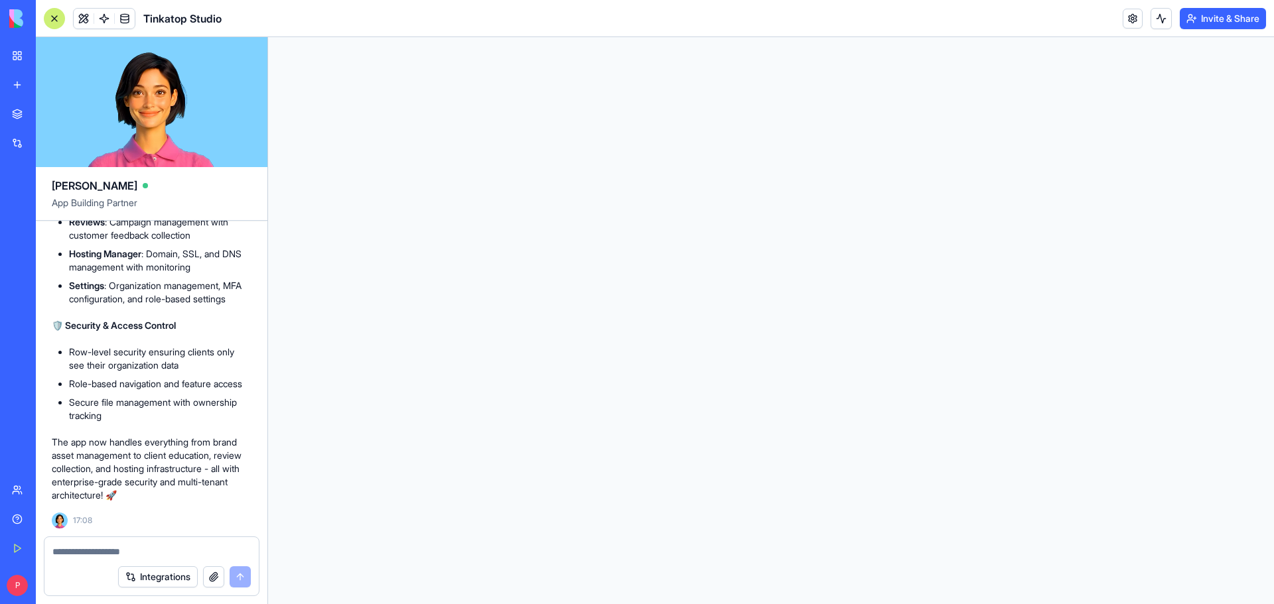
scroll to position [0, 0]
click at [124, 17] on link at bounding box center [125, 19] width 20 height 20
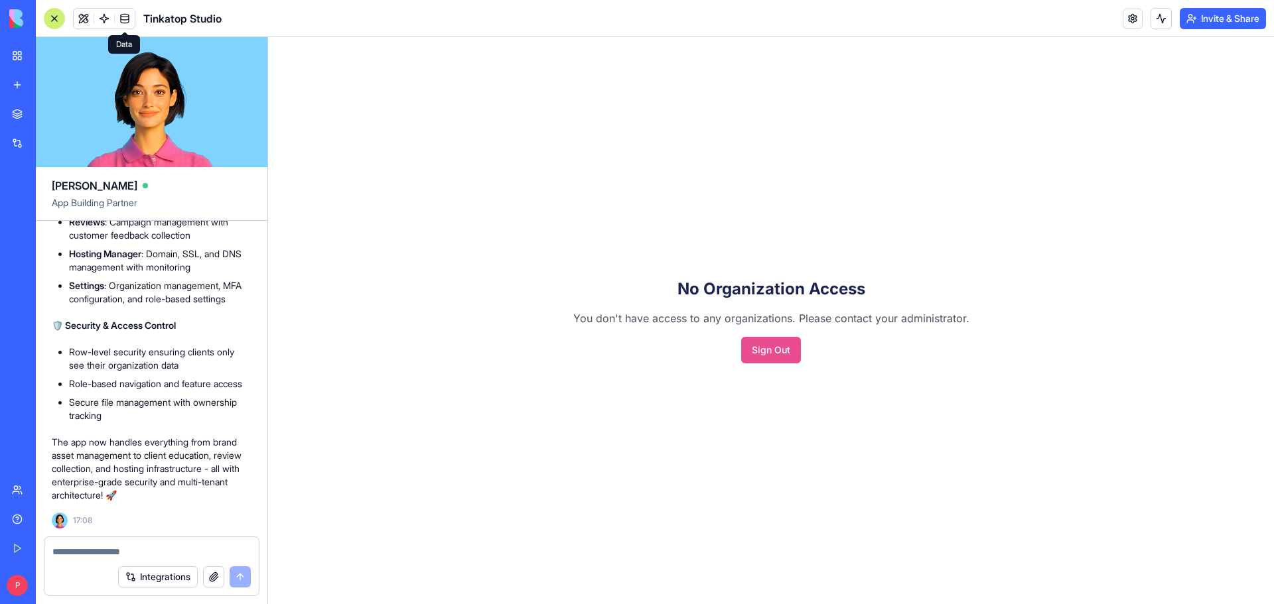
click at [130, 20] on link at bounding box center [125, 19] width 20 height 20
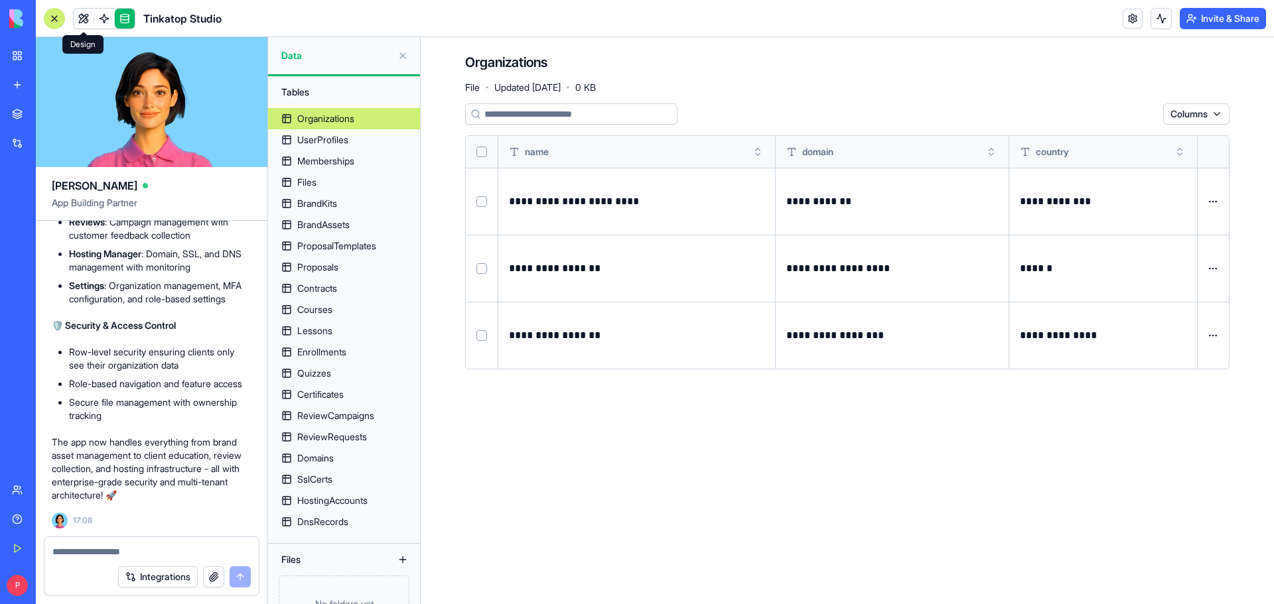
click at [84, 22] on link at bounding box center [84, 19] width 20 height 20
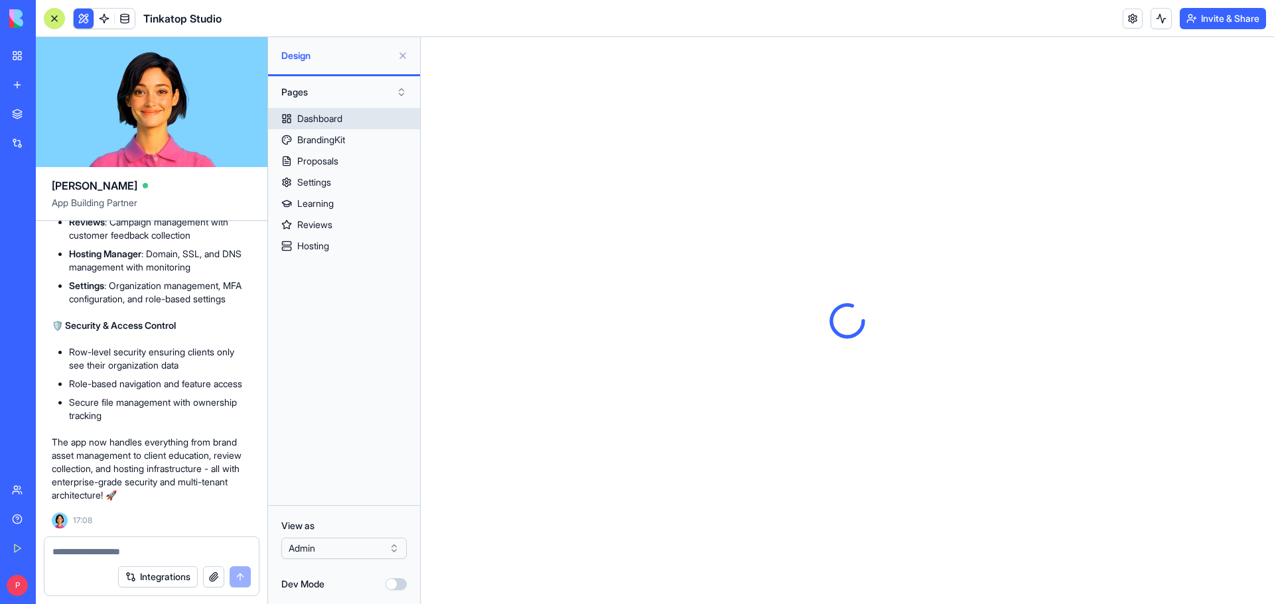
click at [341, 115] on div "Dashboard" at bounding box center [319, 118] width 45 height 13
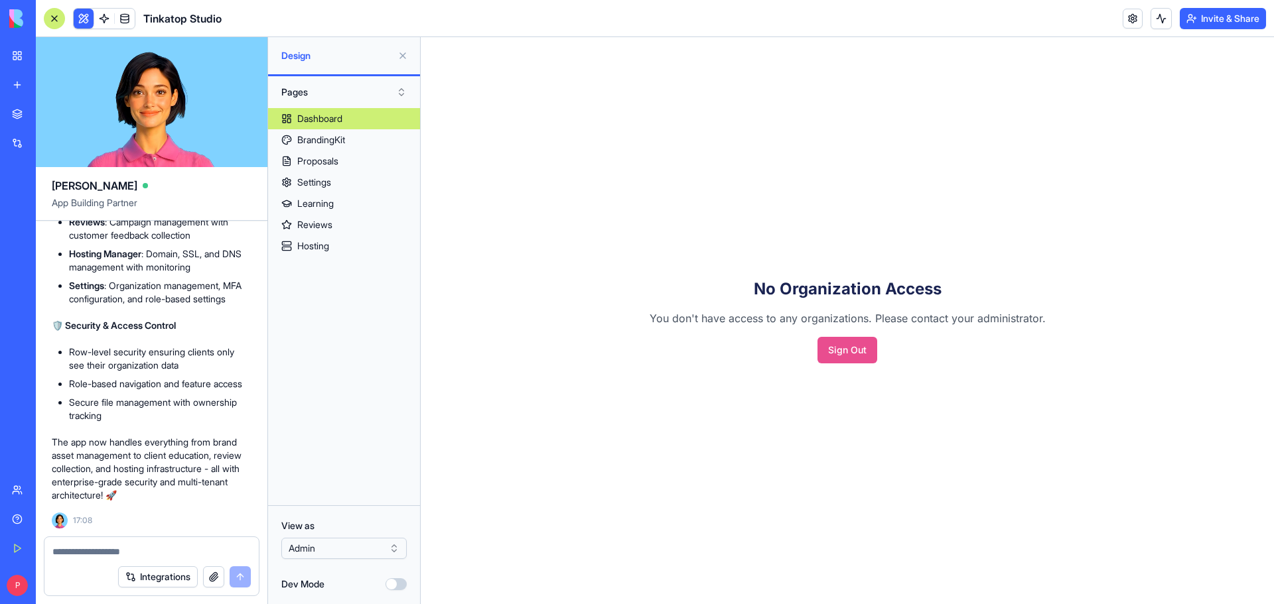
click at [131, 555] on textarea at bounding box center [151, 551] width 198 height 13
click at [218, 582] on button "button" at bounding box center [213, 577] width 21 height 21
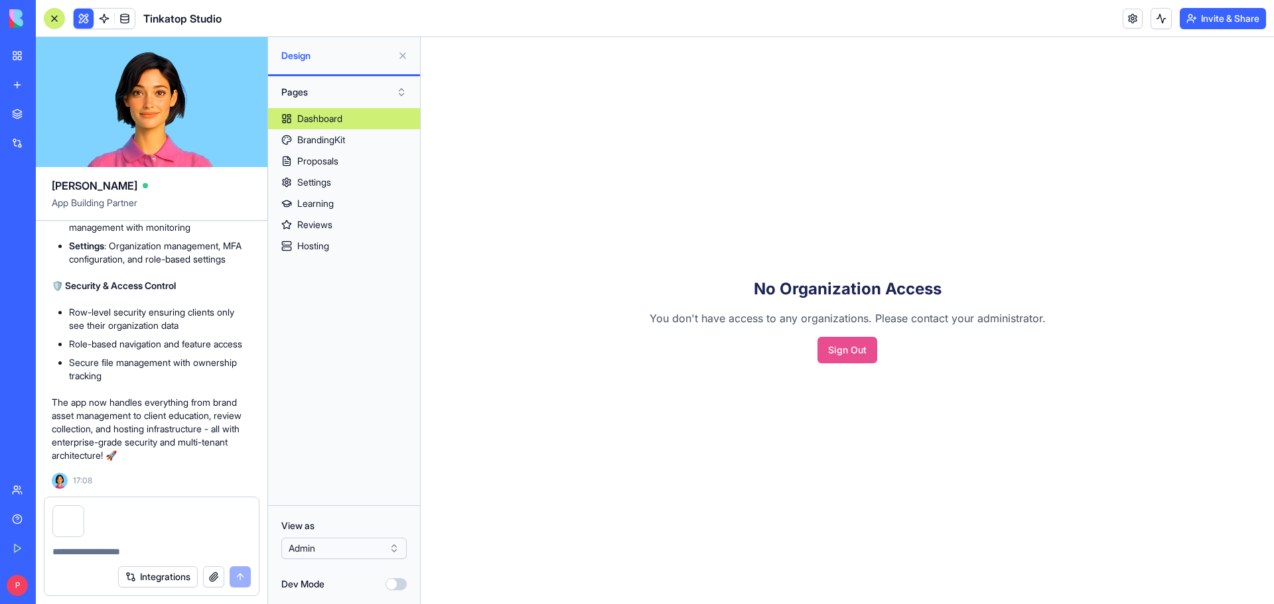
click at [117, 555] on textarea at bounding box center [151, 551] width 198 height 13
type textarea "**********"
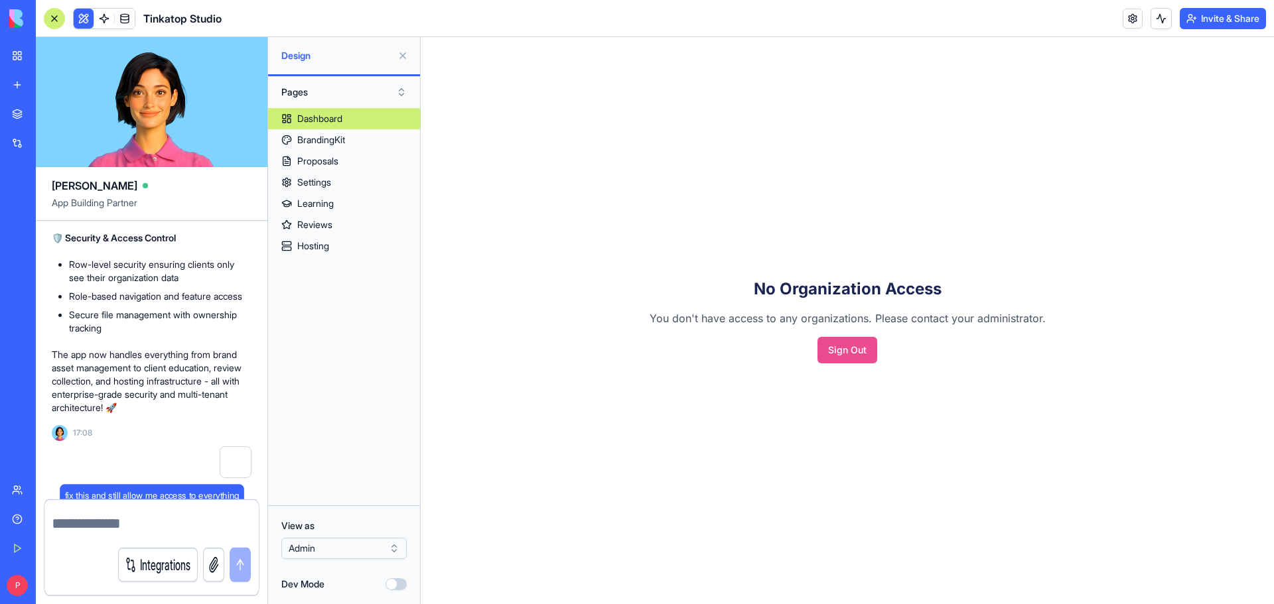
scroll to position [2593, 0]
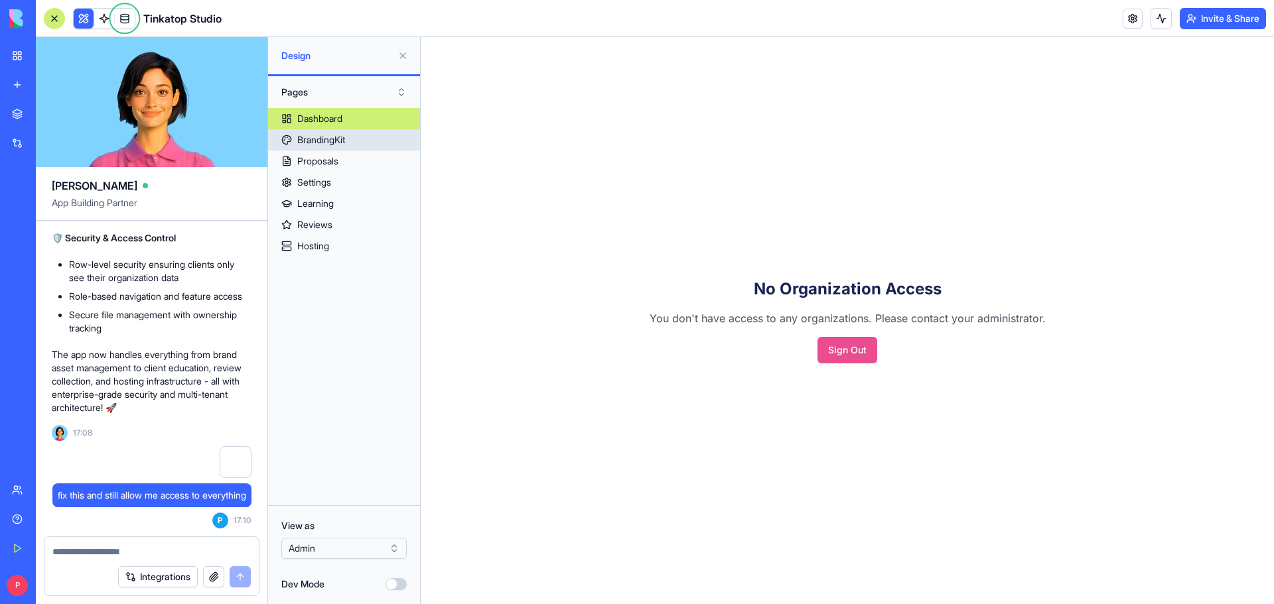
click at [329, 143] on div "BrandingKit" at bounding box center [321, 139] width 48 height 13
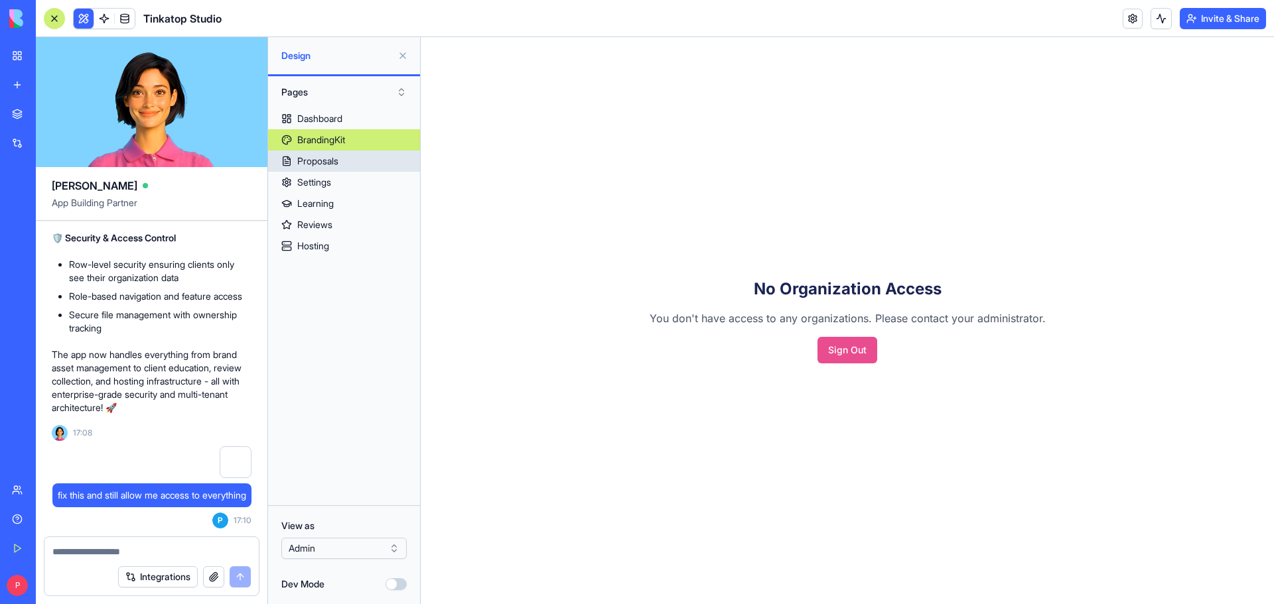
click at [323, 163] on div "Proposals" at bounding box center [317, 161] width 41 height 13
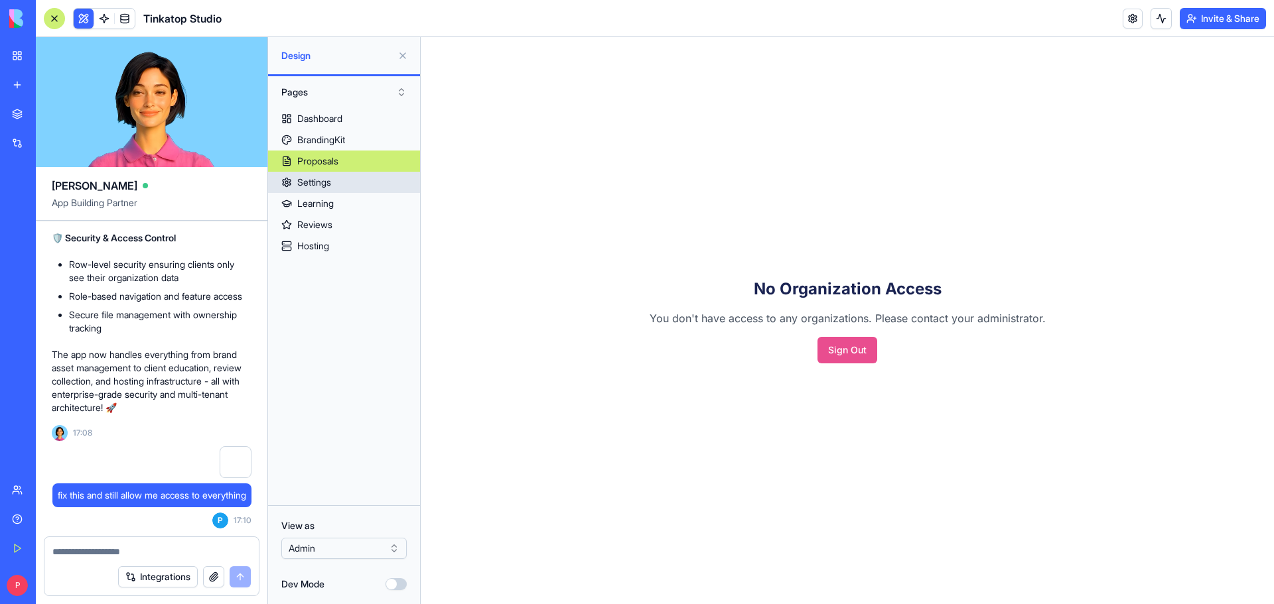
click at [328, 184] on div "Settings" at bounding box center [314, 182] width 34 height 13
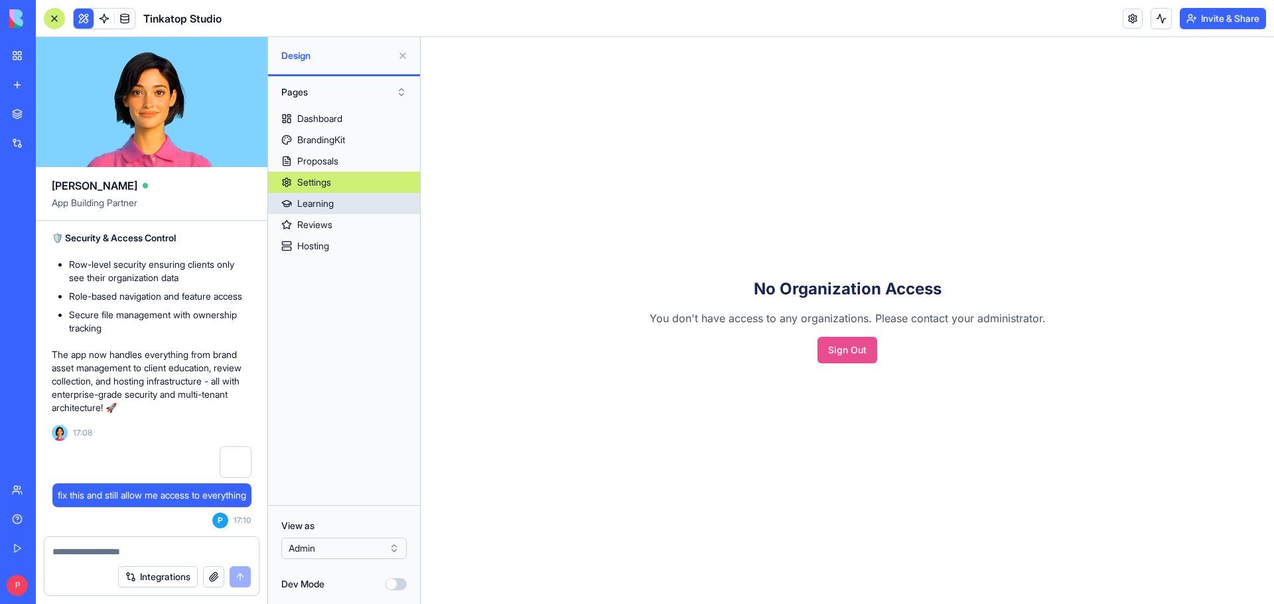
click at [342, 199] on link "Learning" at bounding box center [344, 203] width 152 height 21
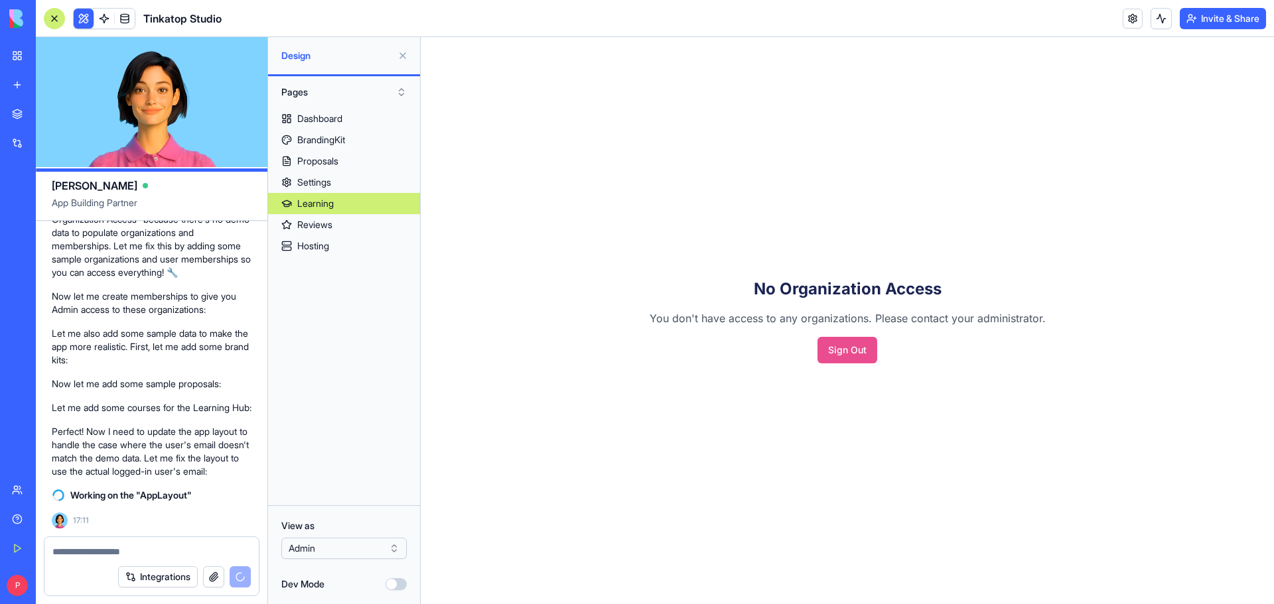
scroll to position [2983, 0]
